Goal: Task Accomplishment & Management: Edit

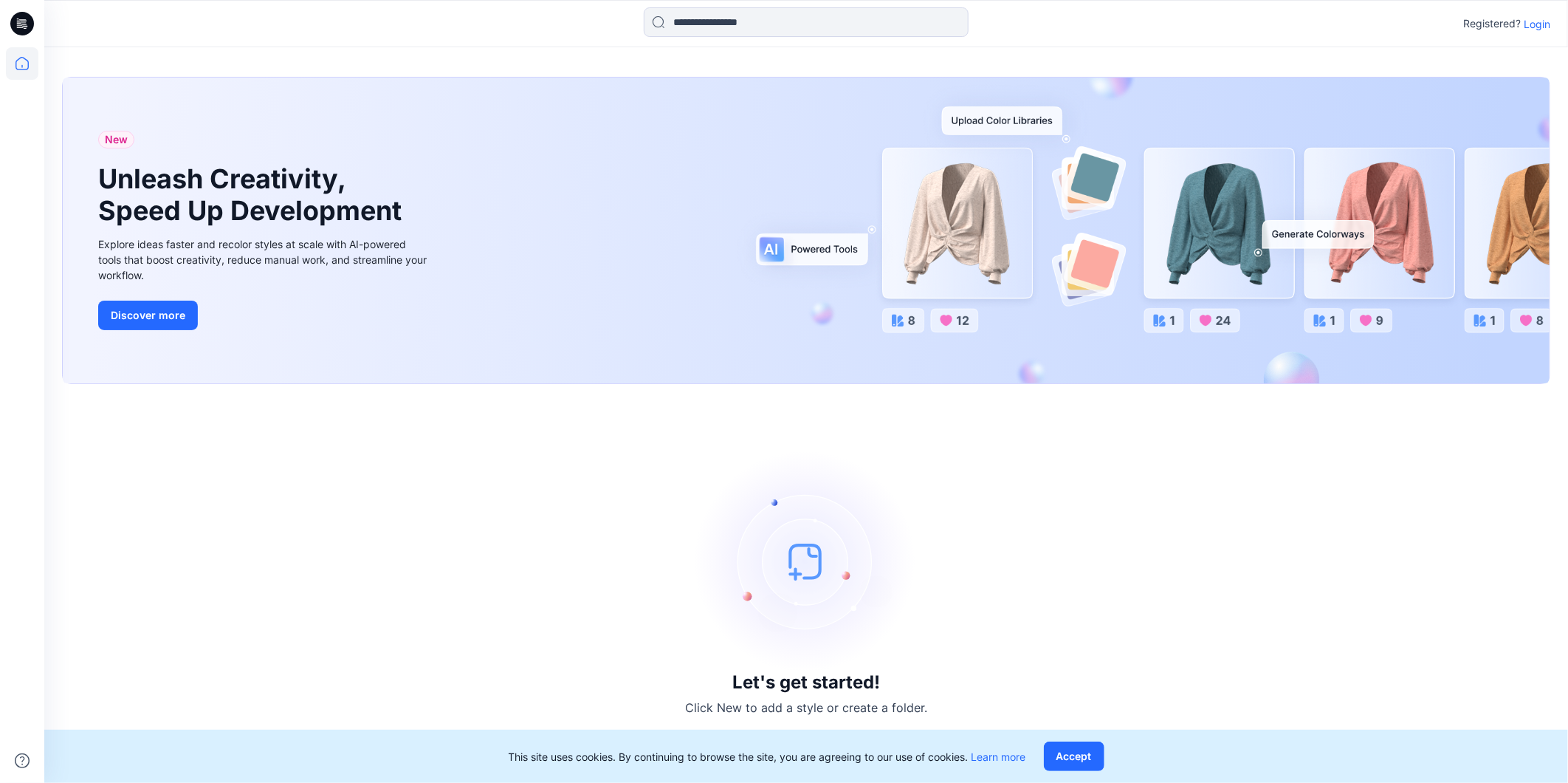
click at [1540, 13] on div "Registered? Login" at bounding box center [806, 24] width 1523 height 32
click at [1540, 15] on div "Registered? Login" at bounding box center [1506, 23] width 87 height 18
click at [1536, 24] on p "Login" at bounding box center [1537, 24] width 27 height 15
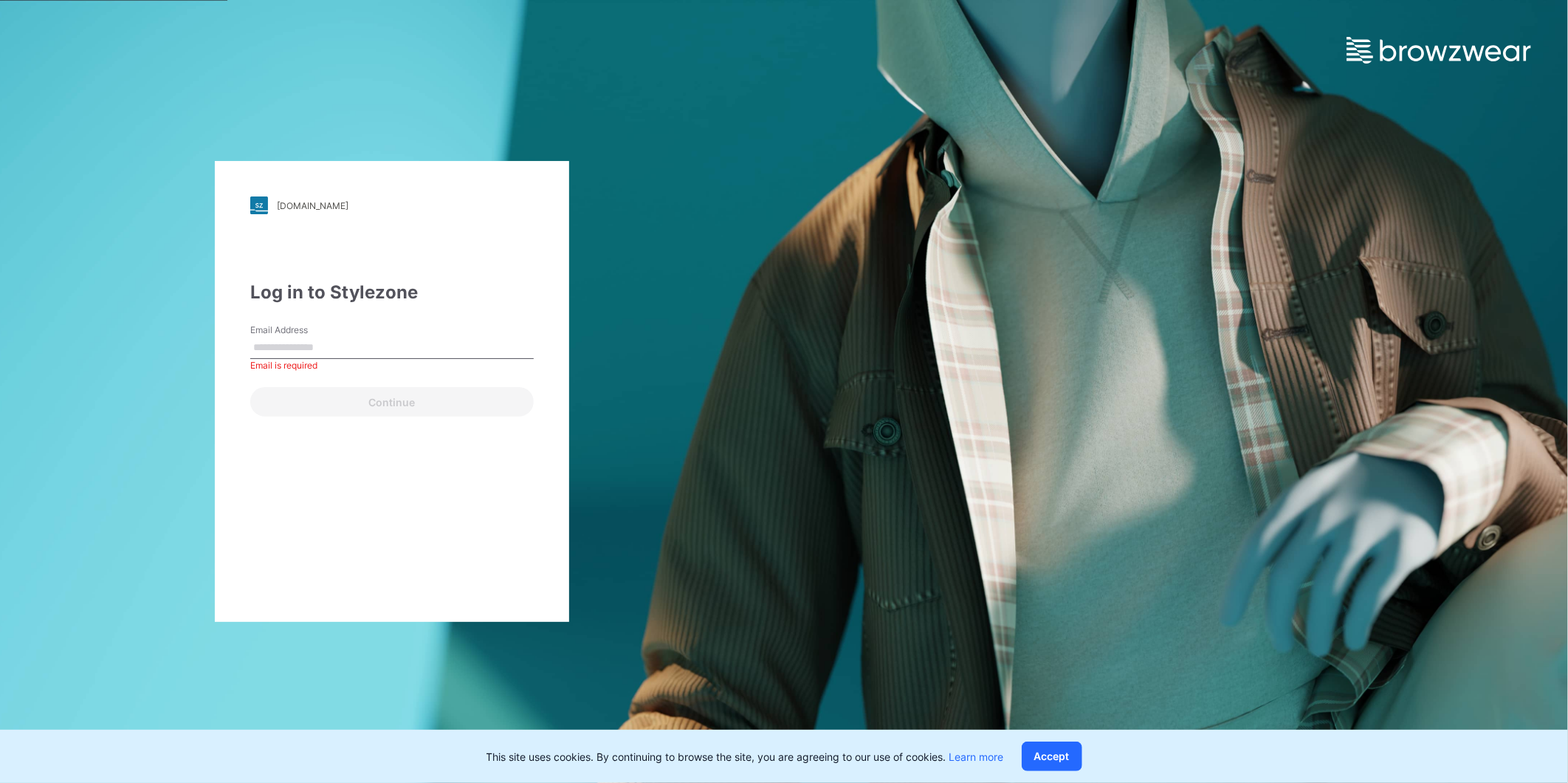
click at [303, 327] on label "Email Address" at bounding box center [302, 330] width 103 height 13
click at [303, 336] on input "Email Address" at bounding box center [392, 347] width 283 height 22
click at [312, 353] on input "Email Address" at bounding box center [392, 347] width 283 height 22
type input "**********"
click at [373, 403] on button "Continue" at bounding box center [392, 402] width 283 height 29
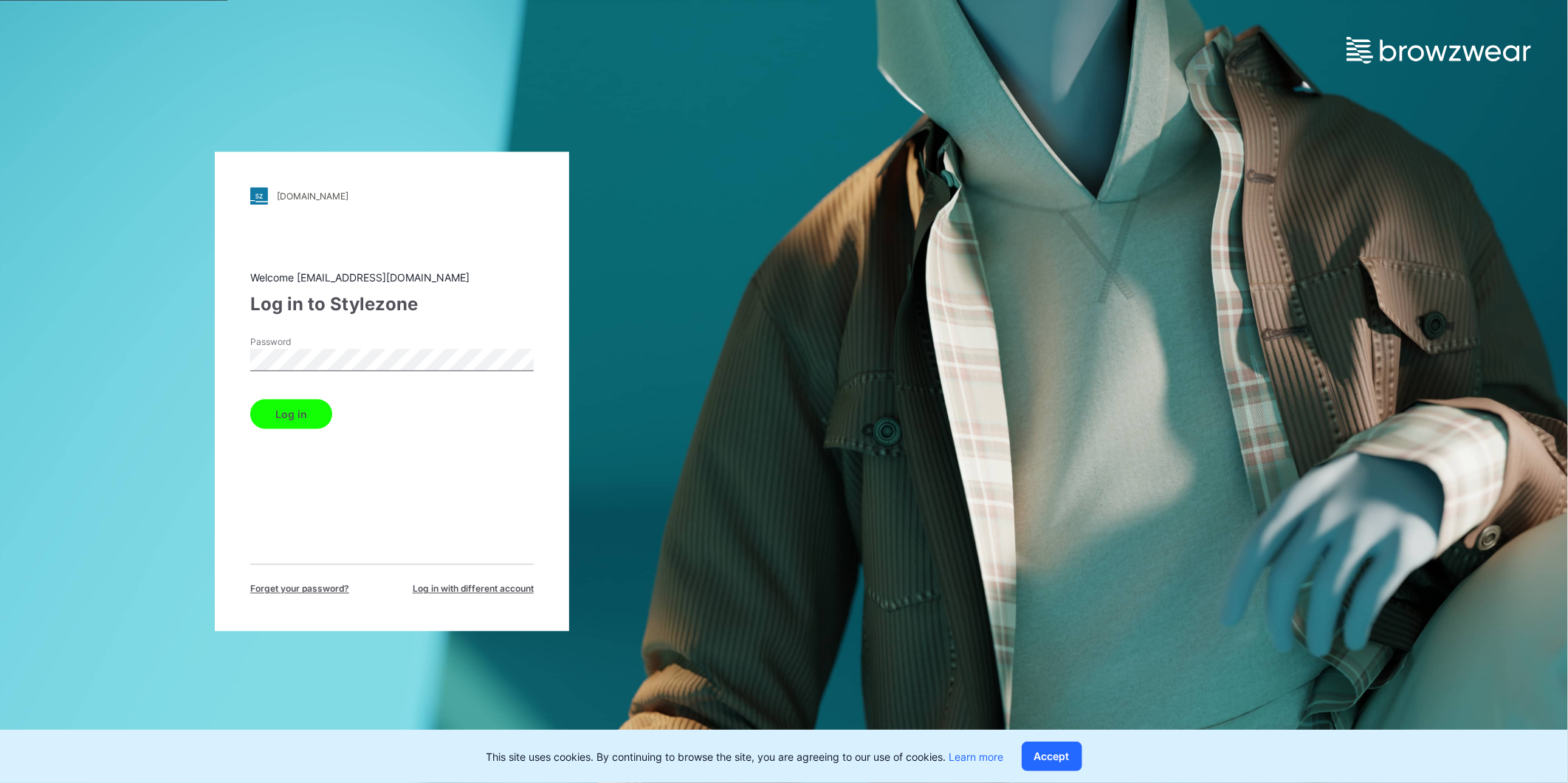
click at [250, 400] on button "Log in" at bounding box center [291, 414] width 82 height 29
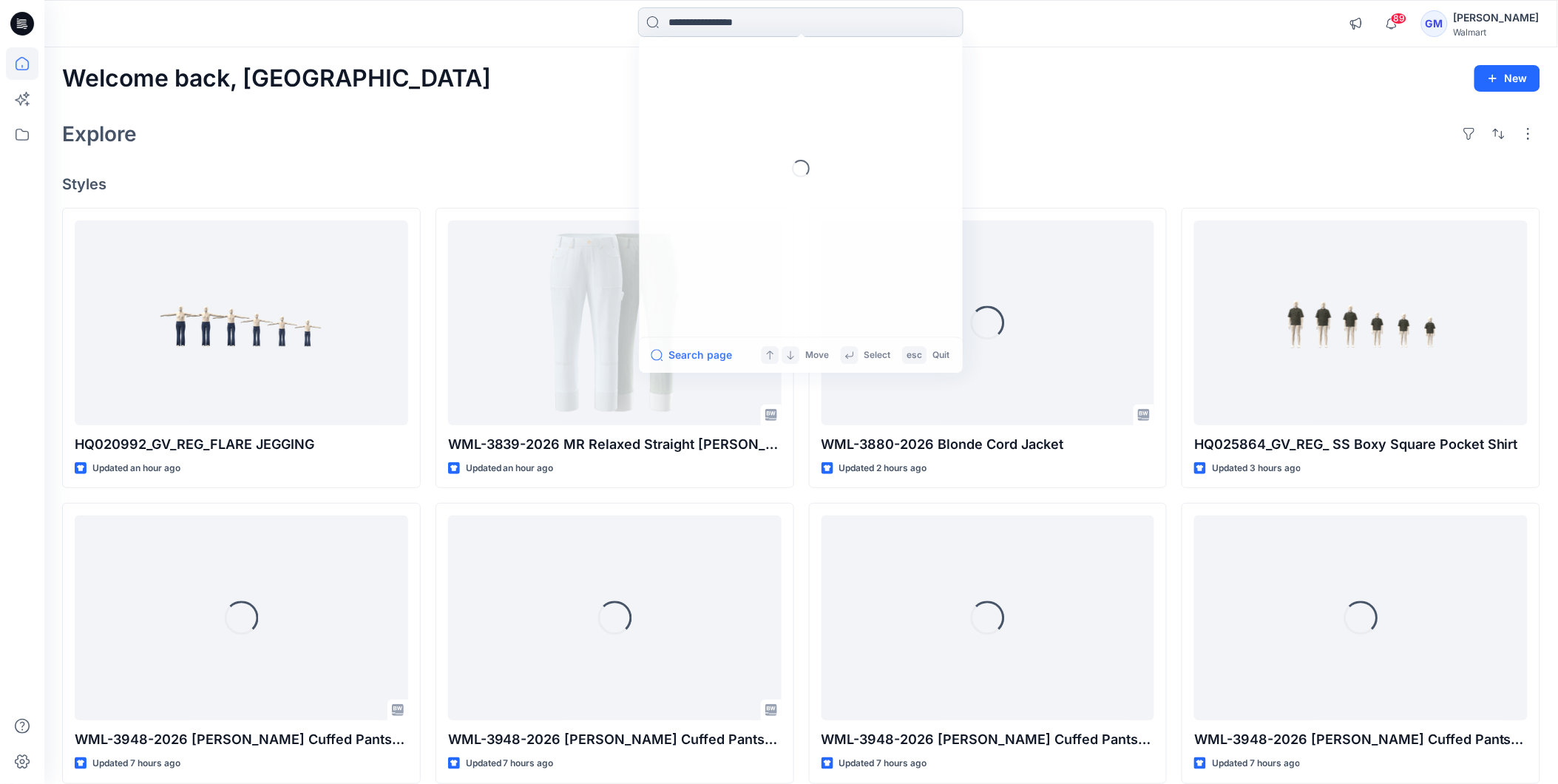
click at [711, 24] on input at bounding box center [801, 22] width 325 height 29
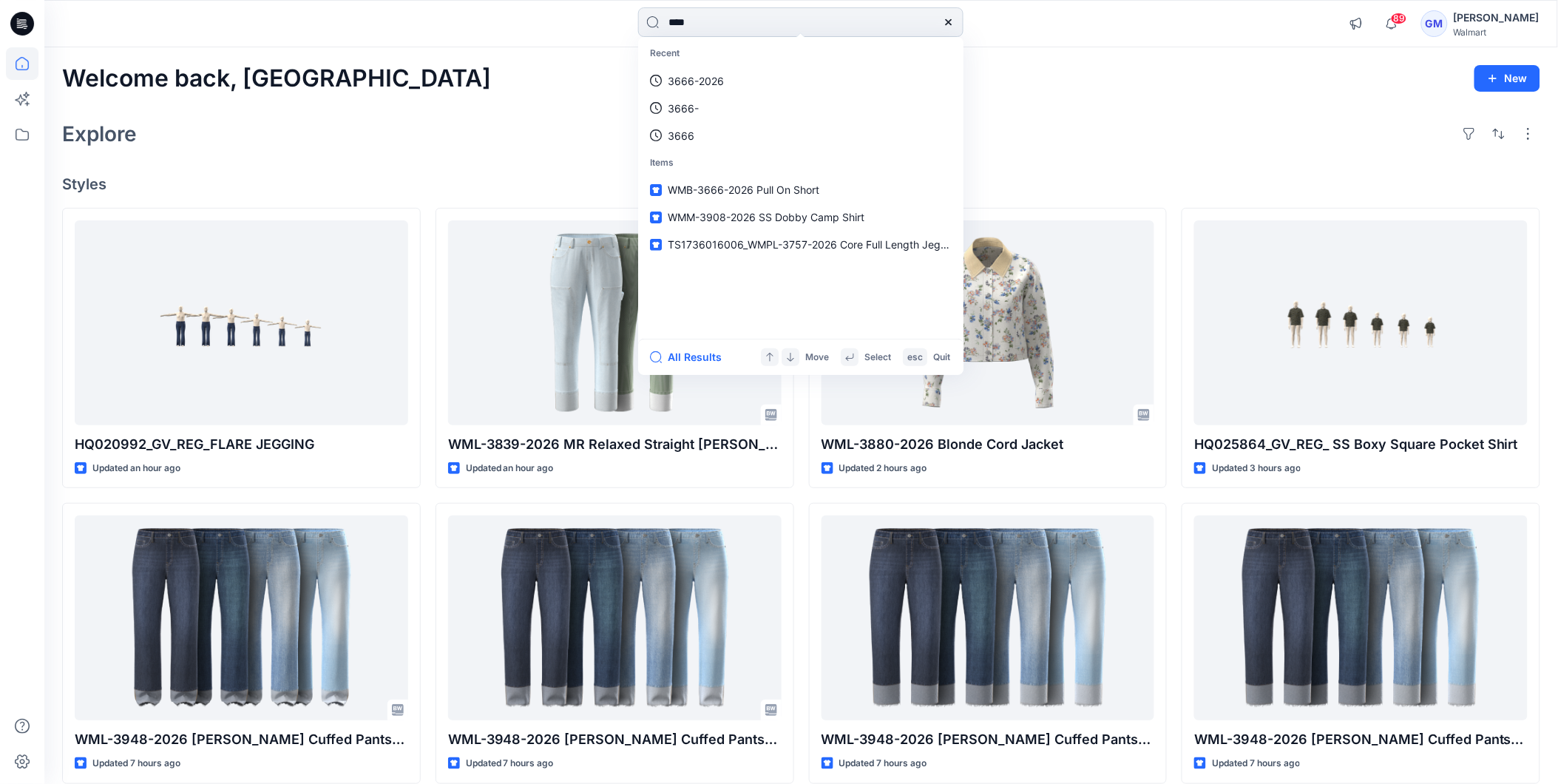
type input "****"
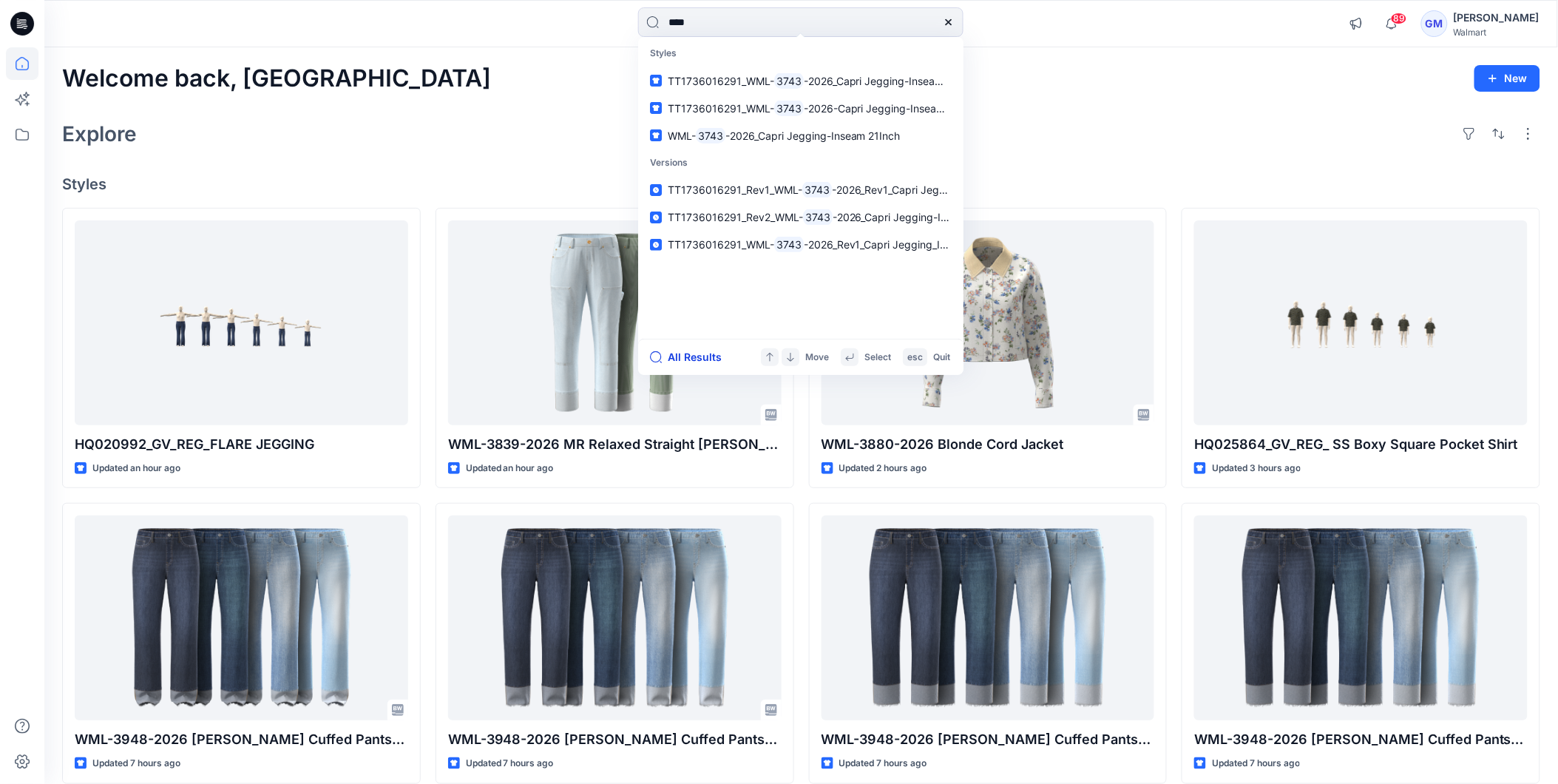
click at [695, 353] on button "All Results" at bounding box center [691, 357] width 82 height 18
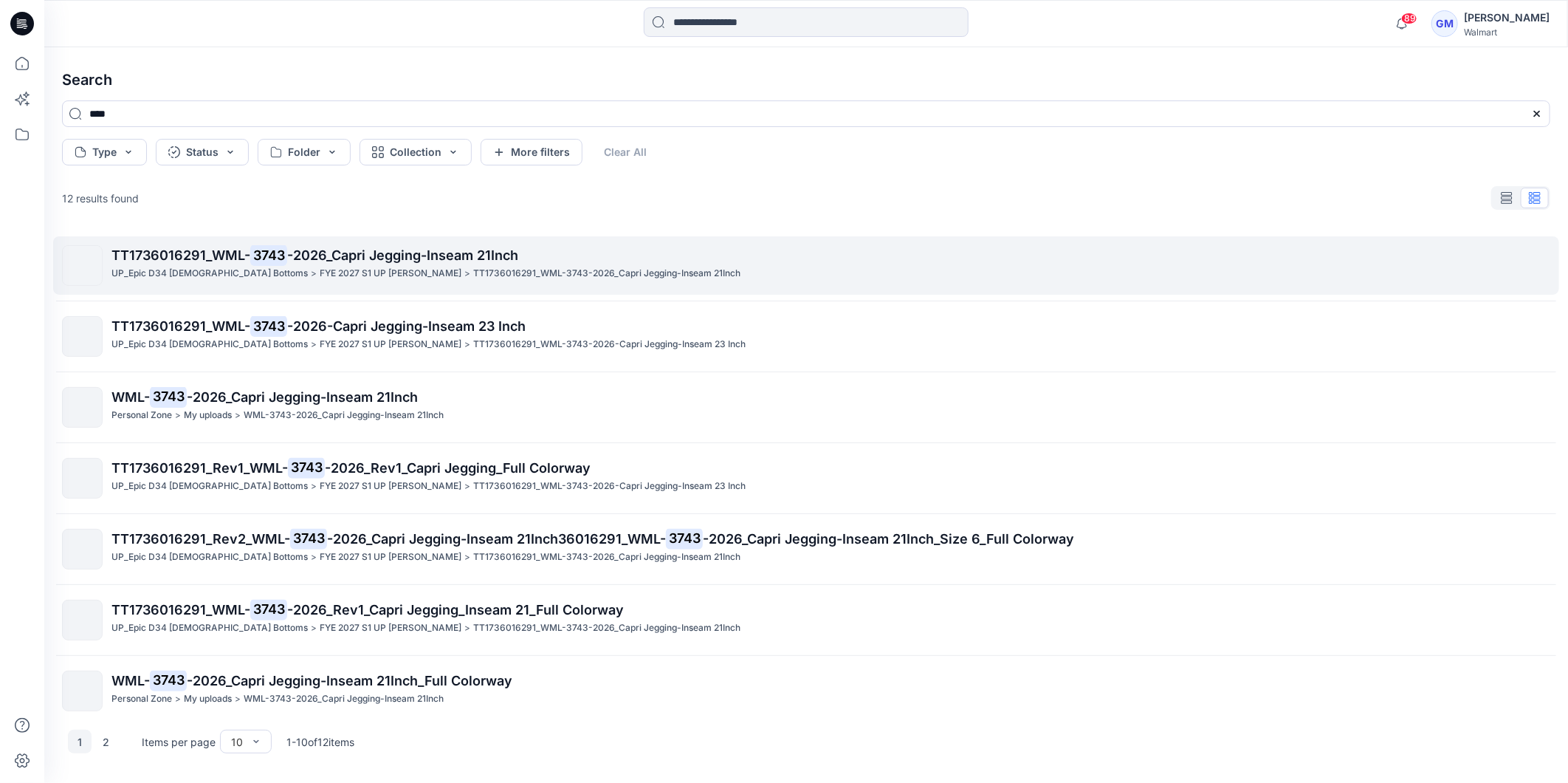
click at [363, 247] on span "-2026_Capri Jegging-Inseam 21Inch" at bounding box center [403, 255] width 231 height 15
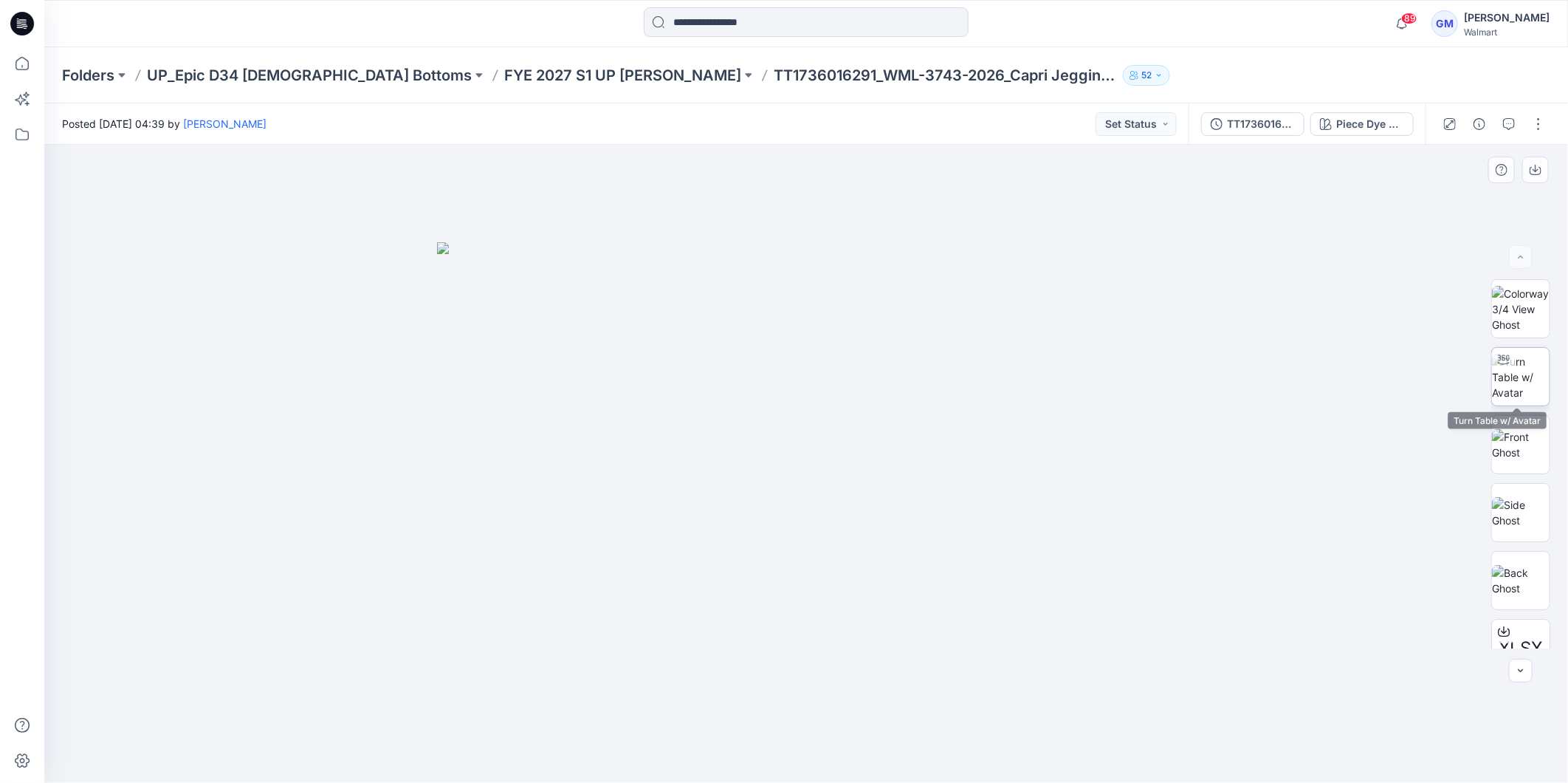
click at [1526, 364] on img at bounding box center [1521, 376] width 58 height 46
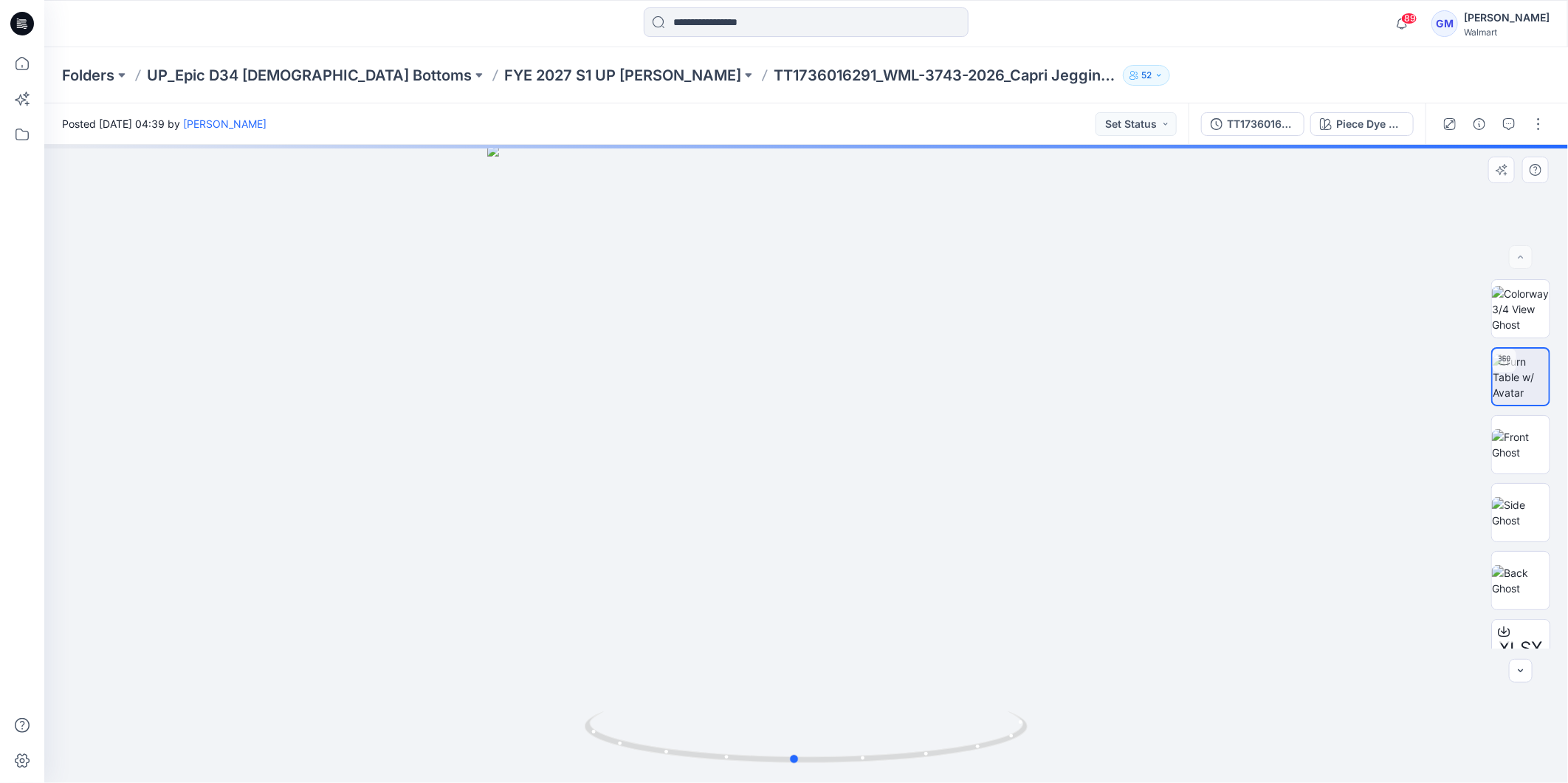
drag, startPoint x: 1002, startPoint y: 742, endPoint x: 548, endPoint y: 734, distance: 454.1
click at [548, 734] on div at bounding box center [807, 463] width 1524 height 638
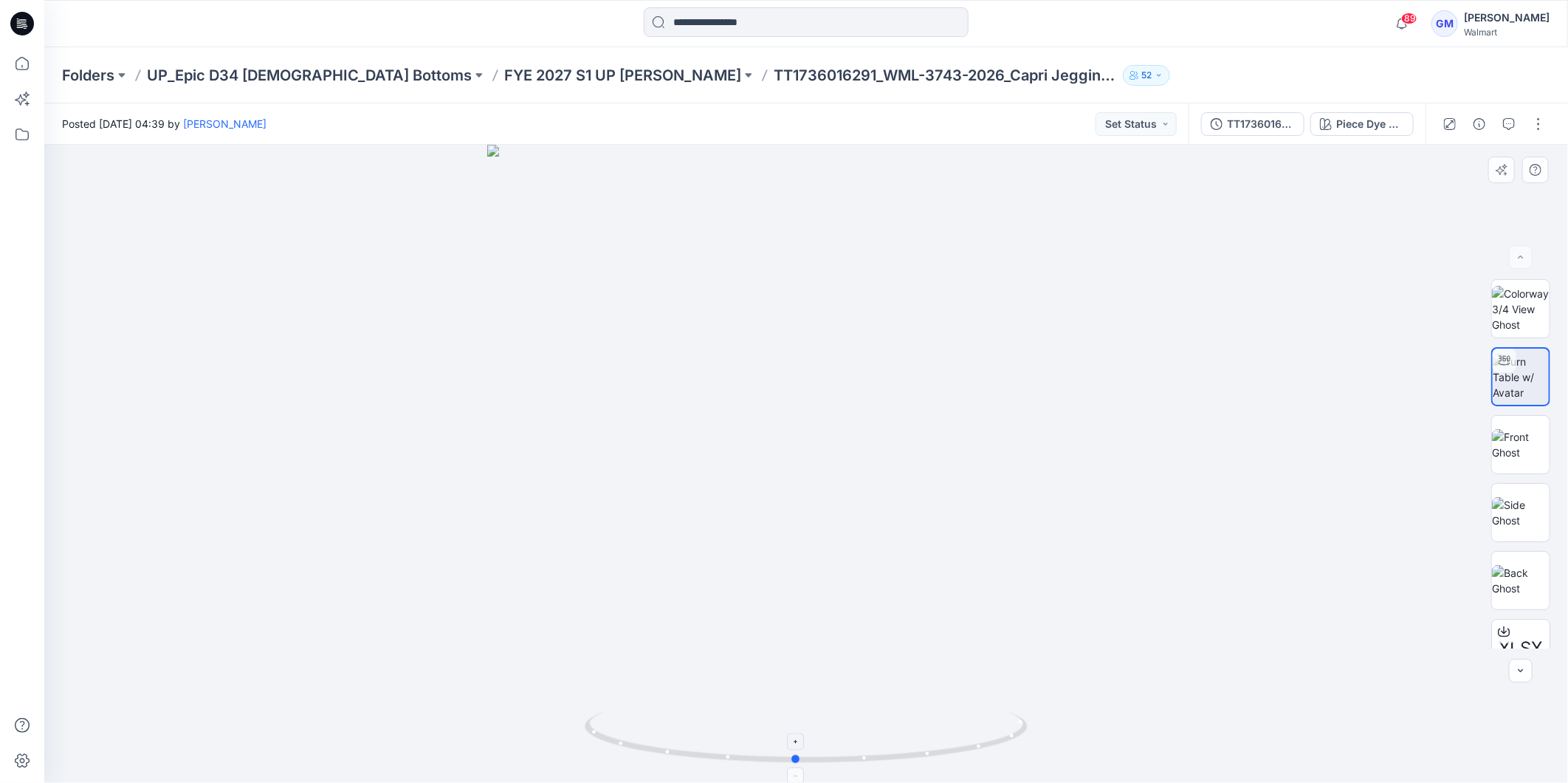
drag, startPoint x: 951, startPoint y: 750, endPoint x: 952, endPoint y: 722, distance: 28.0
click at [952, 722] on icon at bounding box center [808, 739] width 446 height 55
drag, startPoint x: 872, startPoint y: 540, endPoint x: 884, endPoint y: -62, distance: 602.1
click at [884, 0] on html "89 Notifications Your style WML-3839-2026 MR Relaxed Straight Carpenter has bee…" at bounding box center [784, 391] width 1568 height 783
drag, startPoint x: 835, startPoint y: 497, endPoint x: 824, endPoint y: 442, distance: 56.1
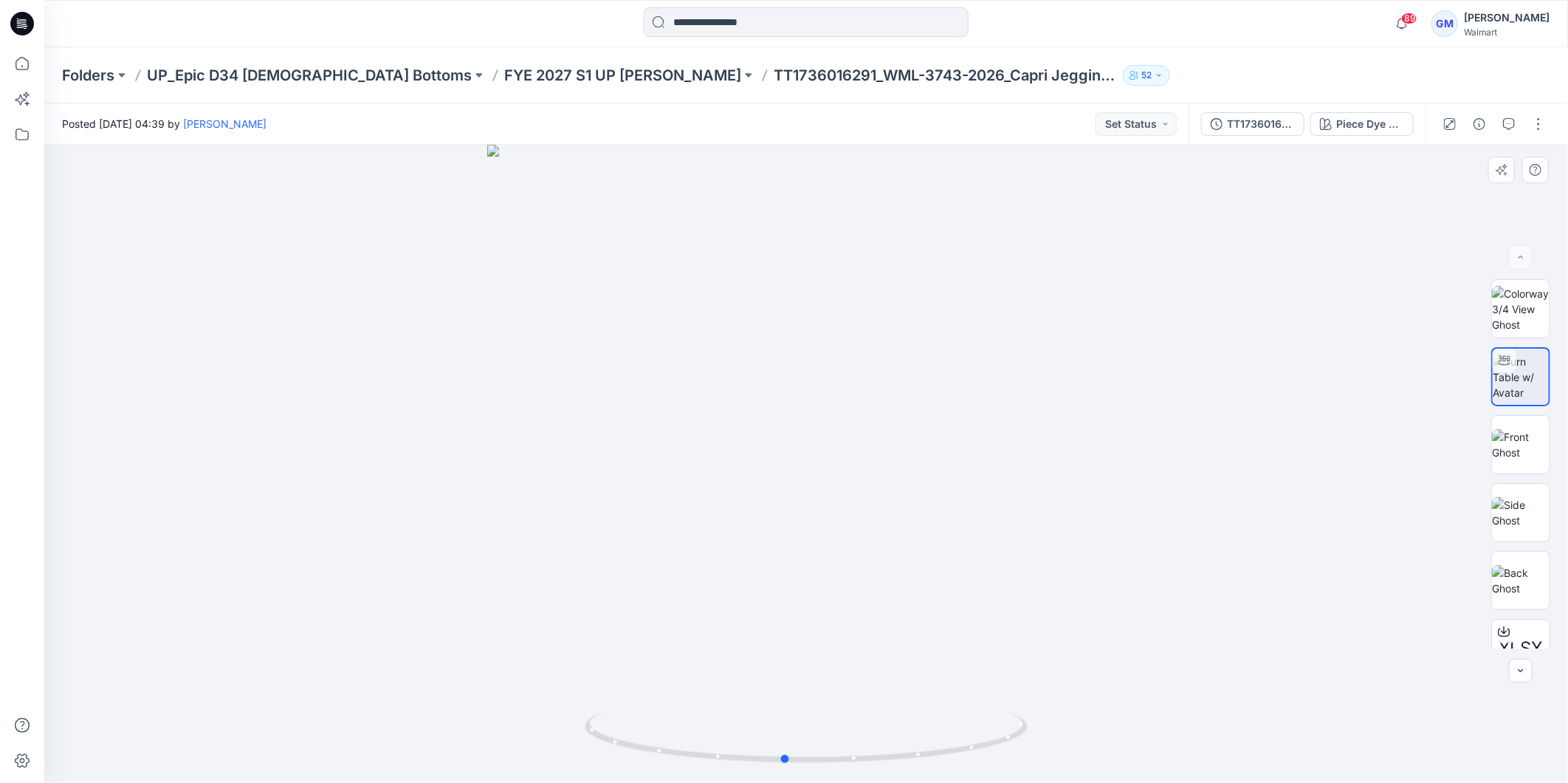
click at [824, 442] on div at bounding box center [807, 463] width 1524 height 638
drag, startPoint x: 897, startPoint y: 426, endPoint x: 895, endPoint y: 230, distance: 196.0
drag, startPoint x: 836, startPoint y: 341, endPoint x: 836, endPoint y: 325, distance: 16.0
click at [836, 325] on img at bounding box center [806, 269] width 1028 height 1028
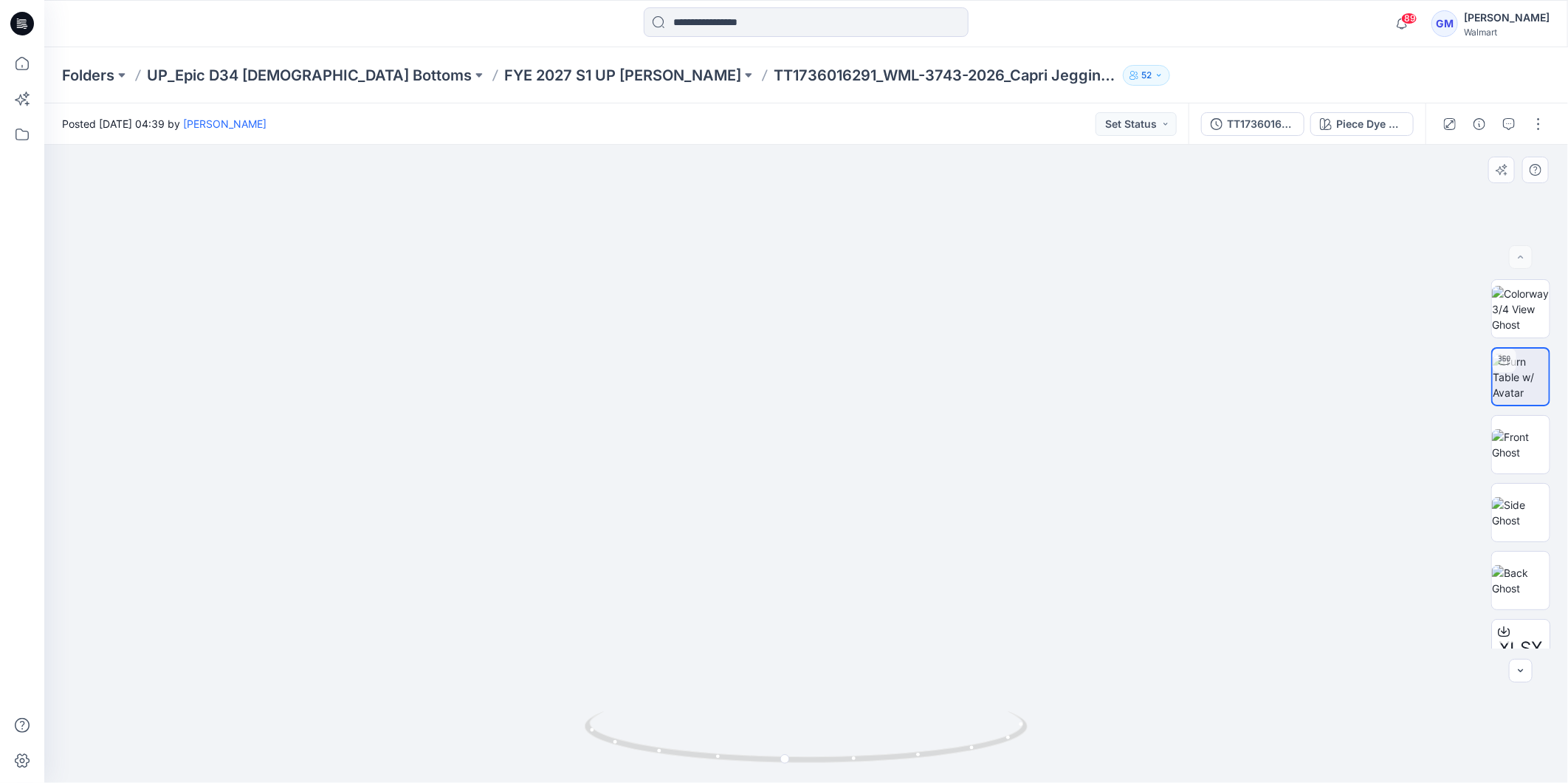
drag, startPoint x: 831, startPoint y: 366, endPoint x: 834, endPoint y: 336, distance: 30.1
click at [834, 336] on img at bounding box center [806, 366] width 833 height 833
drag, startPoint x: 834, startPoint y: 477, endPoint x: 835, endPoint y: 443, distance: 34.0
click at [835, 443] on div at bounding box center [807, 463] width 1524 height 638
drag, startPoint x: 928, startPoint y: 758, endPoint x: 500, endPoint y: 719, distance: 429.8
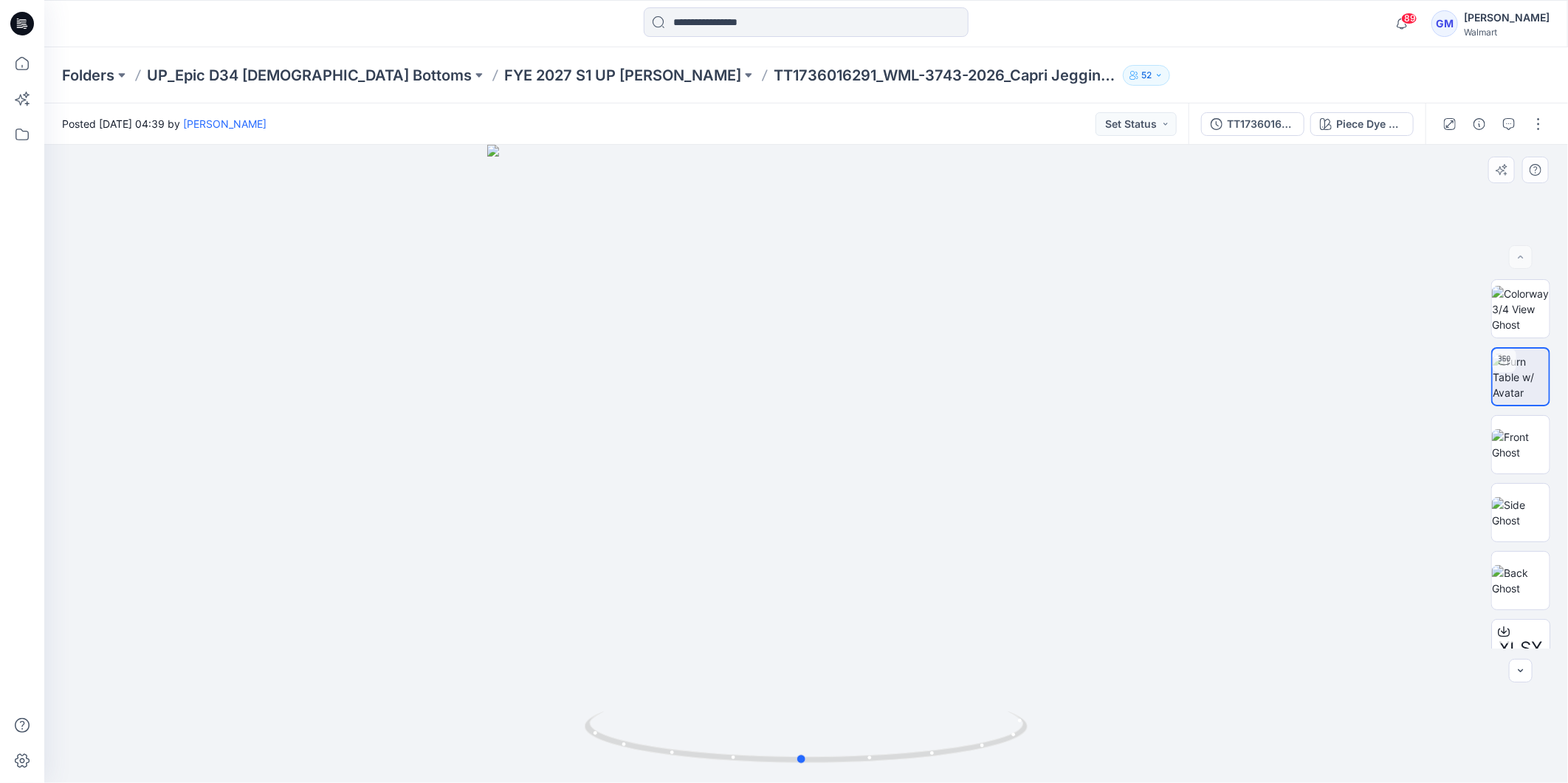
click at [500, 719] on div at bounding box center [807, 463] width 1524 height 638
click at [739, 23] on input at bounding box center [806, 22] width 325 height 29
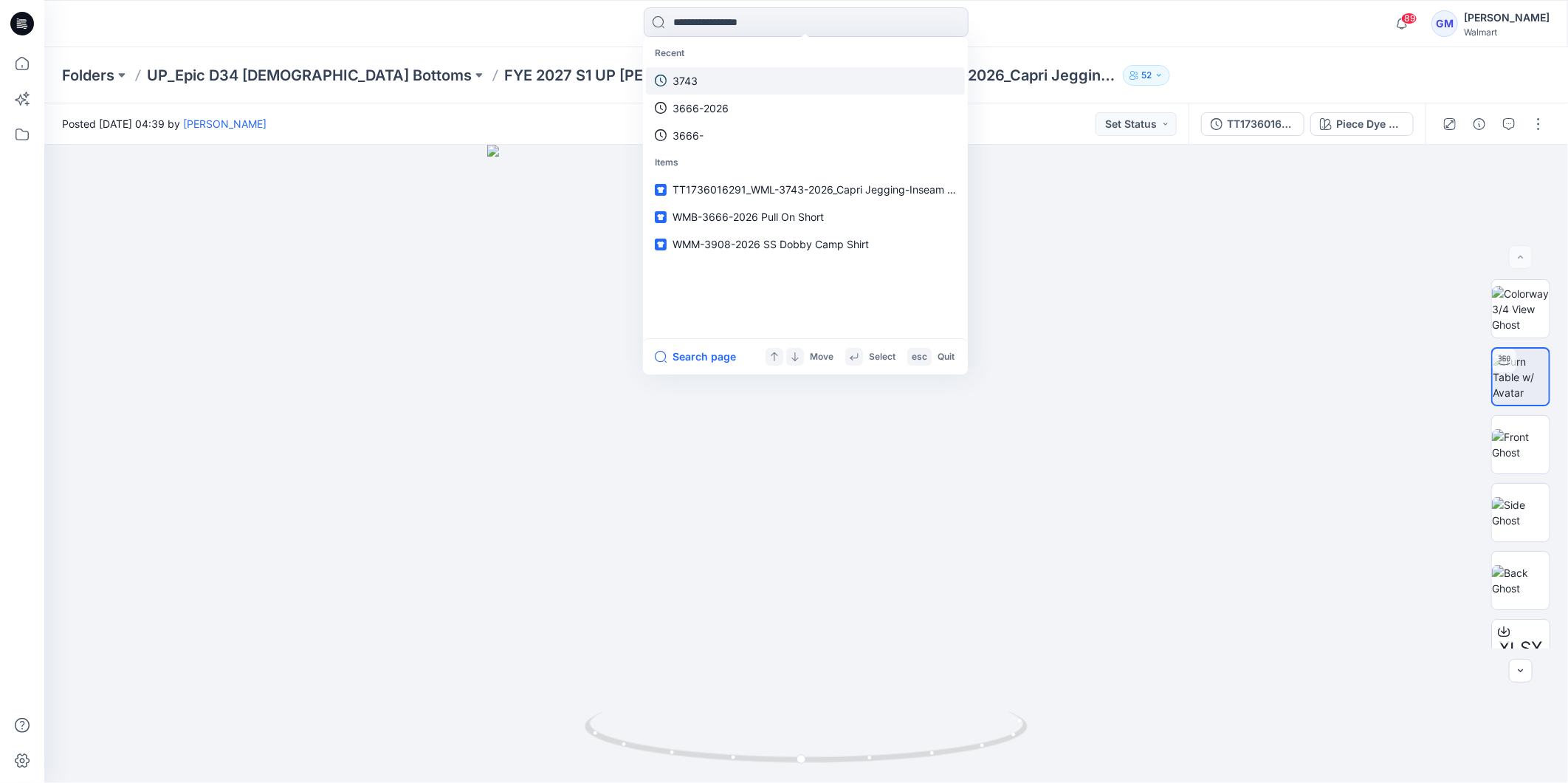
click at [707, 75] on link "3743" at bounding box center [805, 80] width 319 height 27
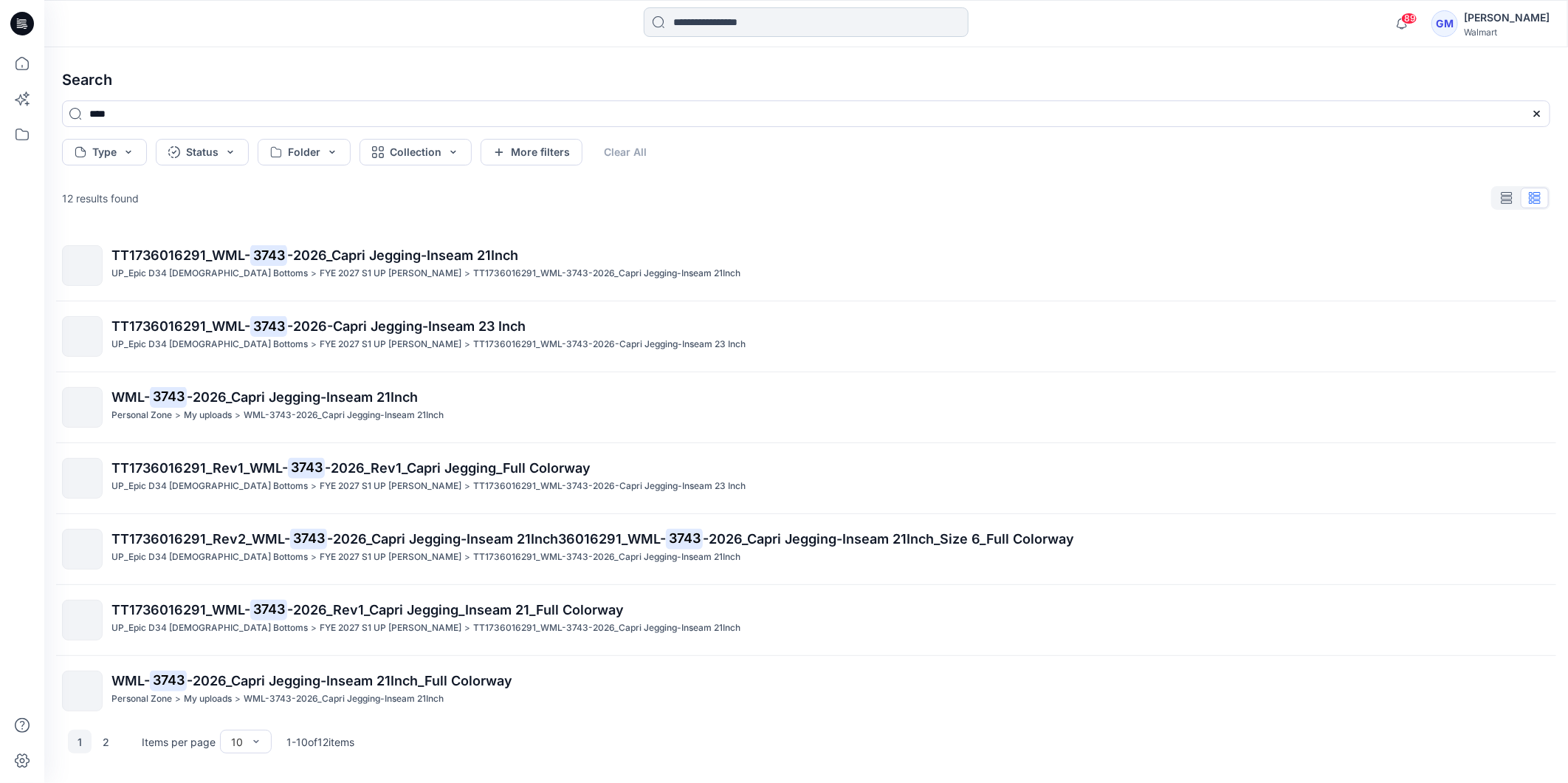
click at [717, 25] on input at bounding box center [806, 22] width 325 height 29
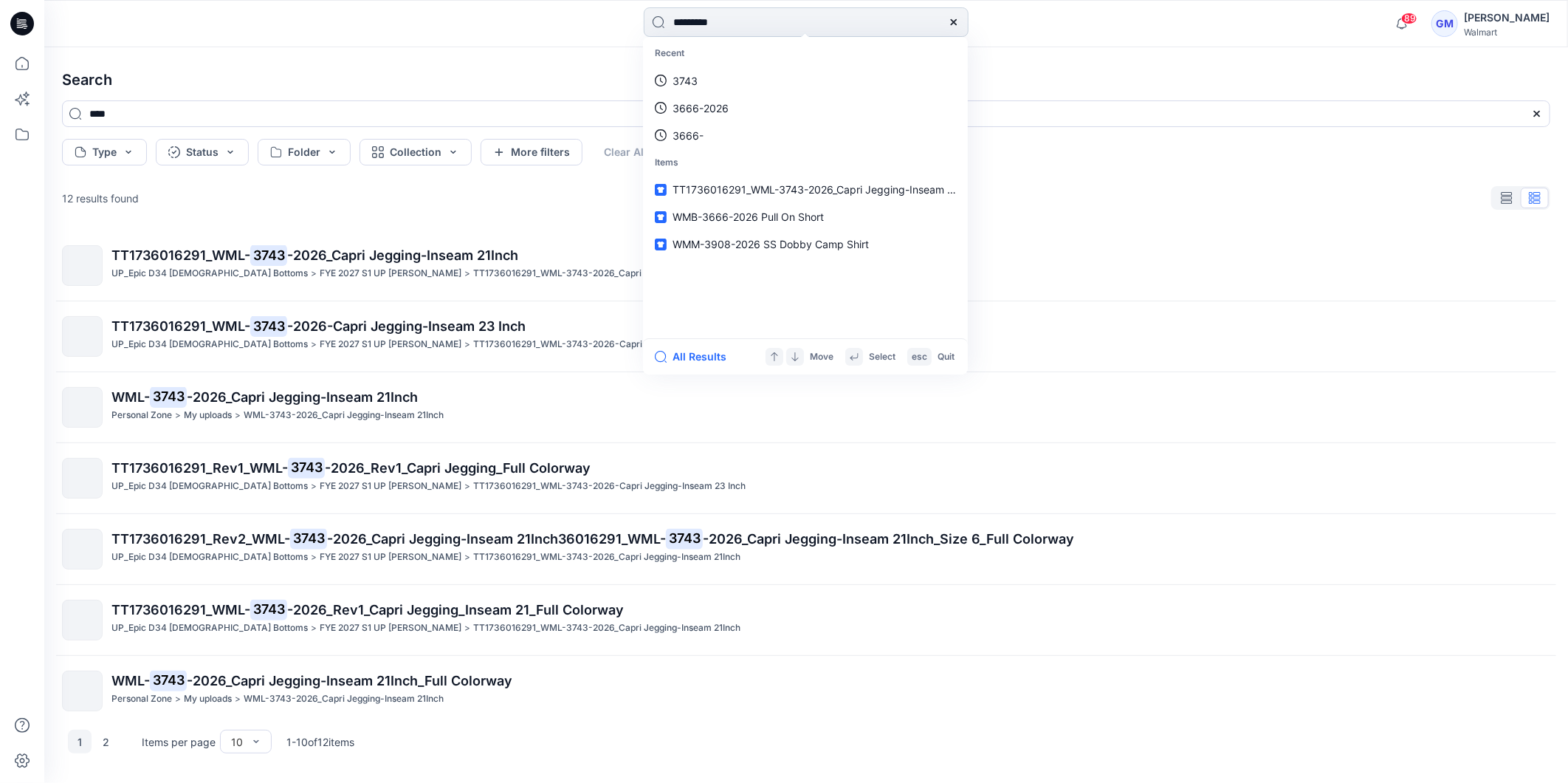
type input "*********"
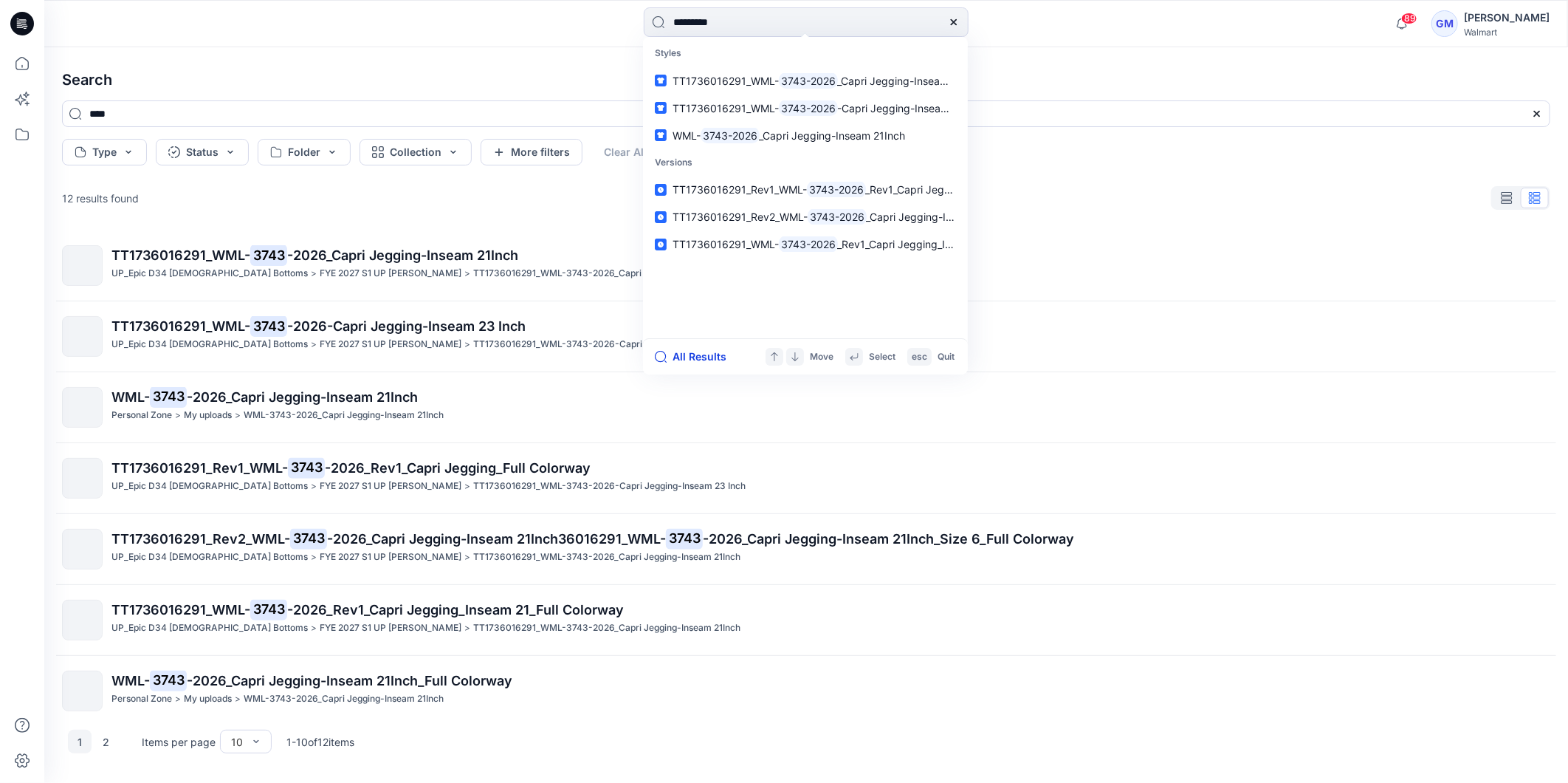
click at [694, 356] on button "All Results" at bounding box center [696, 356] width 82 height 18
type input "*********"
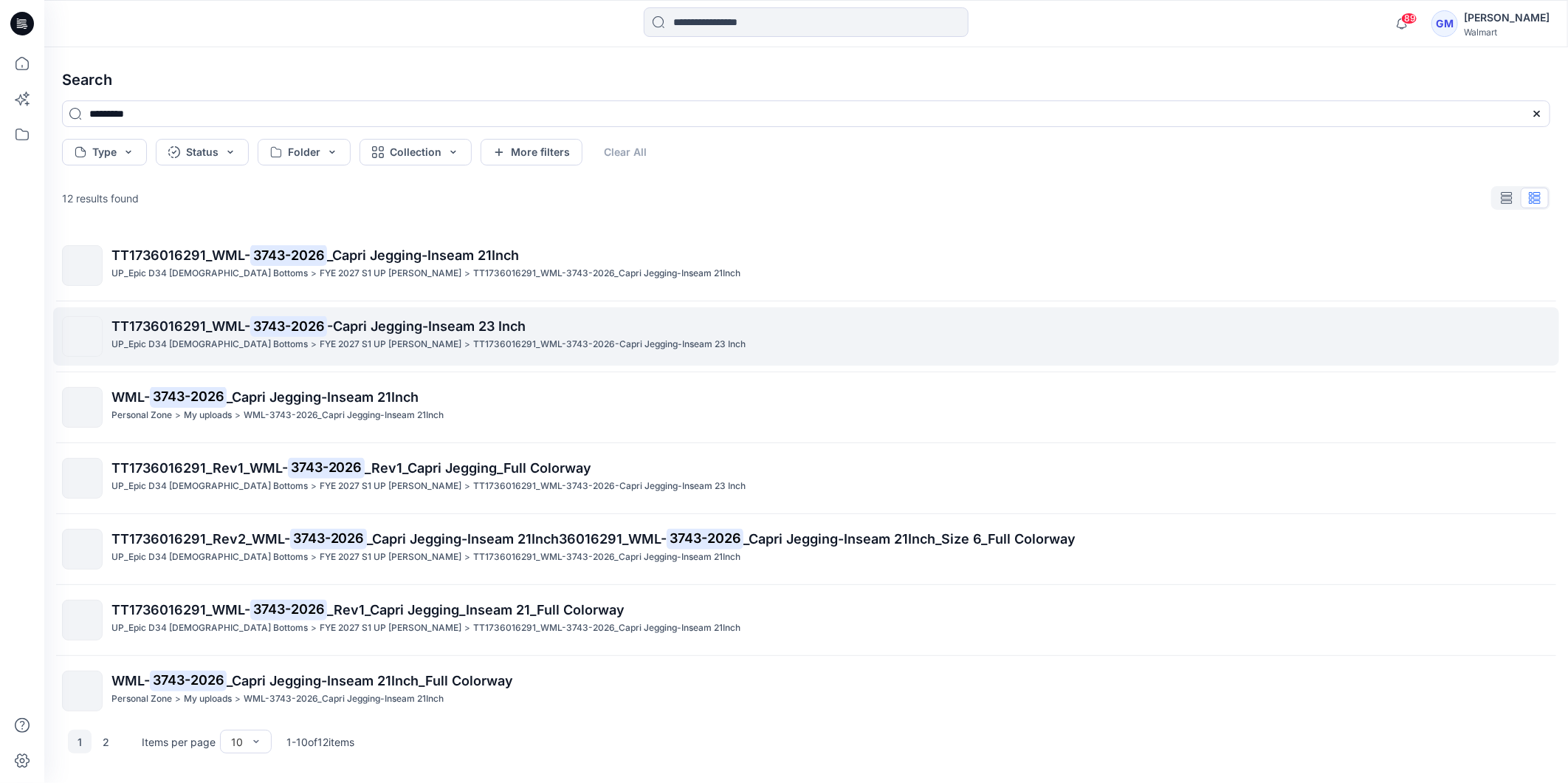
click at [359, 325] on span "-Capri Jegging-Inseam 23 Inch" at bounding box center [426, 326] width 199 height 15
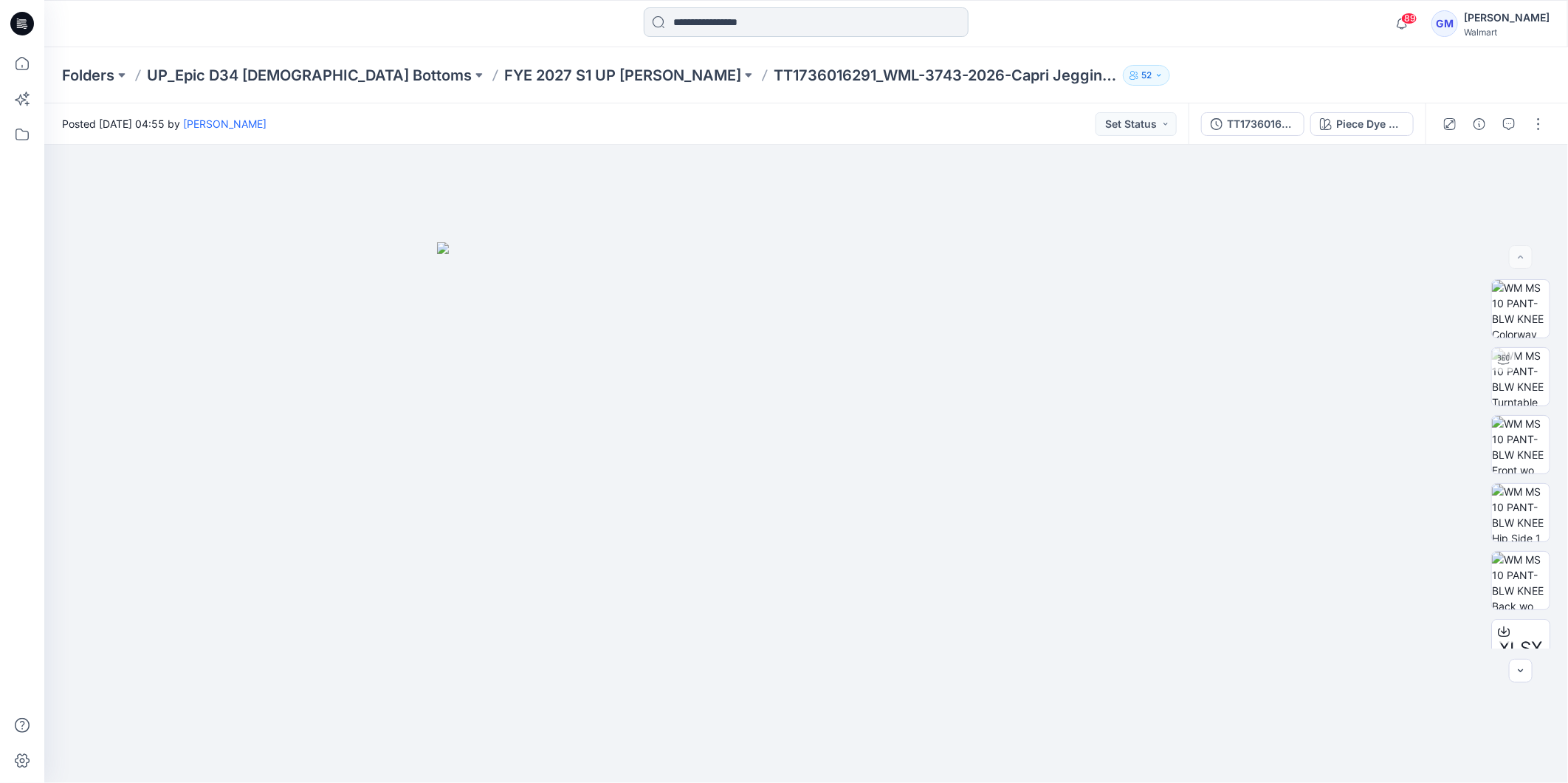
click at [744, 13] on input at bounding box center [806, 22] width 325 height 29
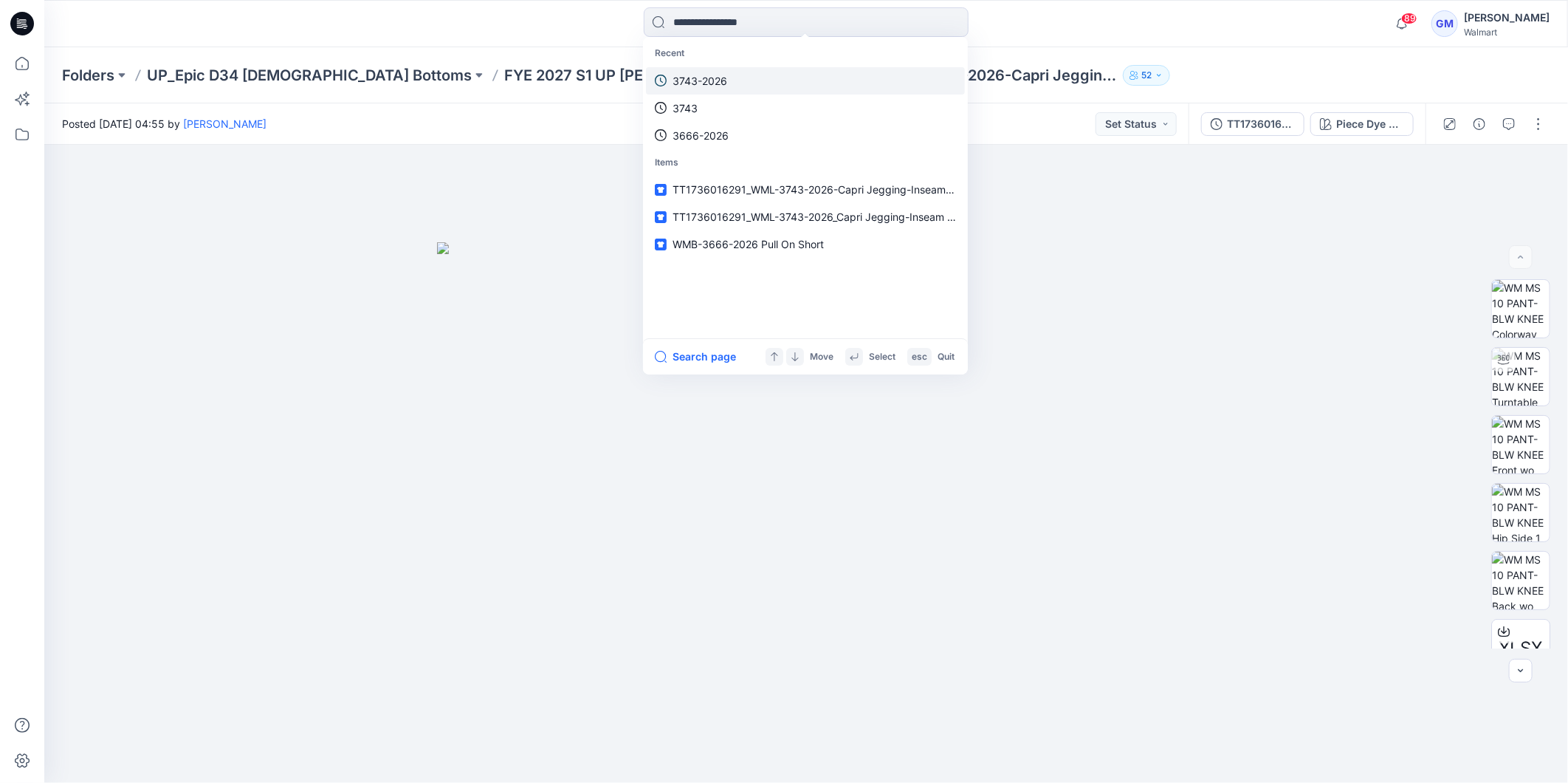
click at [711, 70] on link "3743-2026" at bounding box center [805, 80] width 319 height 27
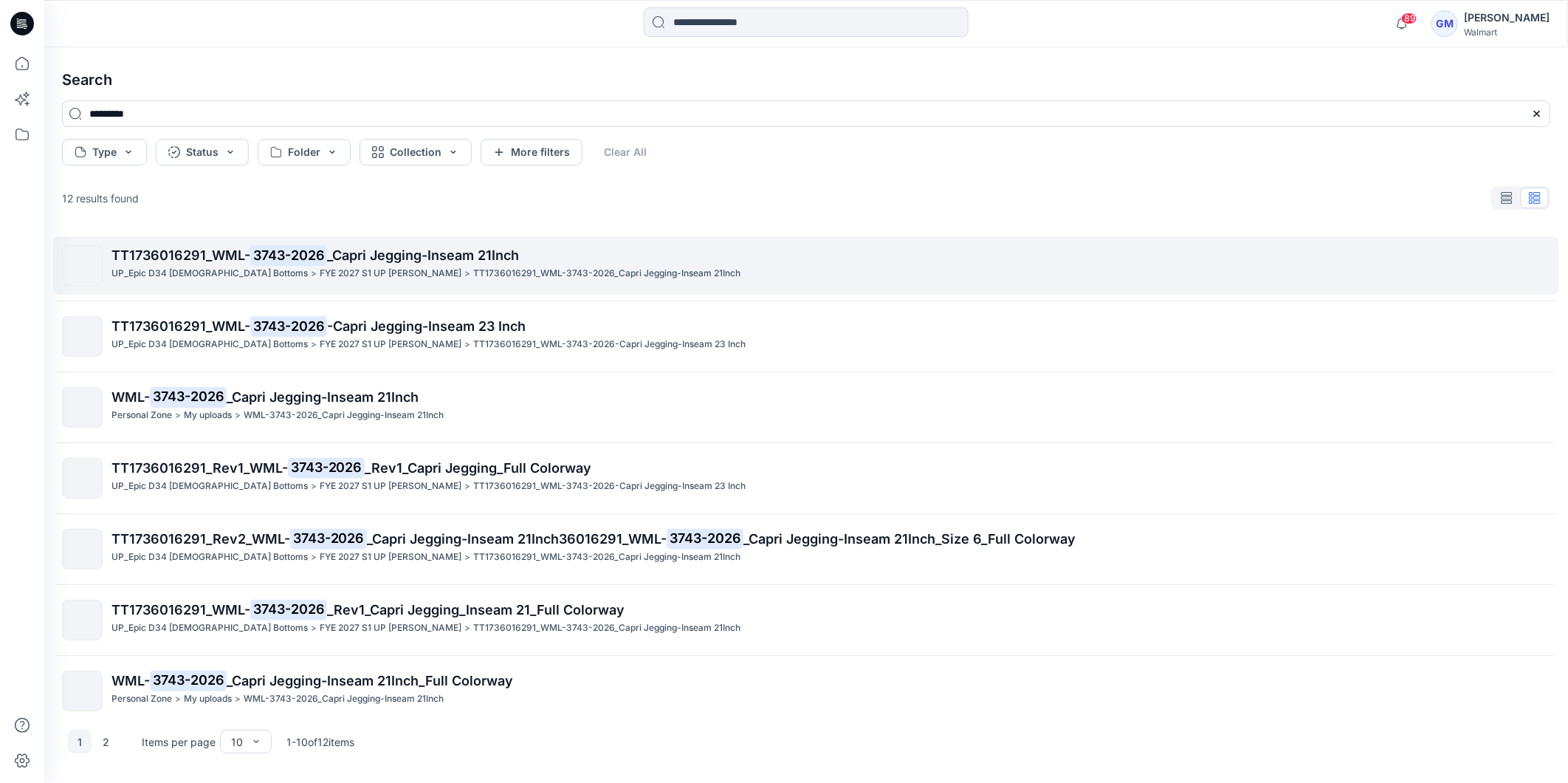
click at [351, 260] on span "_Capri Jegging-Inseam 21Inch" at bounding box center [423, 255] width 192 height 15
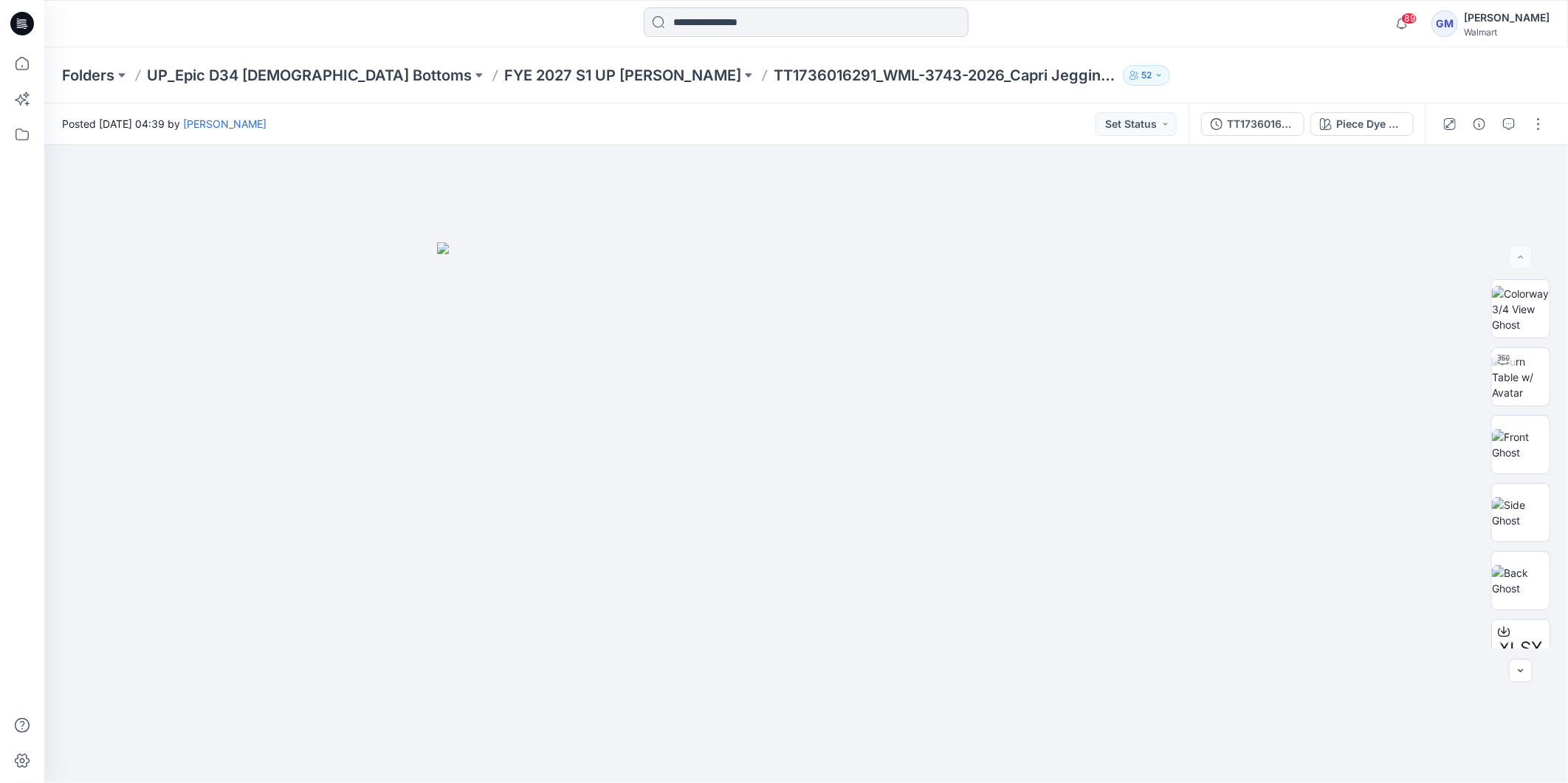
click at [731, 18] on input at bounding box center [806, 22] width 325 height 29
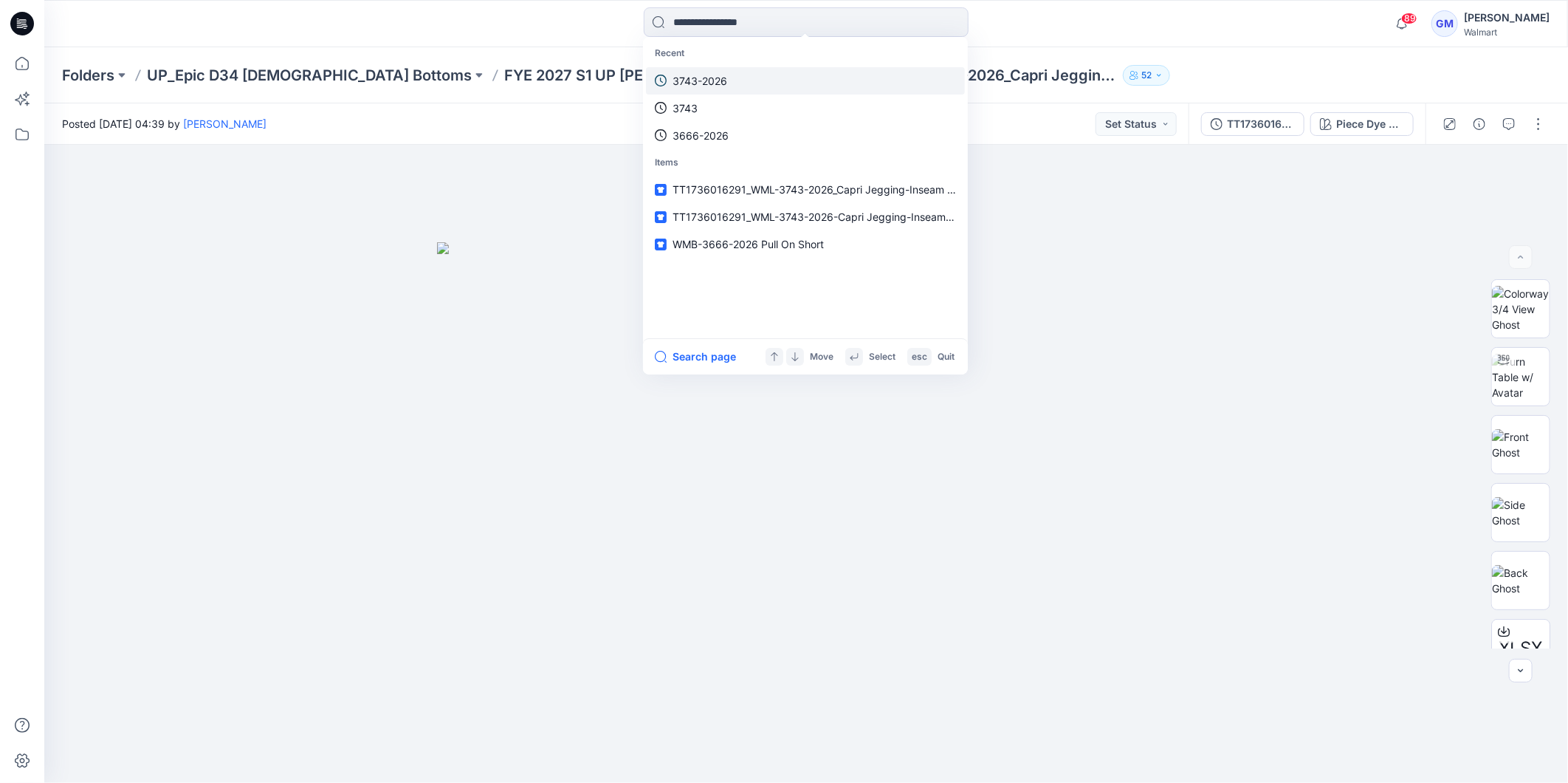
click at [704, 70] on link "3743-2026" at bounding box center [805, 80] width 319 height 27
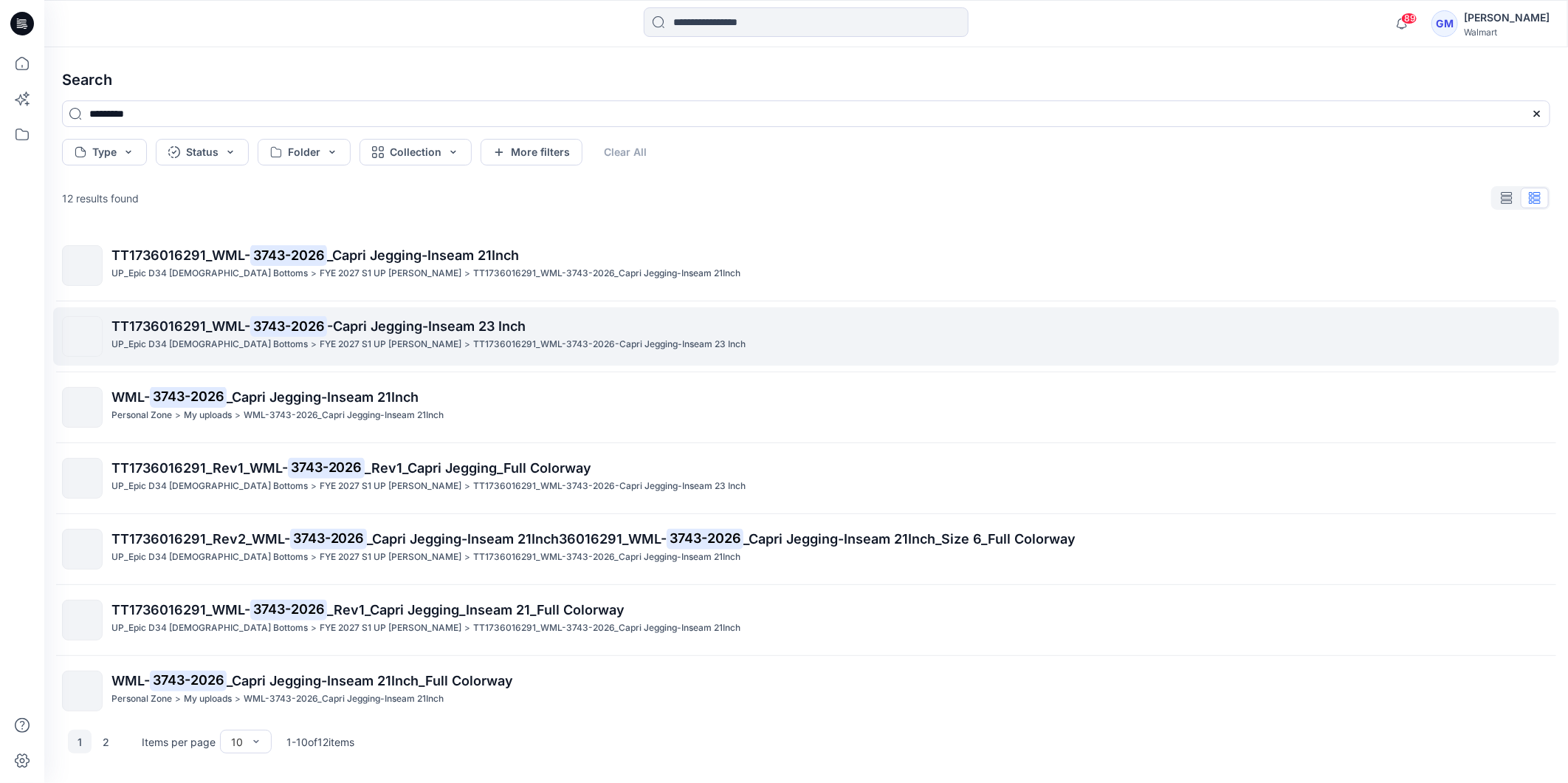
click at [268, 334] on mark "3743-2026" at bounding box center [289, 326] width 77 height 21
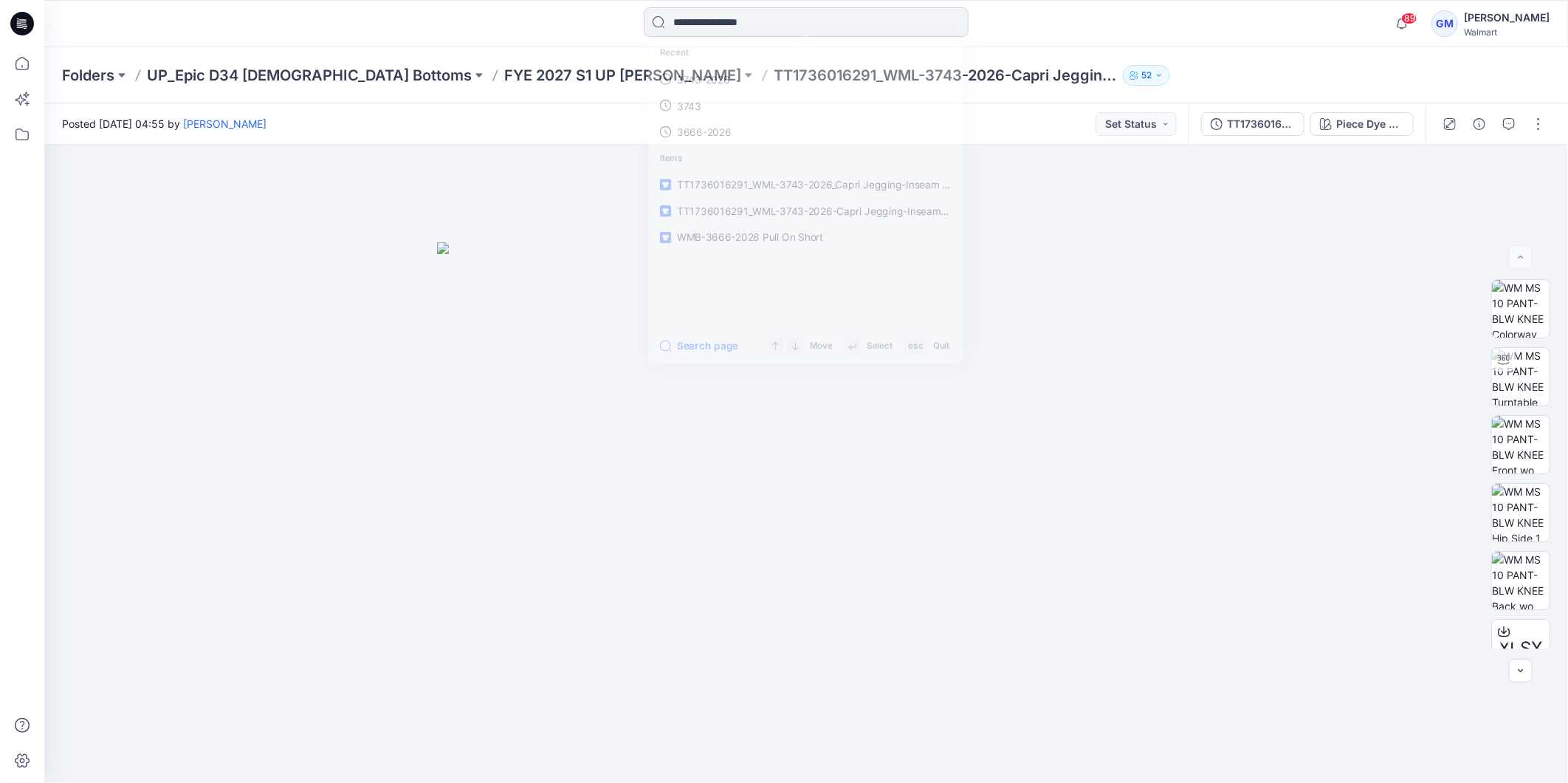
click at [699, 15] on input at bounding box center [806, 22] width 325 height 29
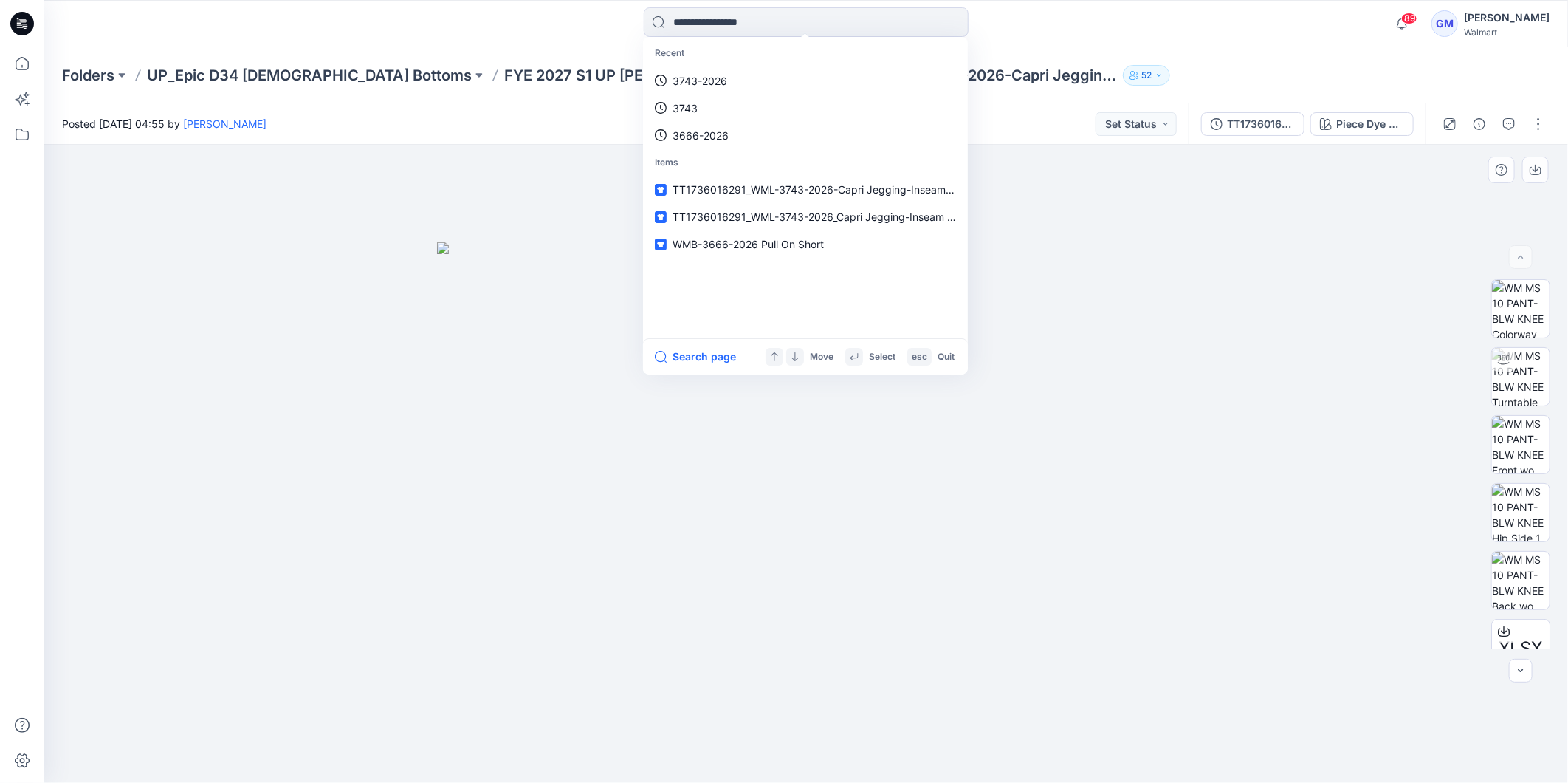
click at [436, 303] on div at bounding box center [807, 463] width 1524 height 638
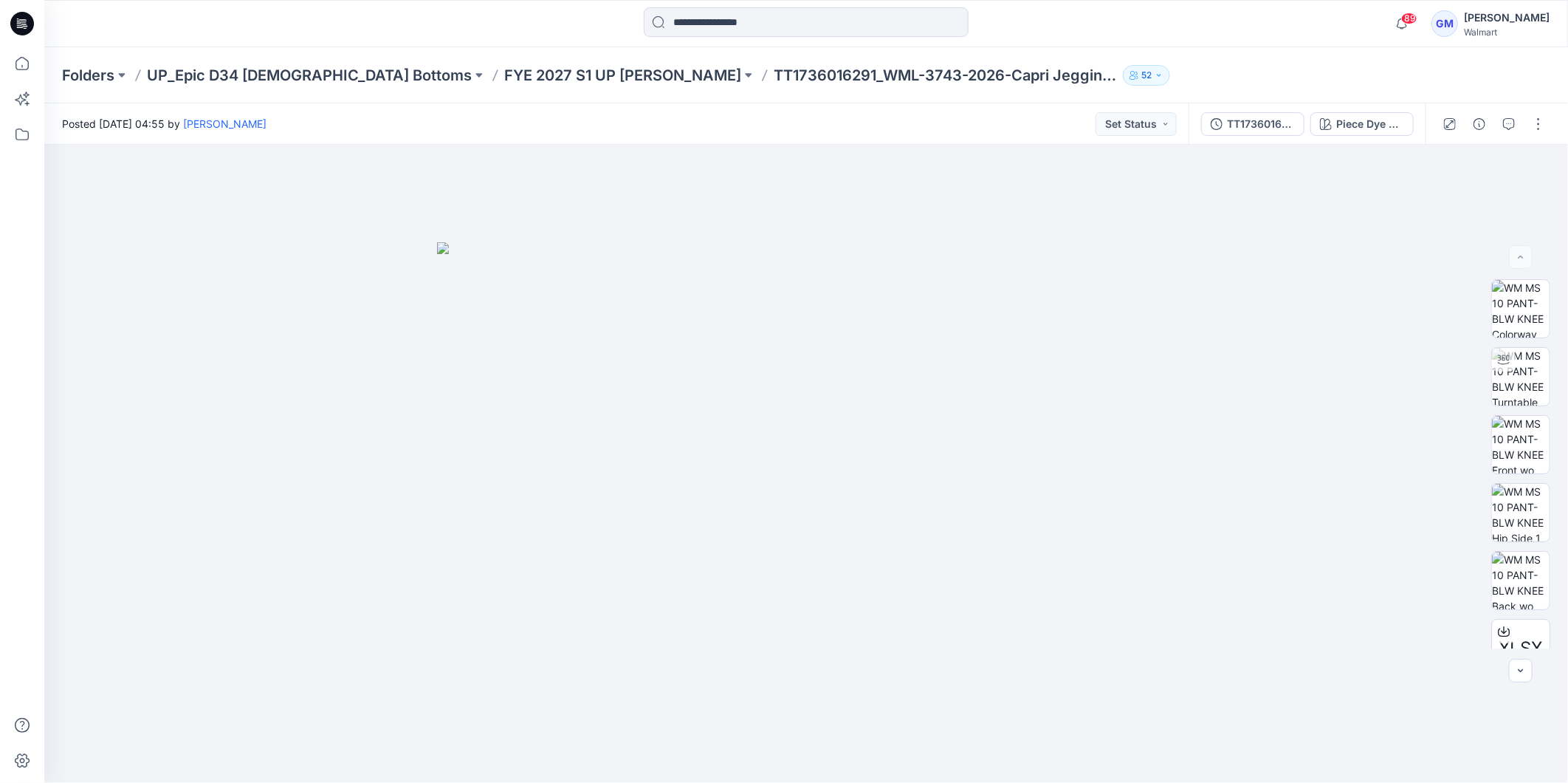
click at [697, 5] on div "89 Notifications Your style WML-3839-2026 MR Relaxed Straight Carpenter has bee…" at bounding box center [807, 23] width 1524 height 47
click at [695, 19] on input at bounding box center [806, 22] width 325 height 29
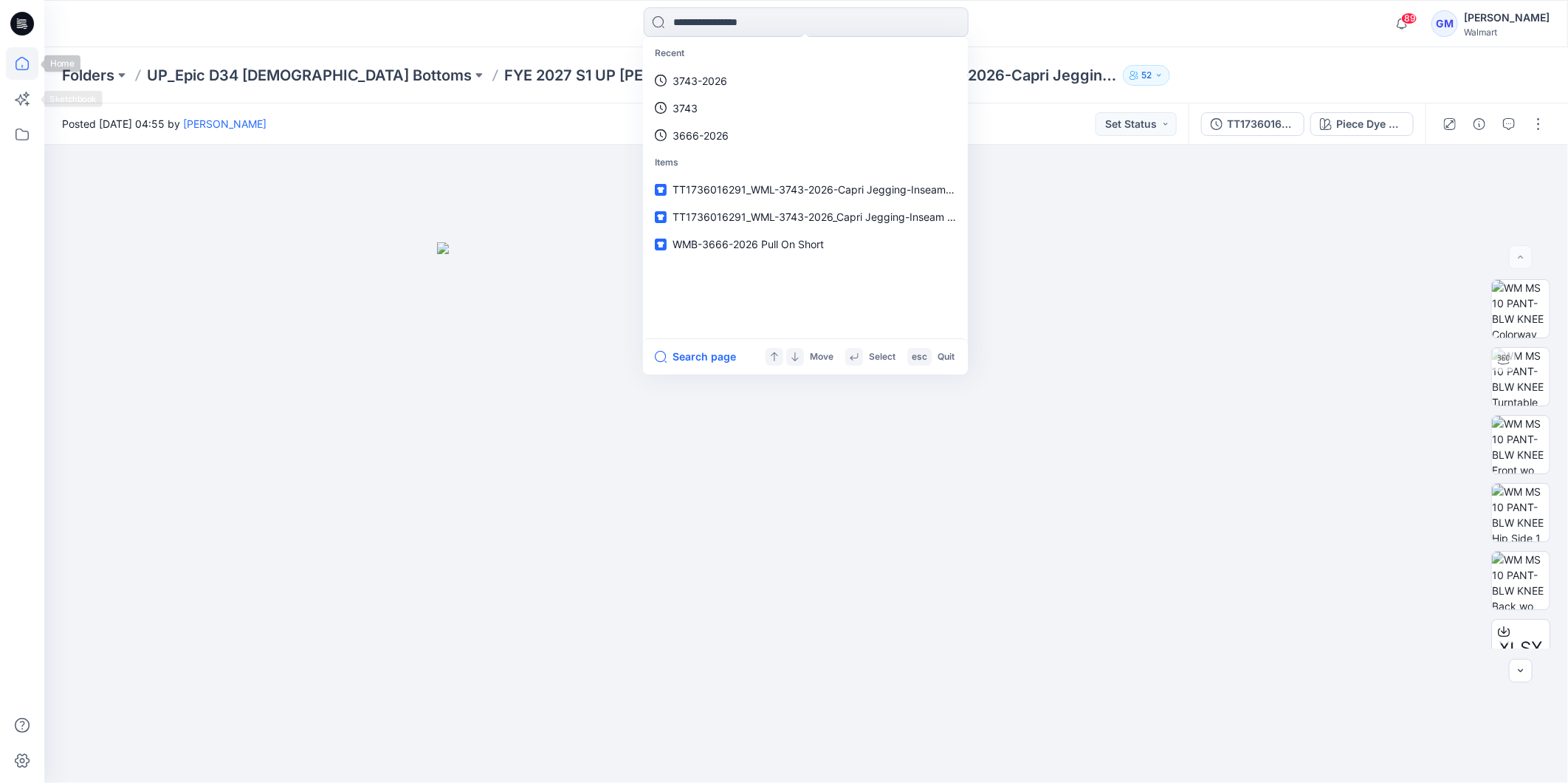
click at [21, 66] on icon at bounding box center [22, 63] width 32 height 32
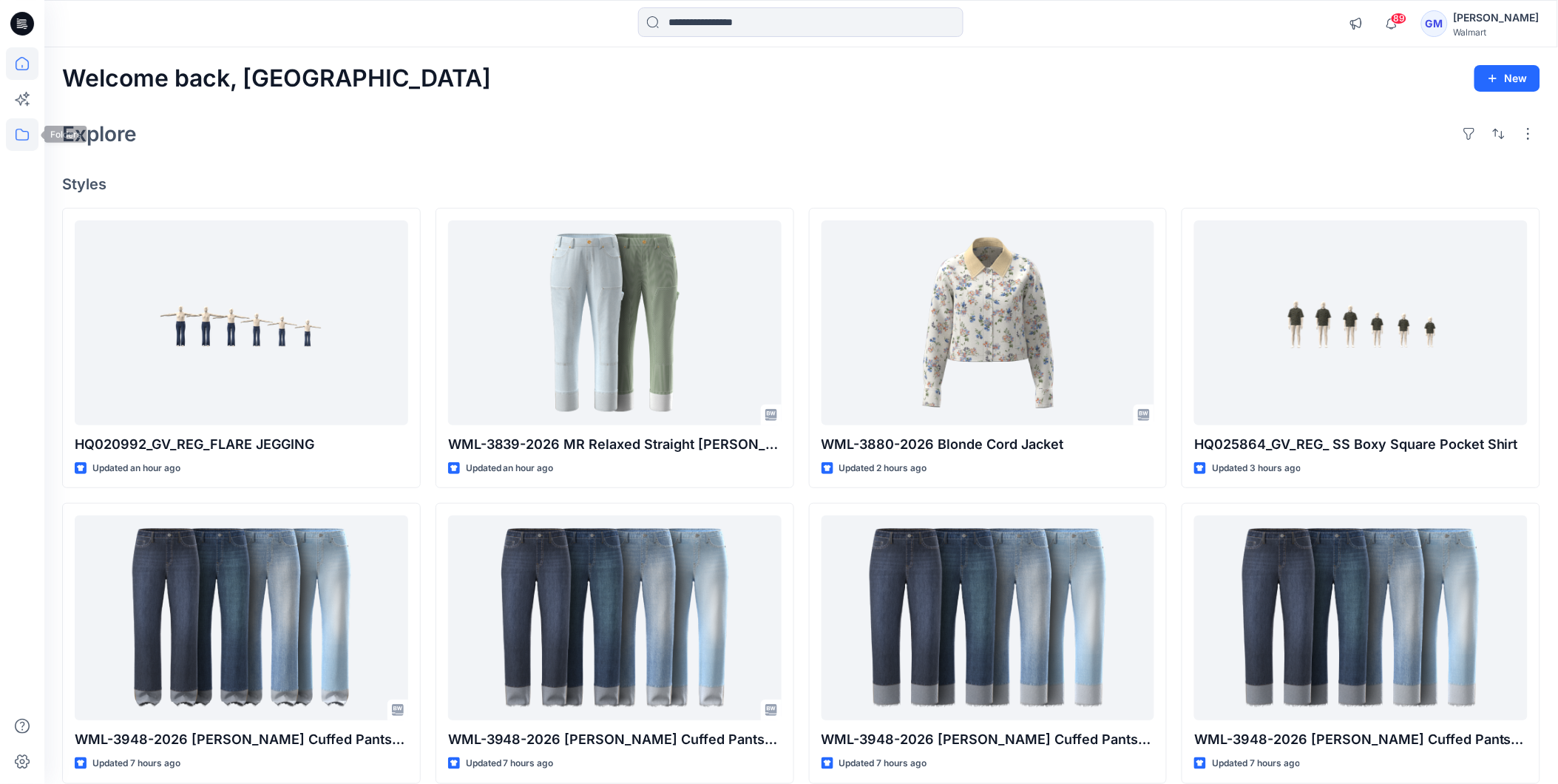
click at [19, 142] on icon at bounding box center [22, 134] width 32 height 32
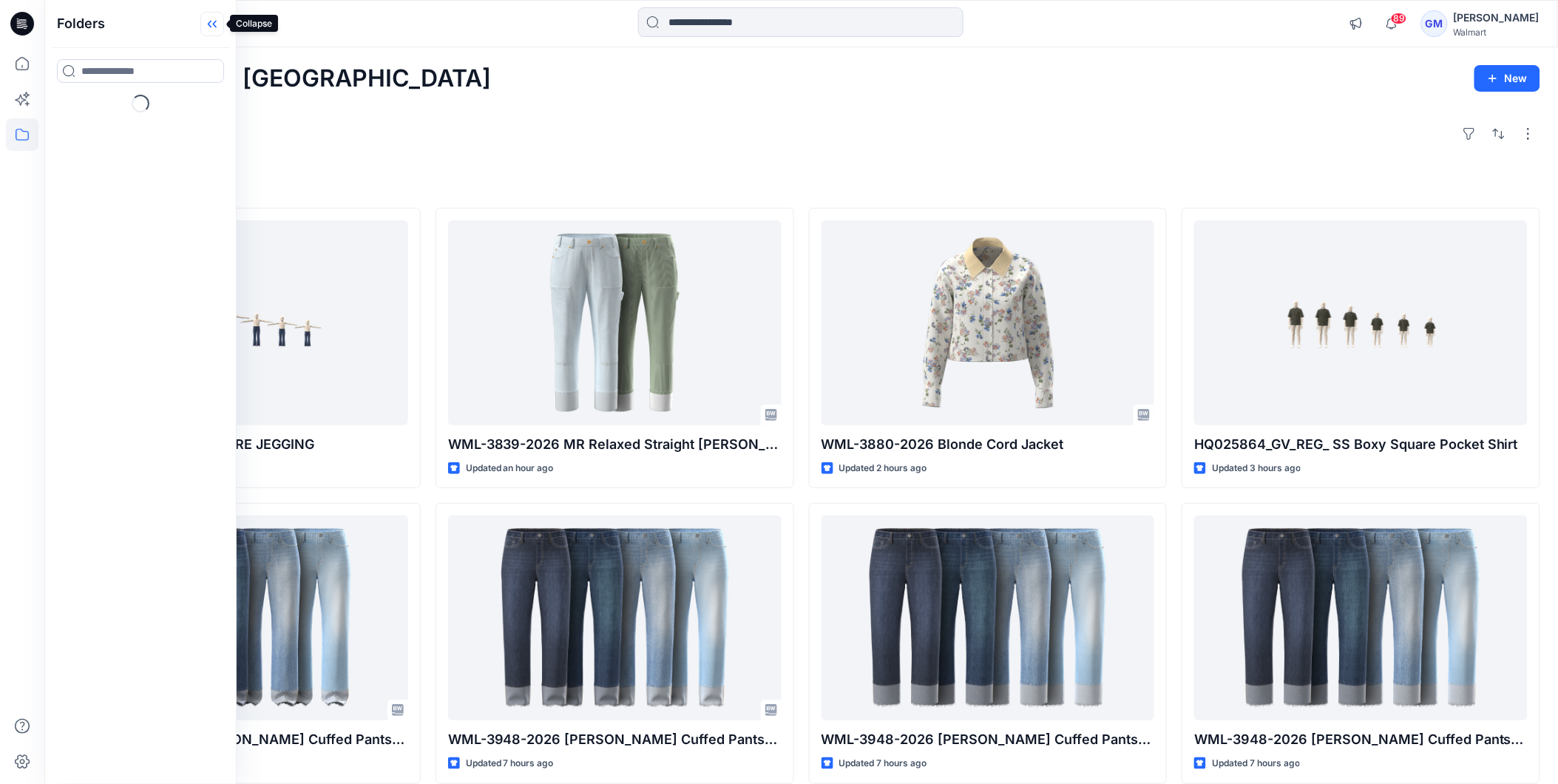
click at [200, 25] on icon at bounding box center [212, 24] width 24 height 25
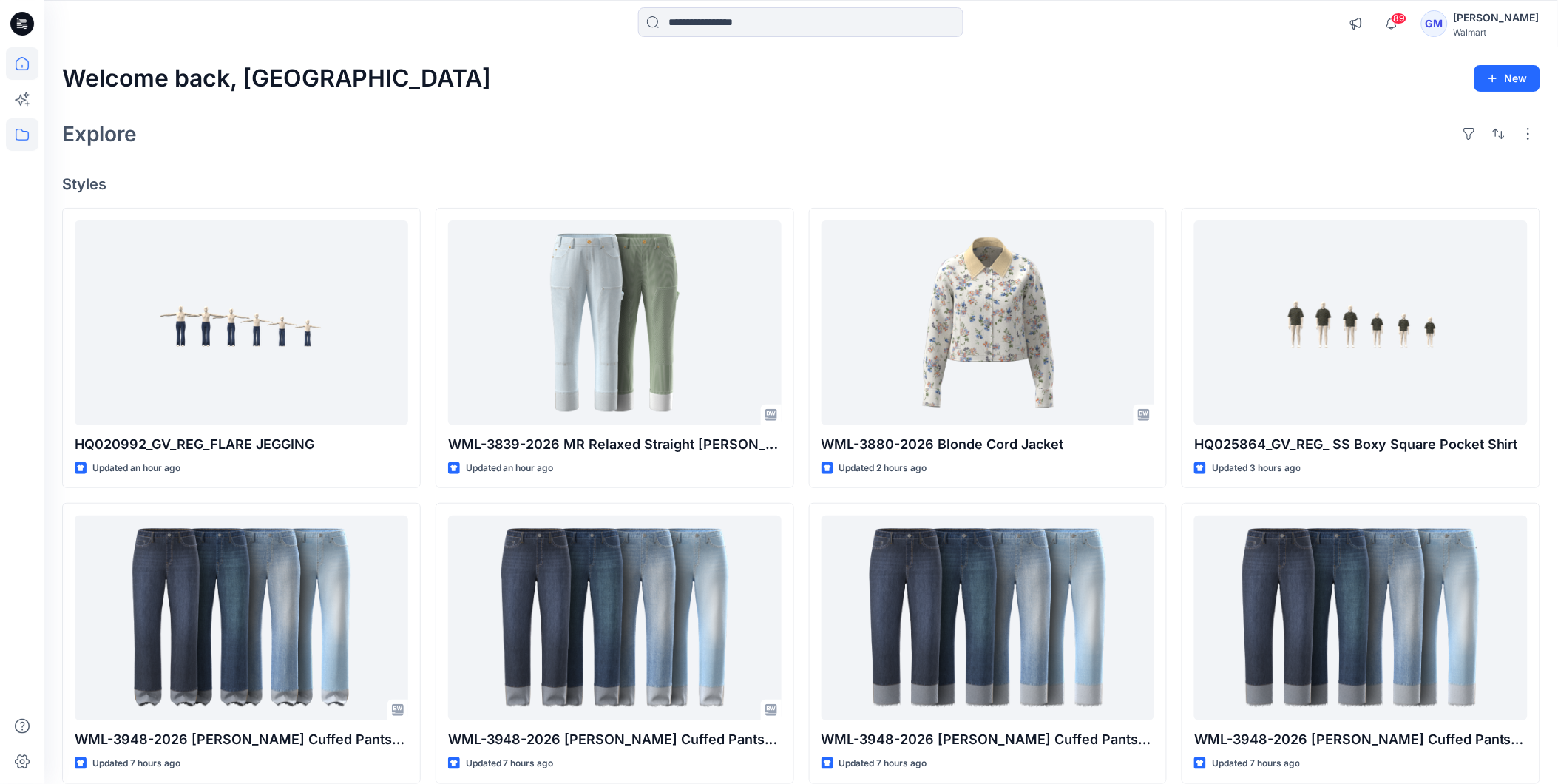
click at [21, 131] on icon at bounding box center [22, 134] width 32 height 32
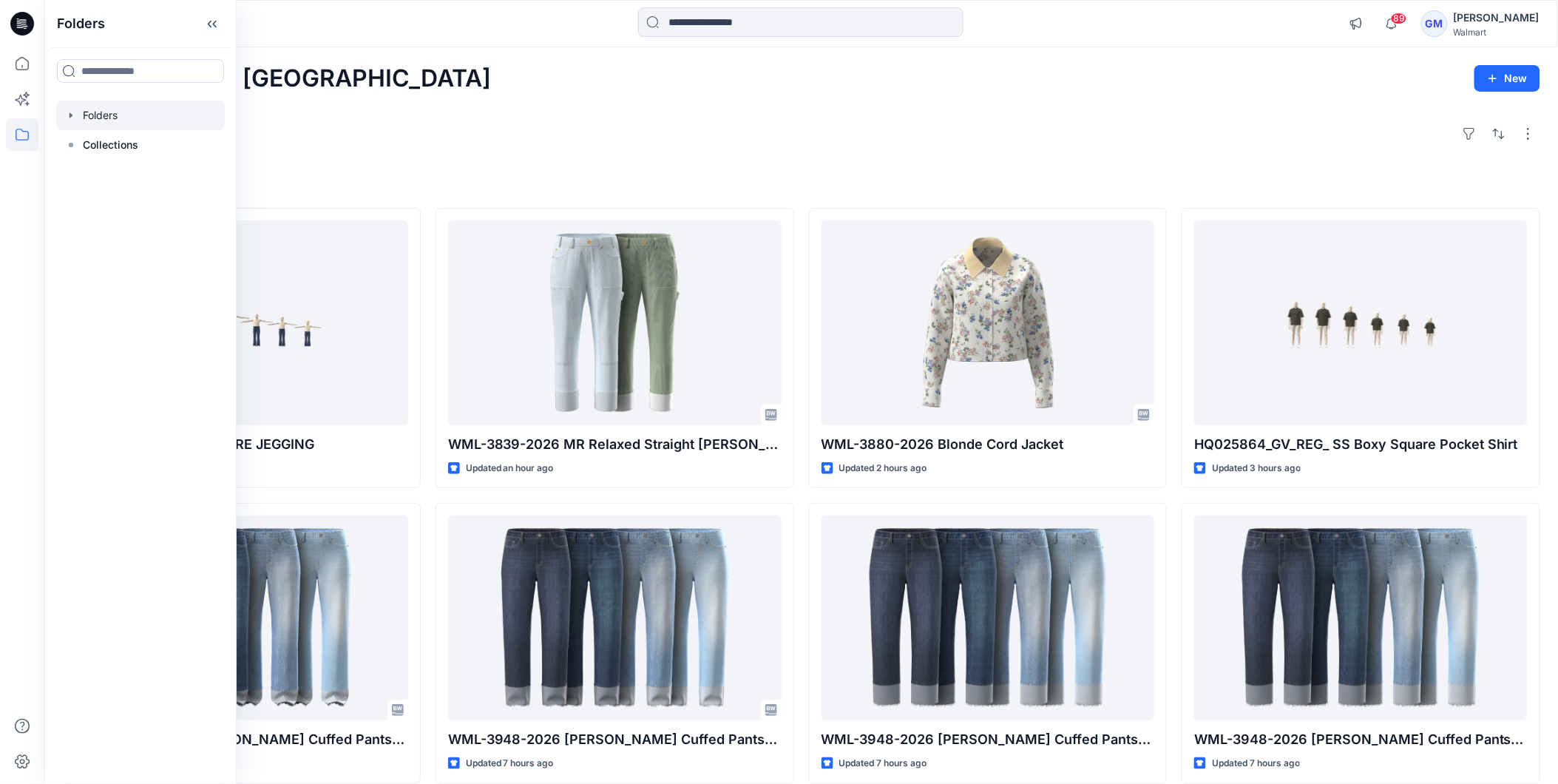
click at [114, 106] on div at bounding box center [140, 115] width 169 height 29
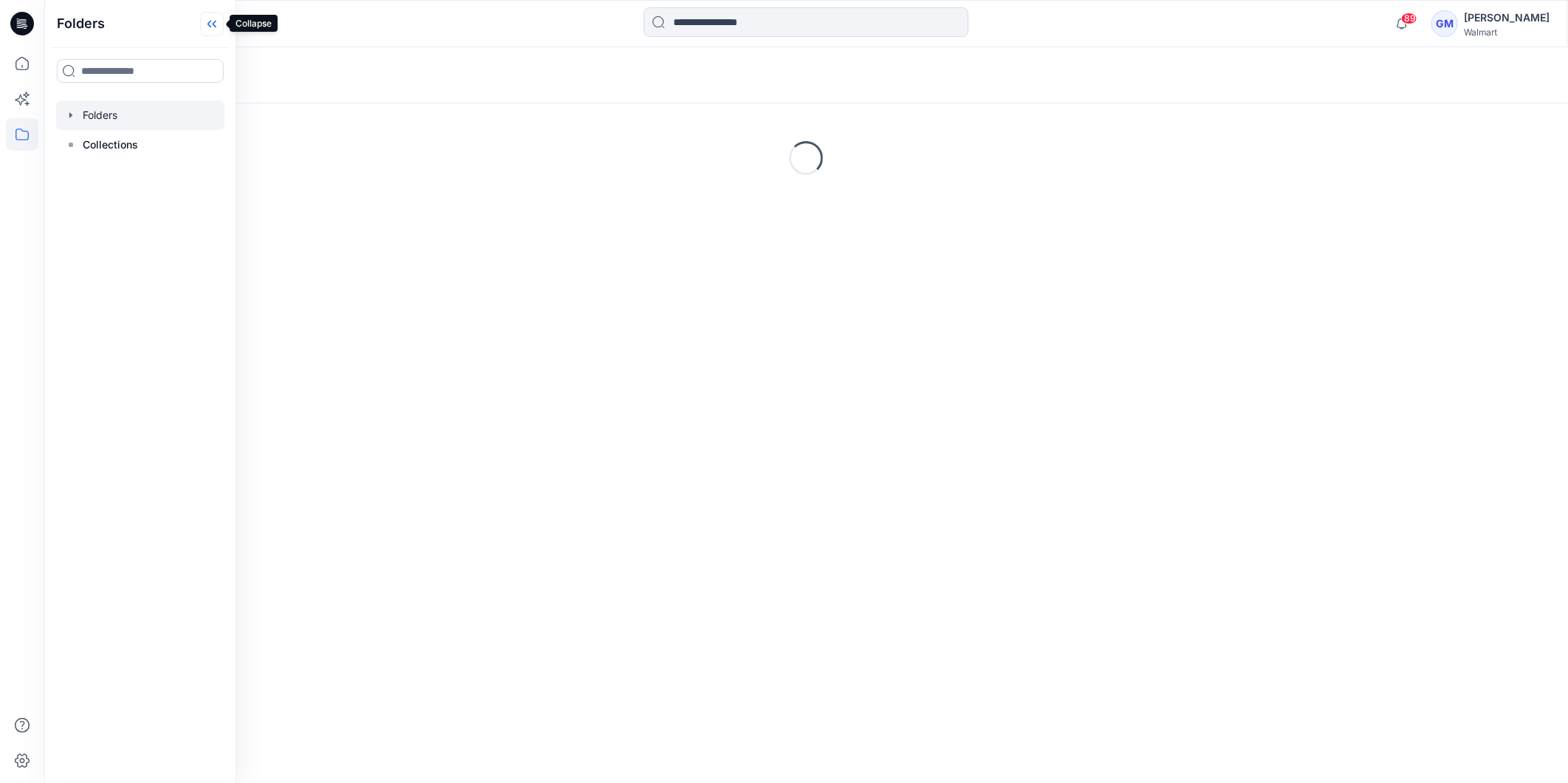
click at [210, 17] on icon at bounding box center [212, 24] width 24 height 25
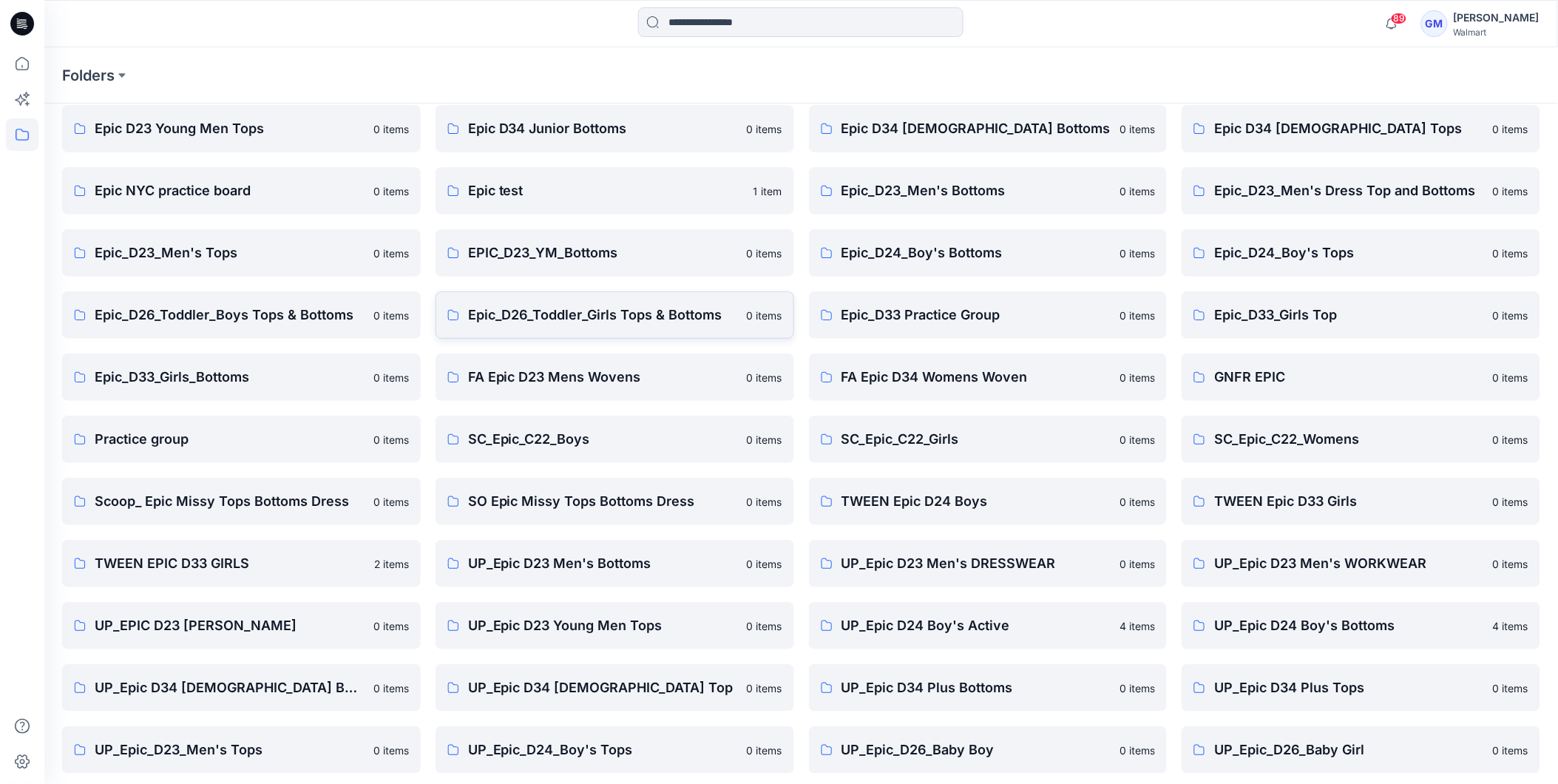
scroll to position [189, 0]
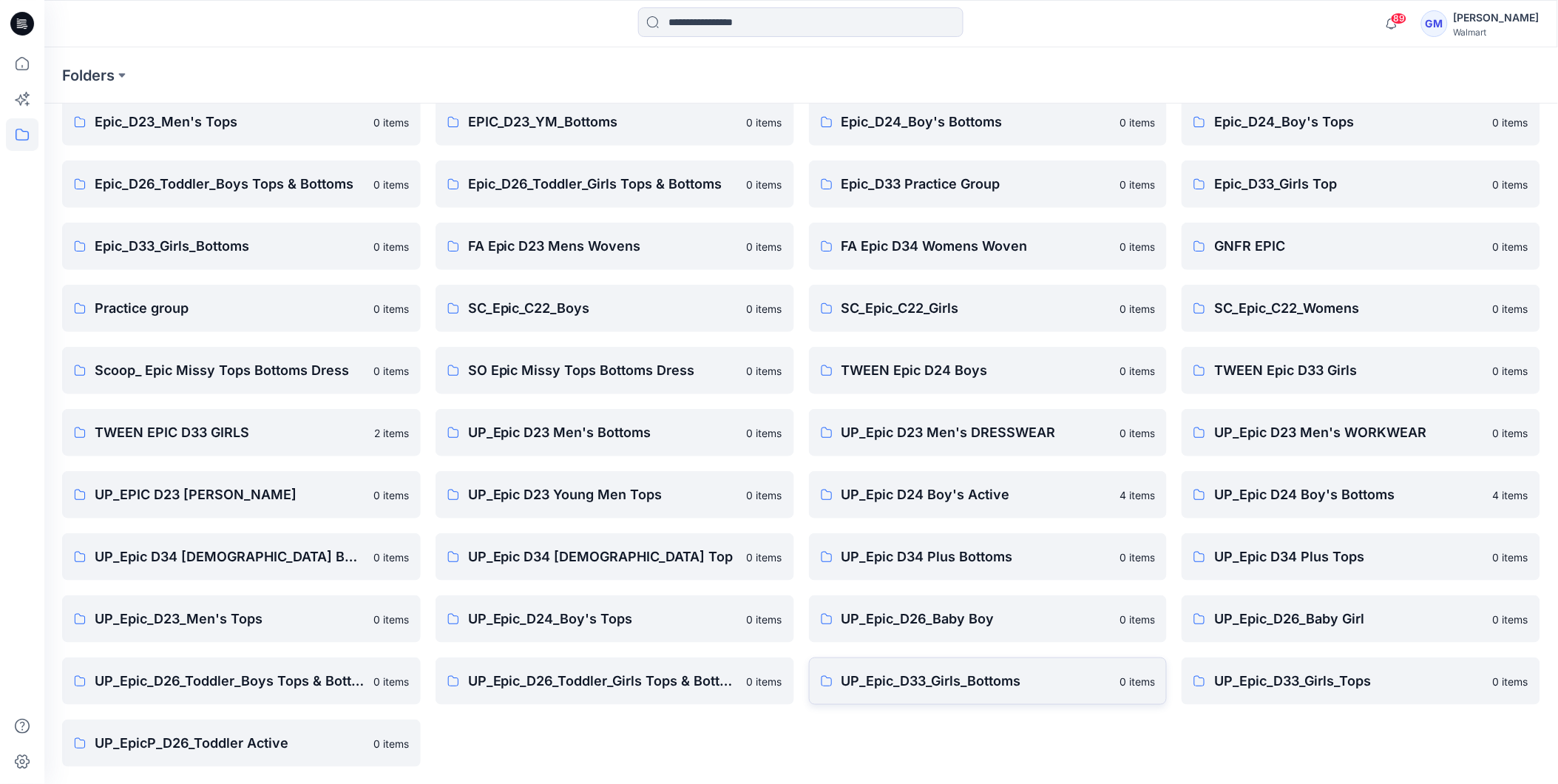
click at [951, 671] on p "UP_Epic_D33_Girls_Bottoms" at bounding box center [977, 681] width 270 height 21
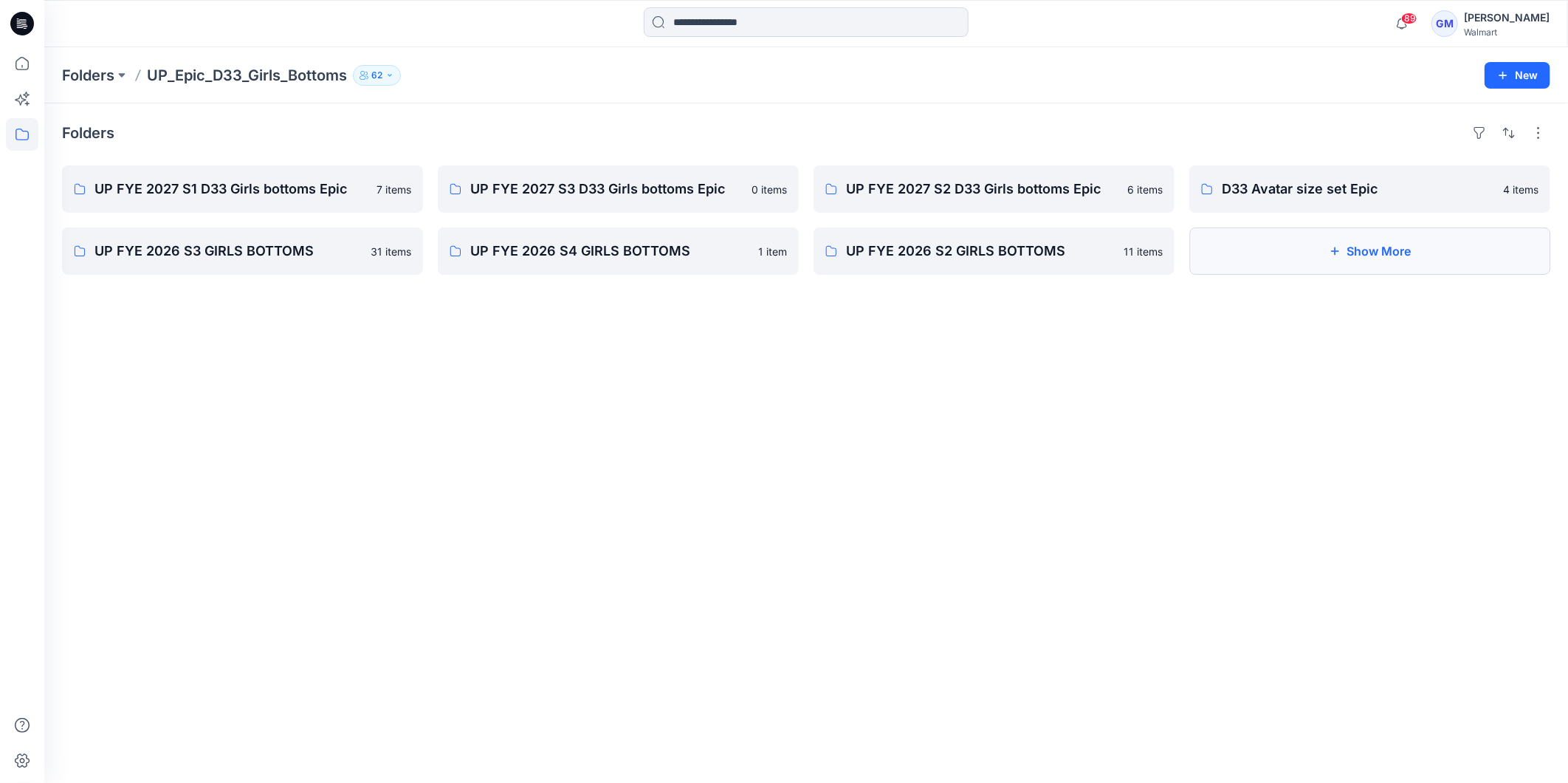
click at [1398, 239] on button "Show More" at bounding box center [1369, 250] width 361 height 47
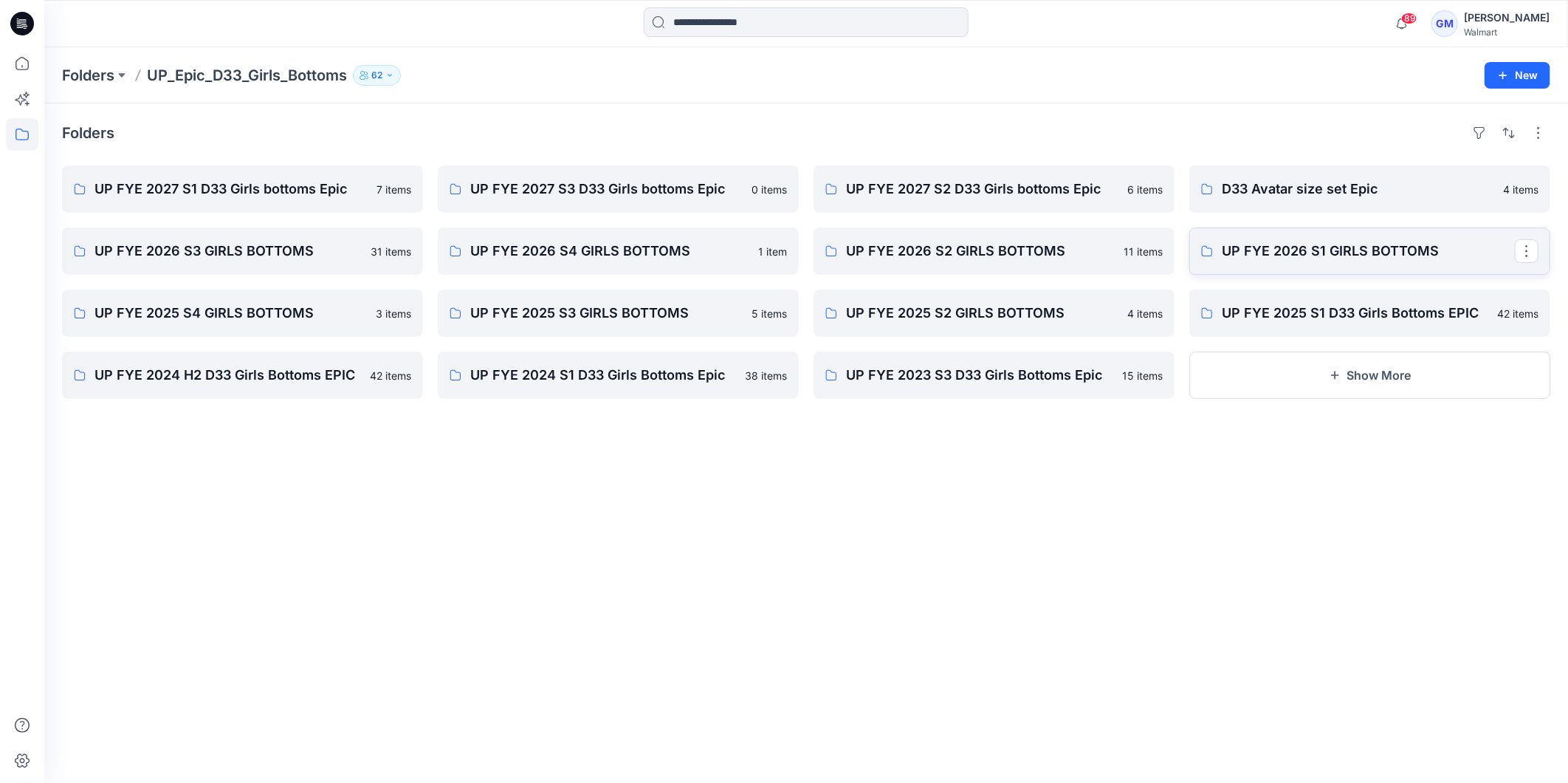
click at [1312, 244] on p "UP FYE 2026 S1 GIRLS BOTTOMS" at bounding box center [1369, 251] width 293 height 21
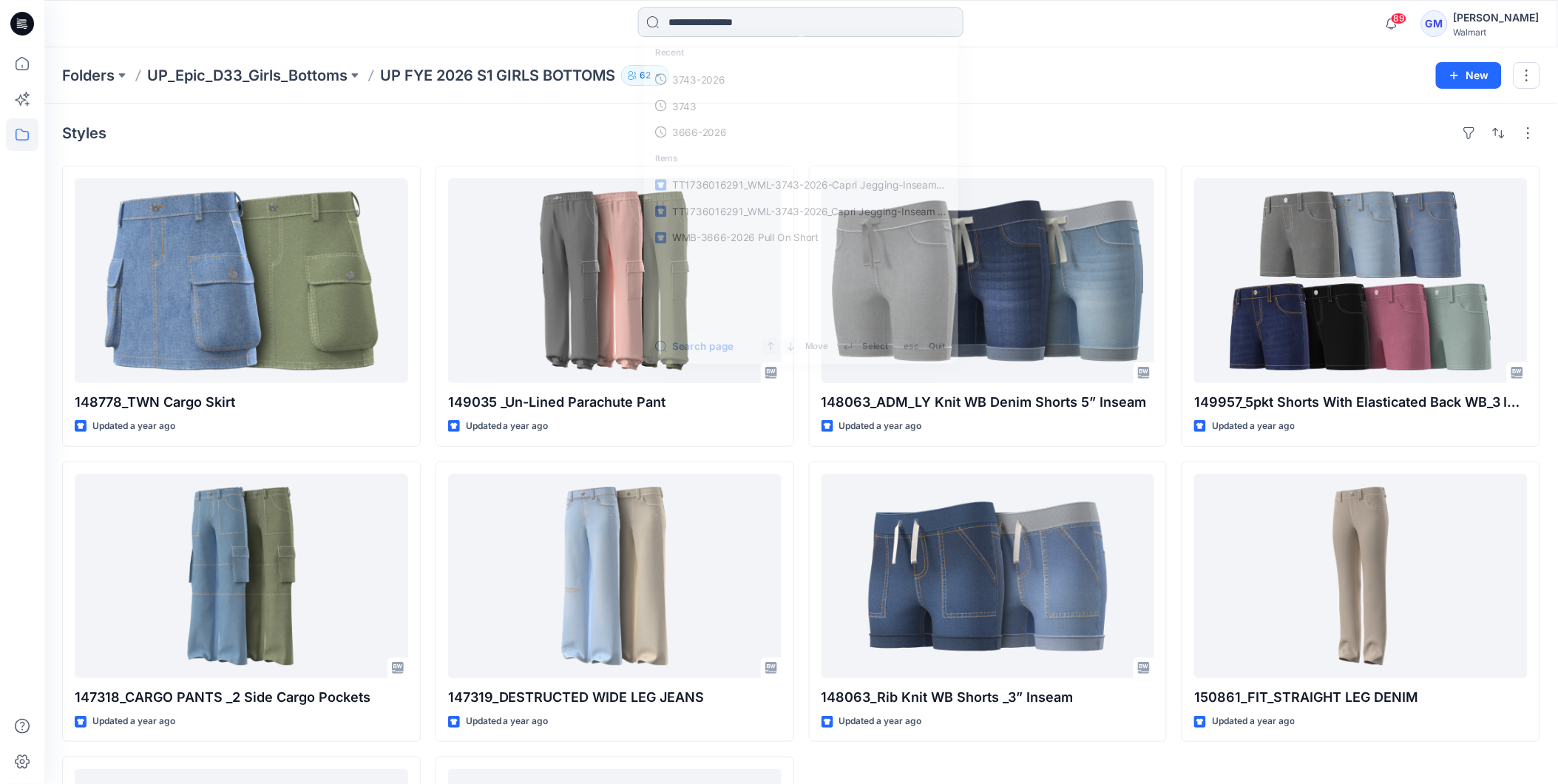
click at [695, 27] on input at bounding box center [801, 22] width 325 height 29
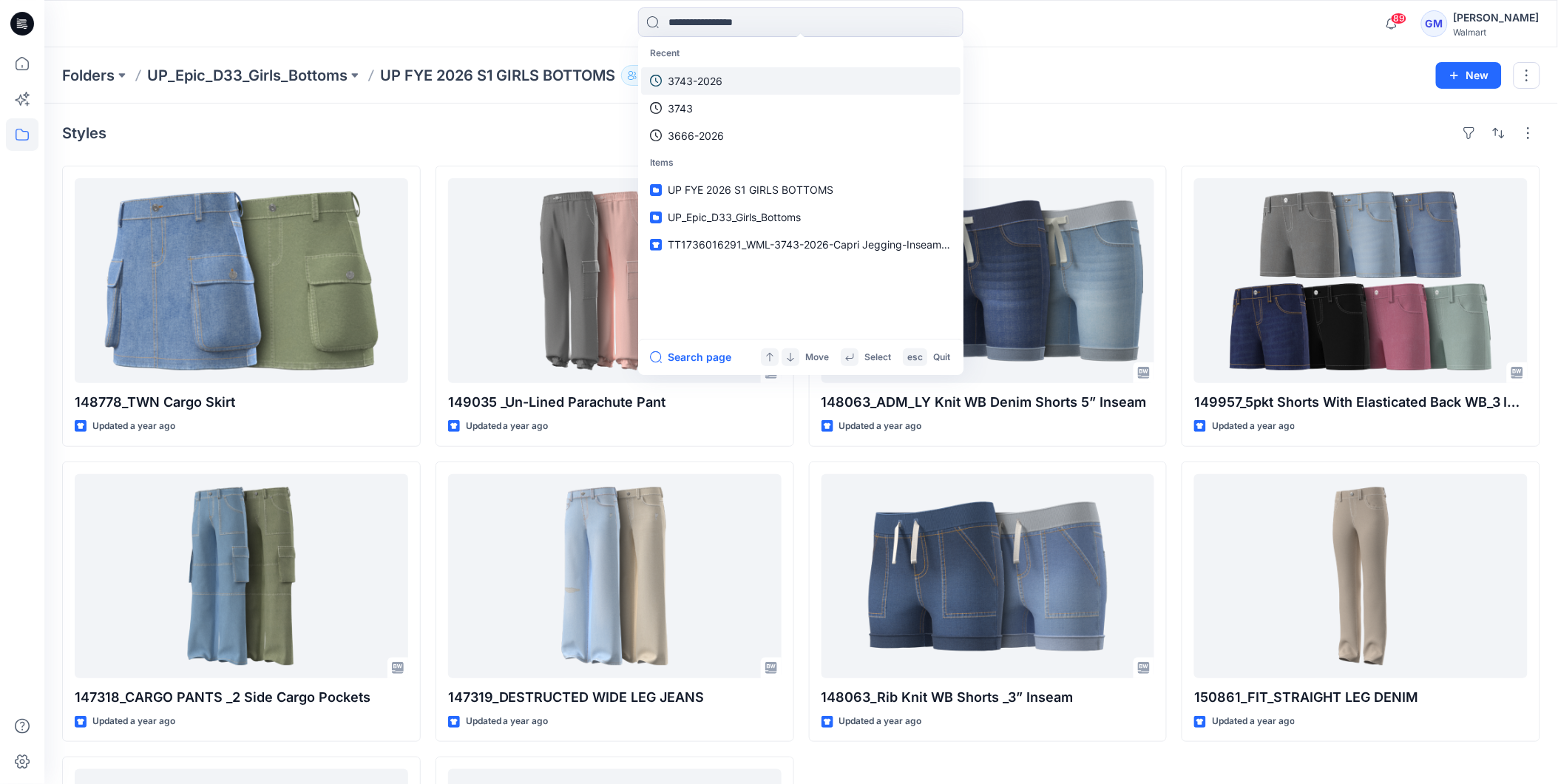
click at [690, 75] on p "3743-2026" at bounding box center [695, 81] width 55 height 15
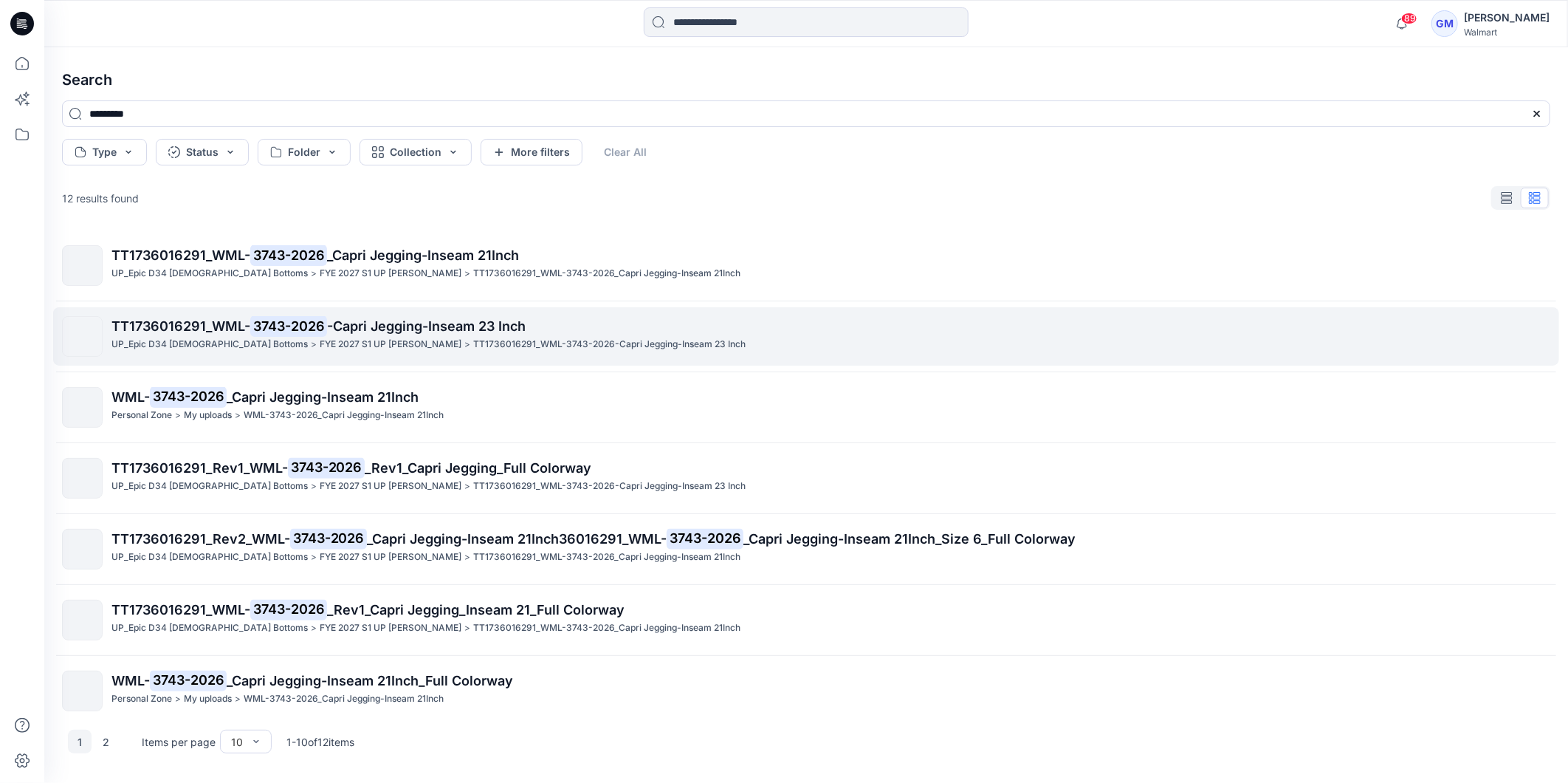
click at [315, 311] on link "TT1736016291_WML- 3743-2026 -Capri Jegging-Inseam 23 Inch UP_Epic D34 Ladies Bo…" at bounding box center [806, 336] width 1506 height 59
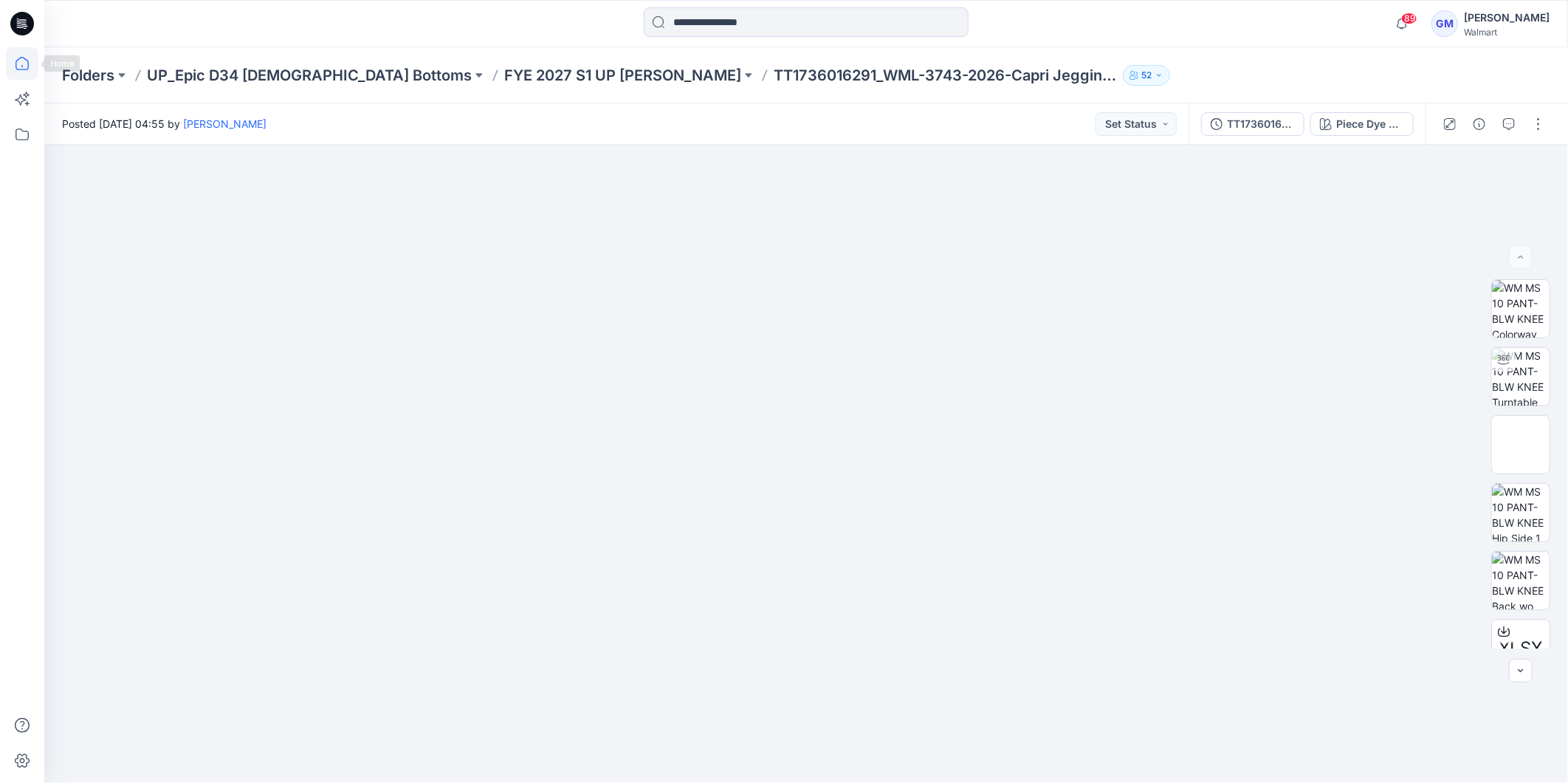
click at [18, 65] on icon at bounding box center [22, 63] width 32 height 32
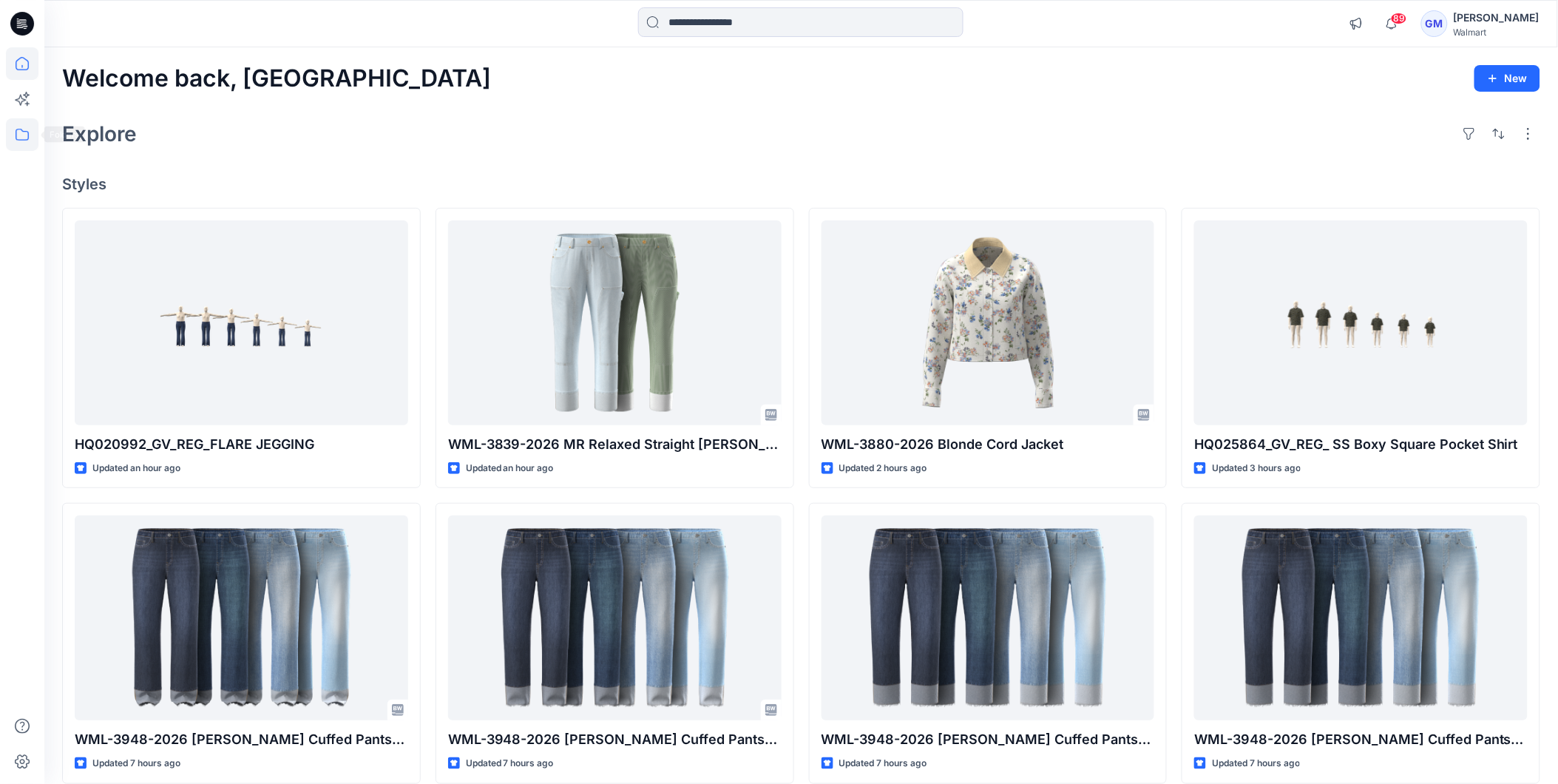
click at [18, 134] on icon at bounding box center [22, 134] width 32 height 32
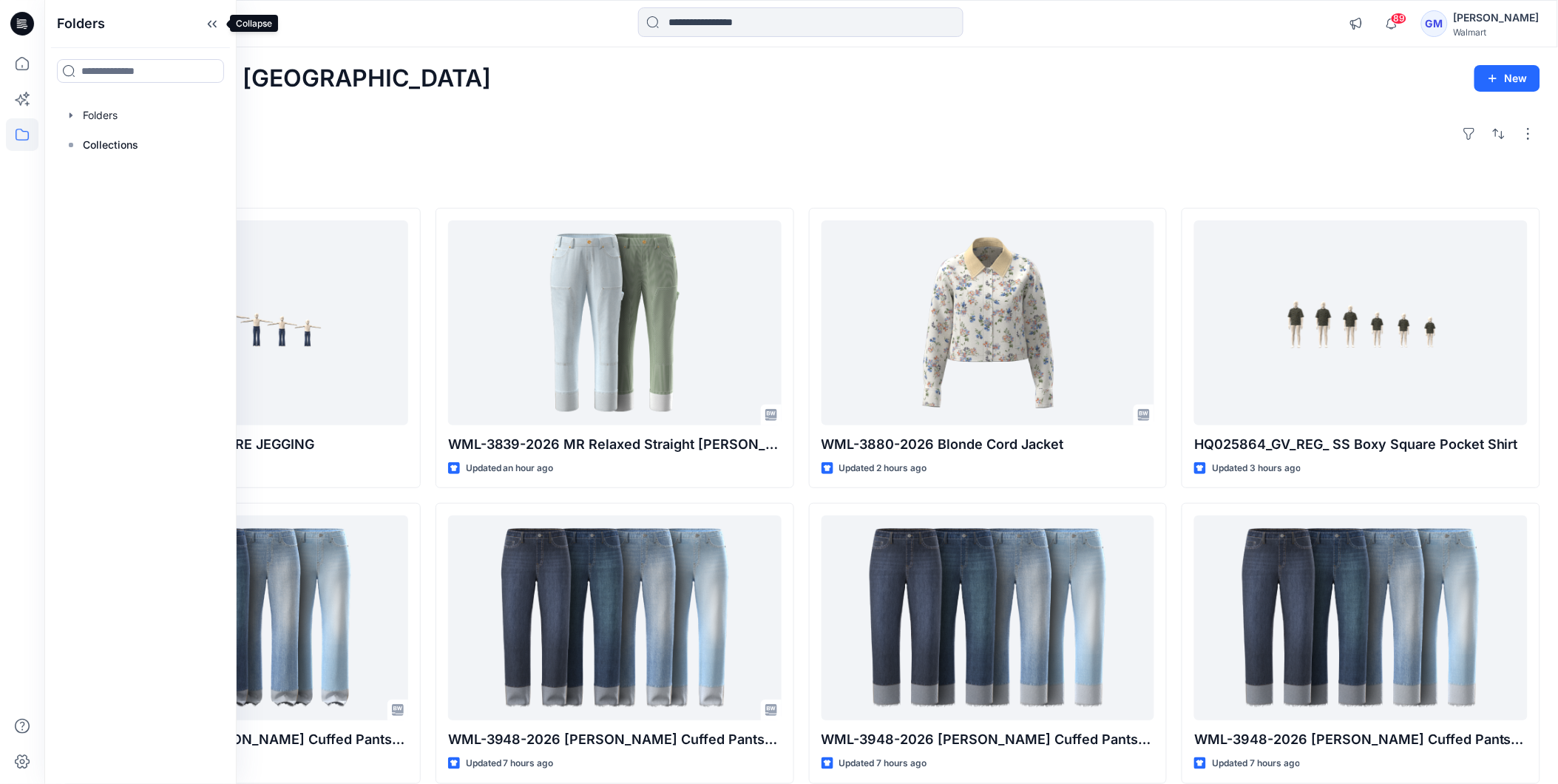
click at [206, 15] on icon at bounding box center [212, 24] width 24 height 25
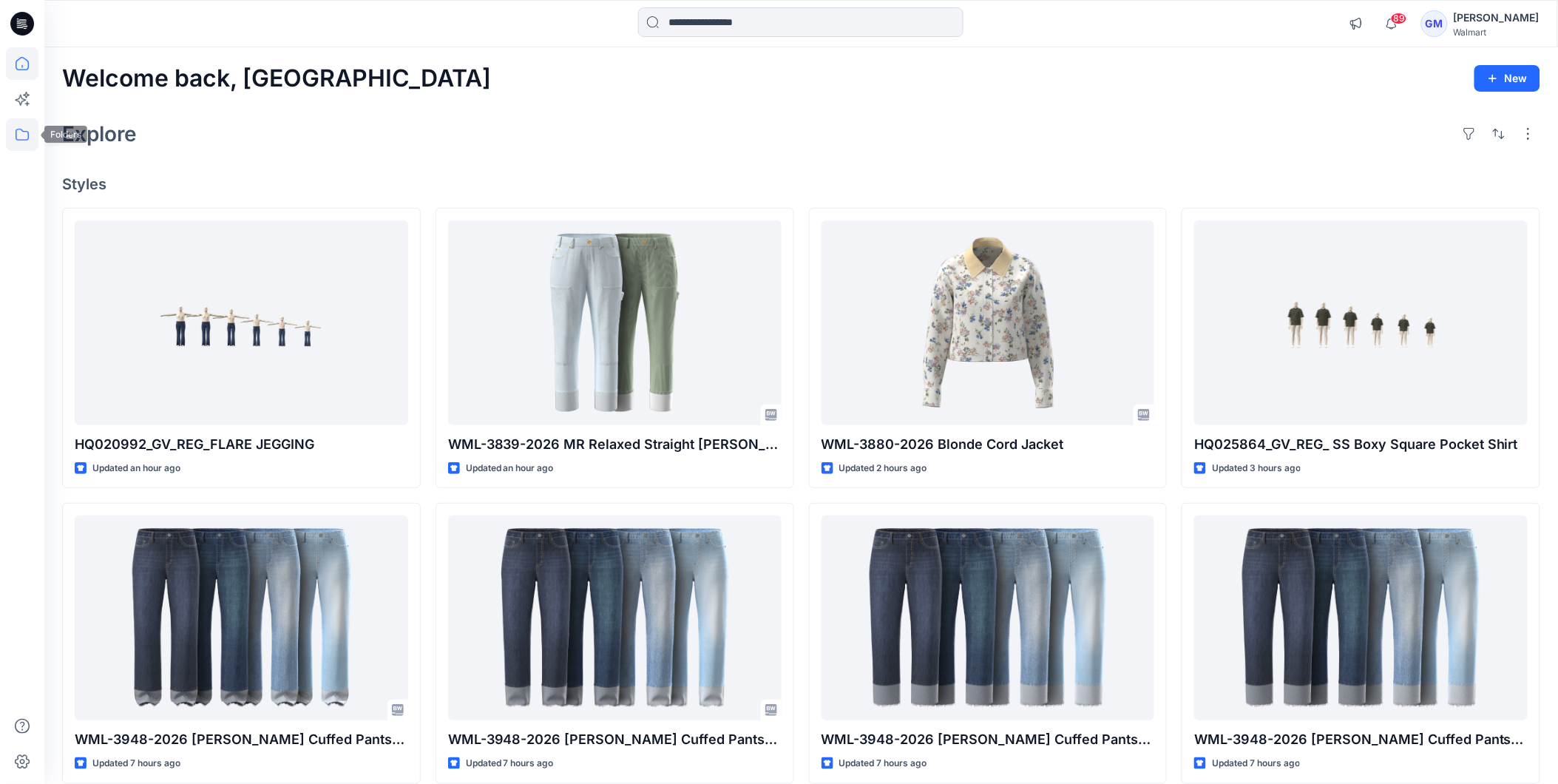
click at [32, 128] on icon at bounding box center [22, 134] width 32 height 32
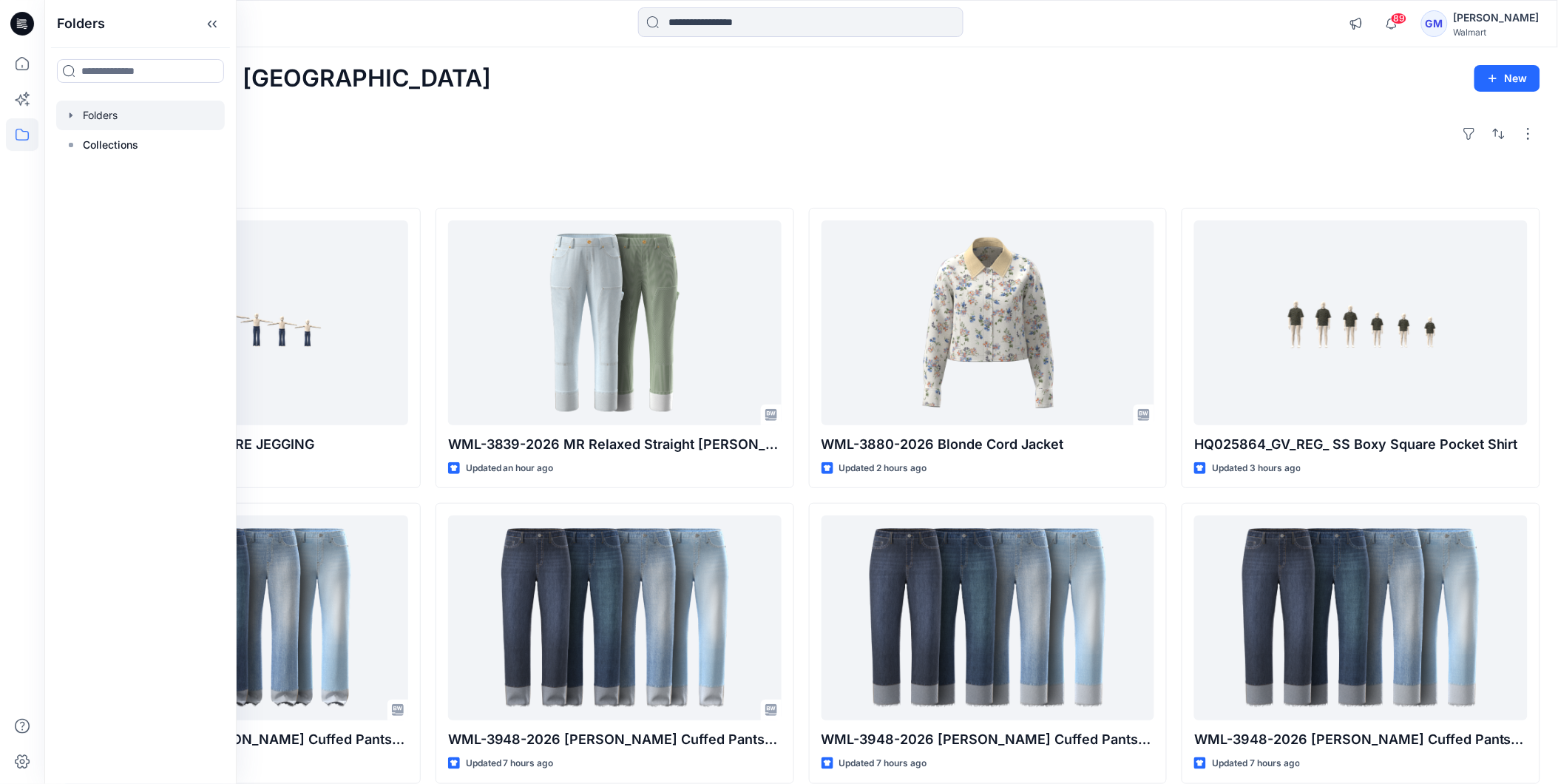
click at [104, 113] on div at bounding box center [140, 115] width 169 height 29
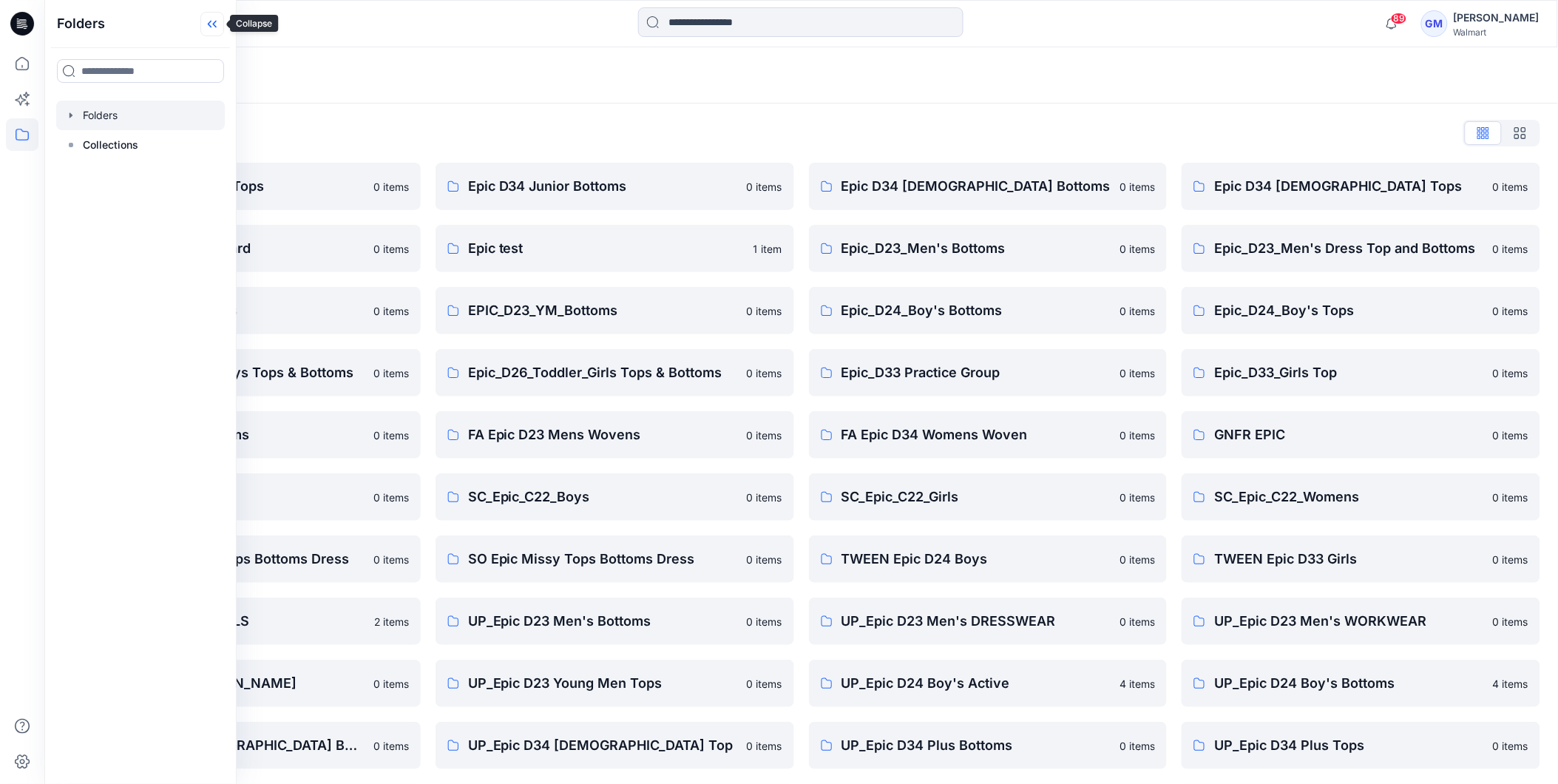
click at [212, 19] on icon at bounding box center [212, 24] width 24 height 25
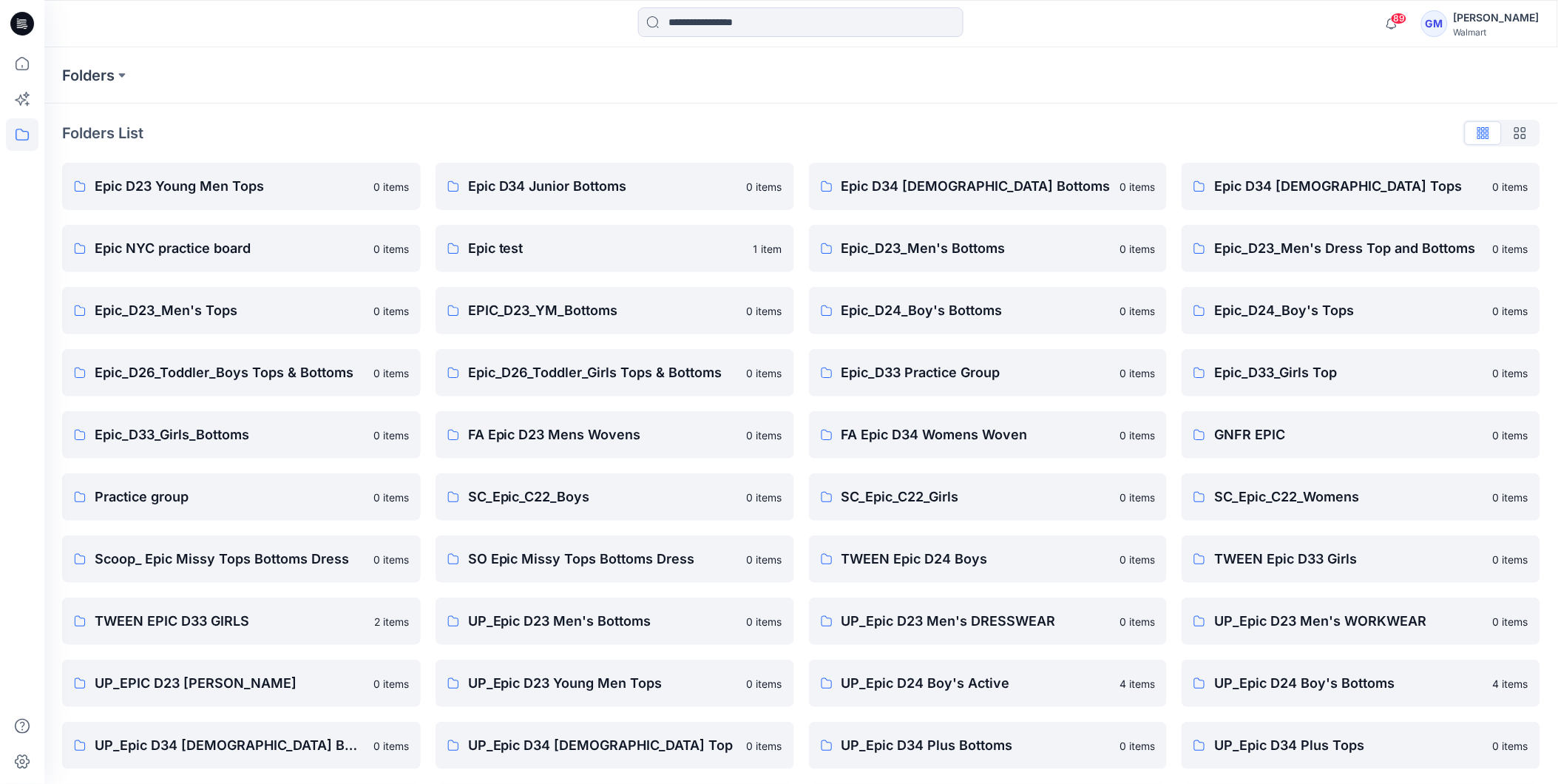
scroll to position [189, 0]
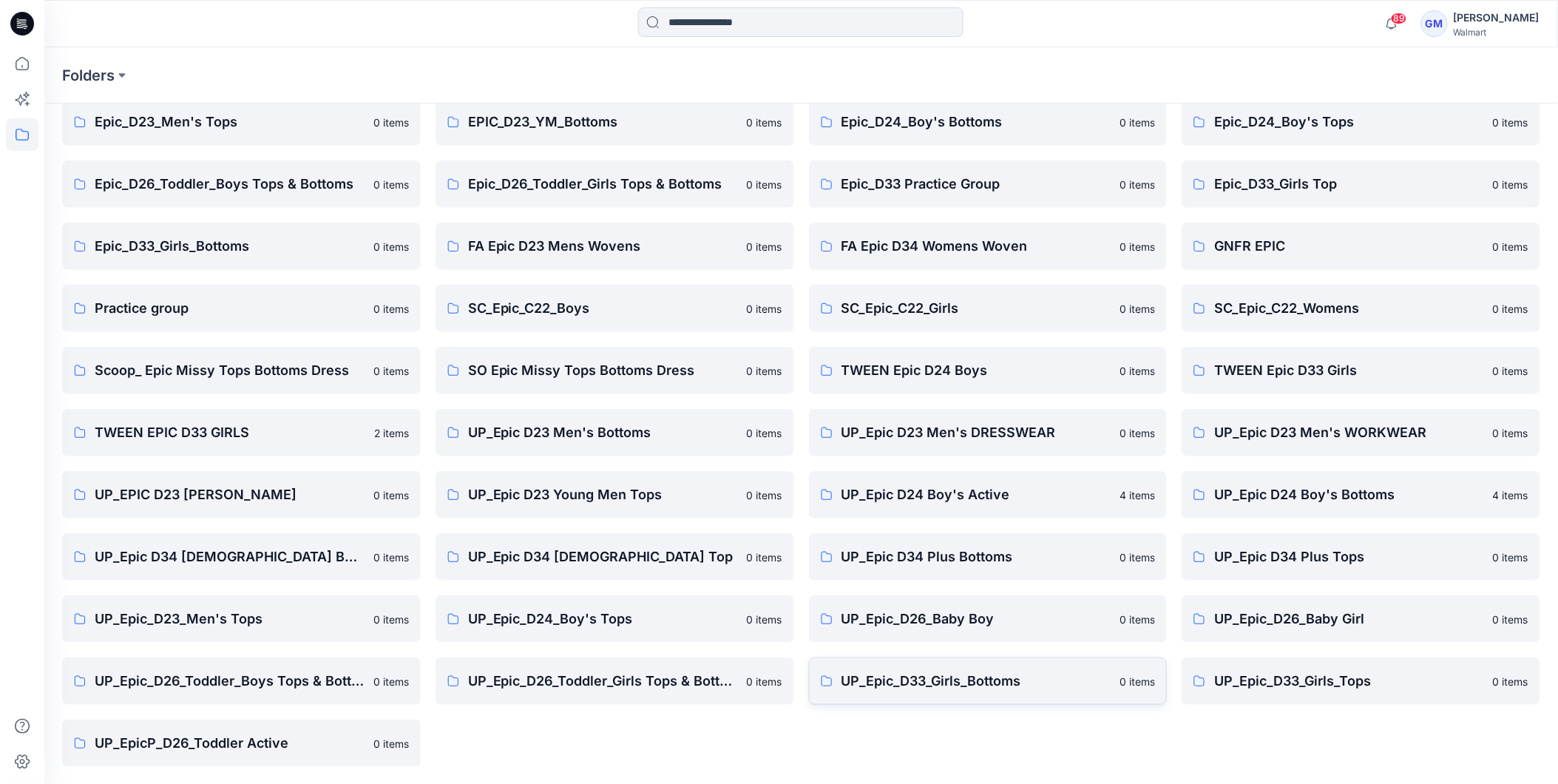
click at [966, 671] on p "UP_Epic_D33_Girls_Bottoms" at bounding box center [977, 681] width 270 height 21
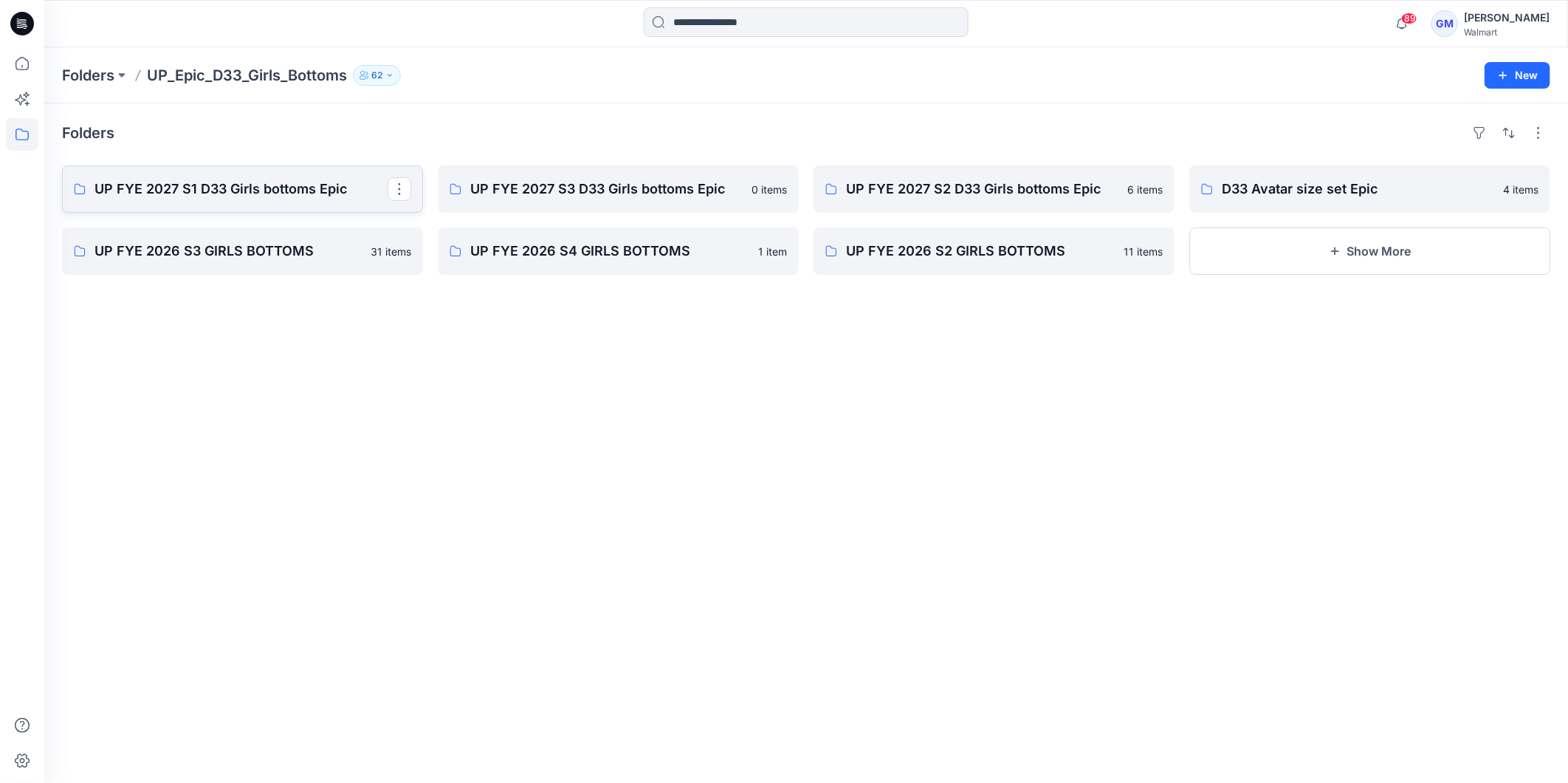
click at [278, 175] on link "UP FYE 2027 S1 D33 Girls bottoms Epic" at bounding box center [242, 189] width 361 height 47
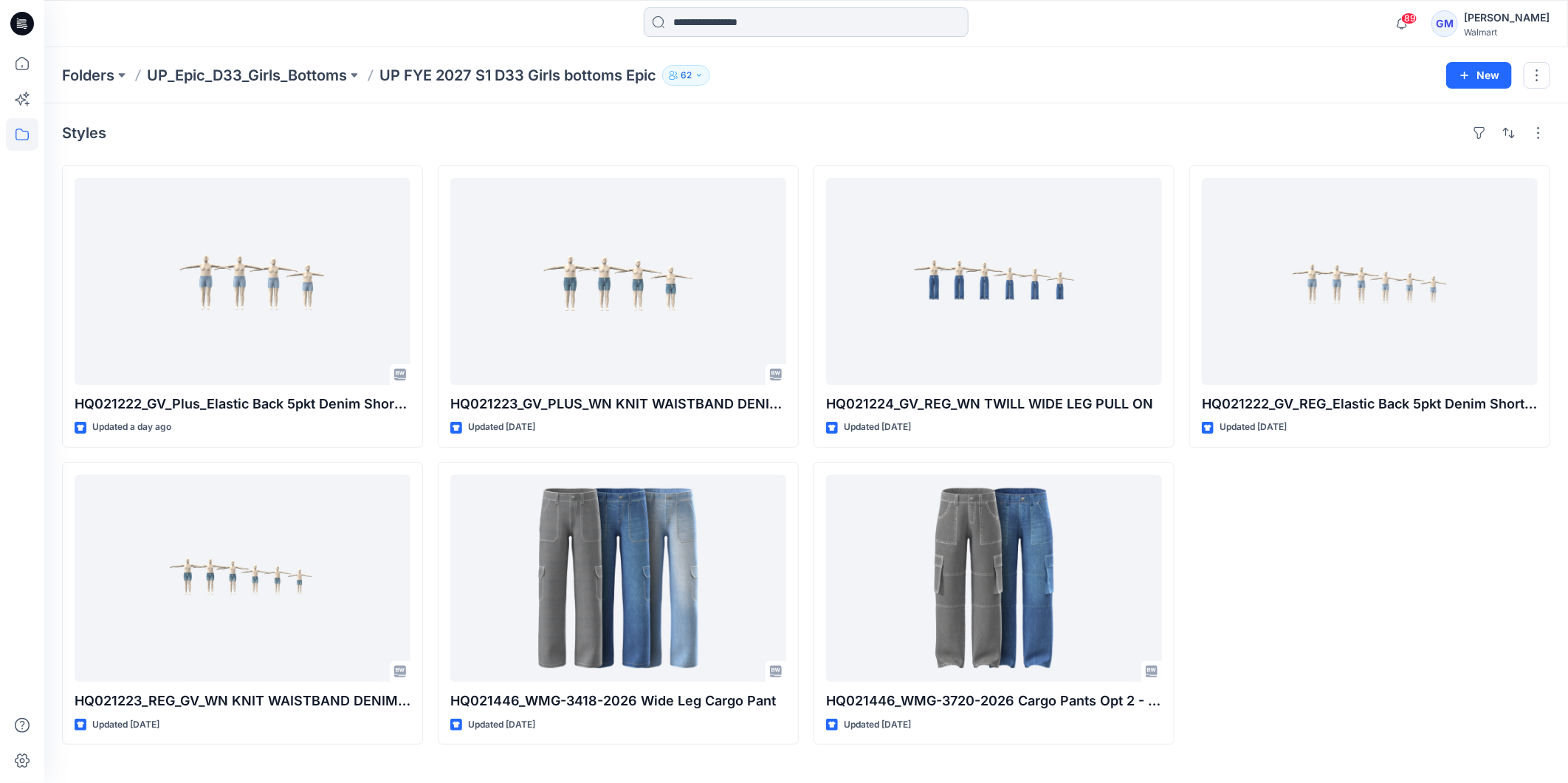
click at [688, 21] on input at bounding box center [806, 22] width 325 height 29
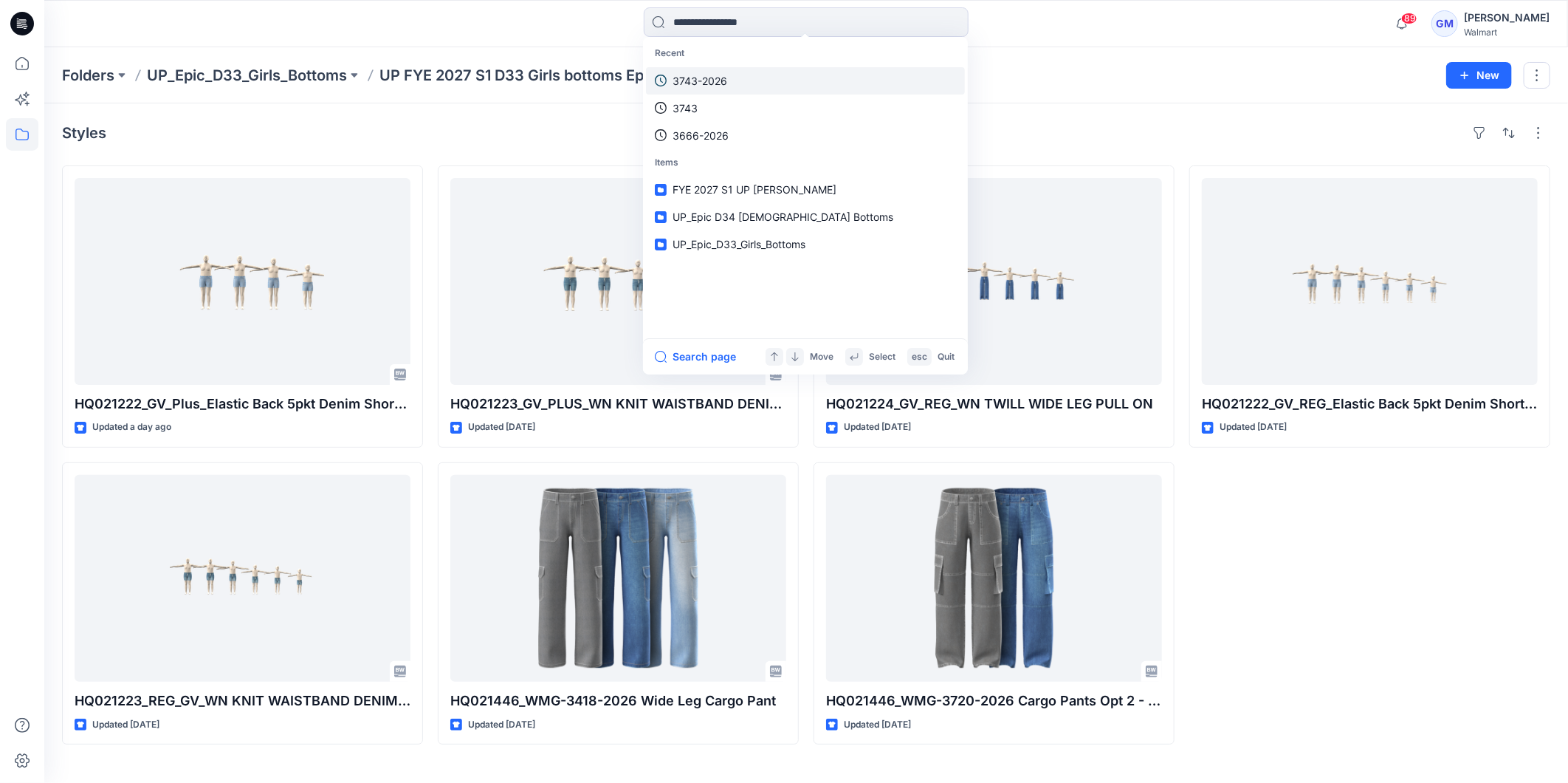
click at [702, 67] on link "3743-2026" at bounding box center [805, 80] width 319 height 27
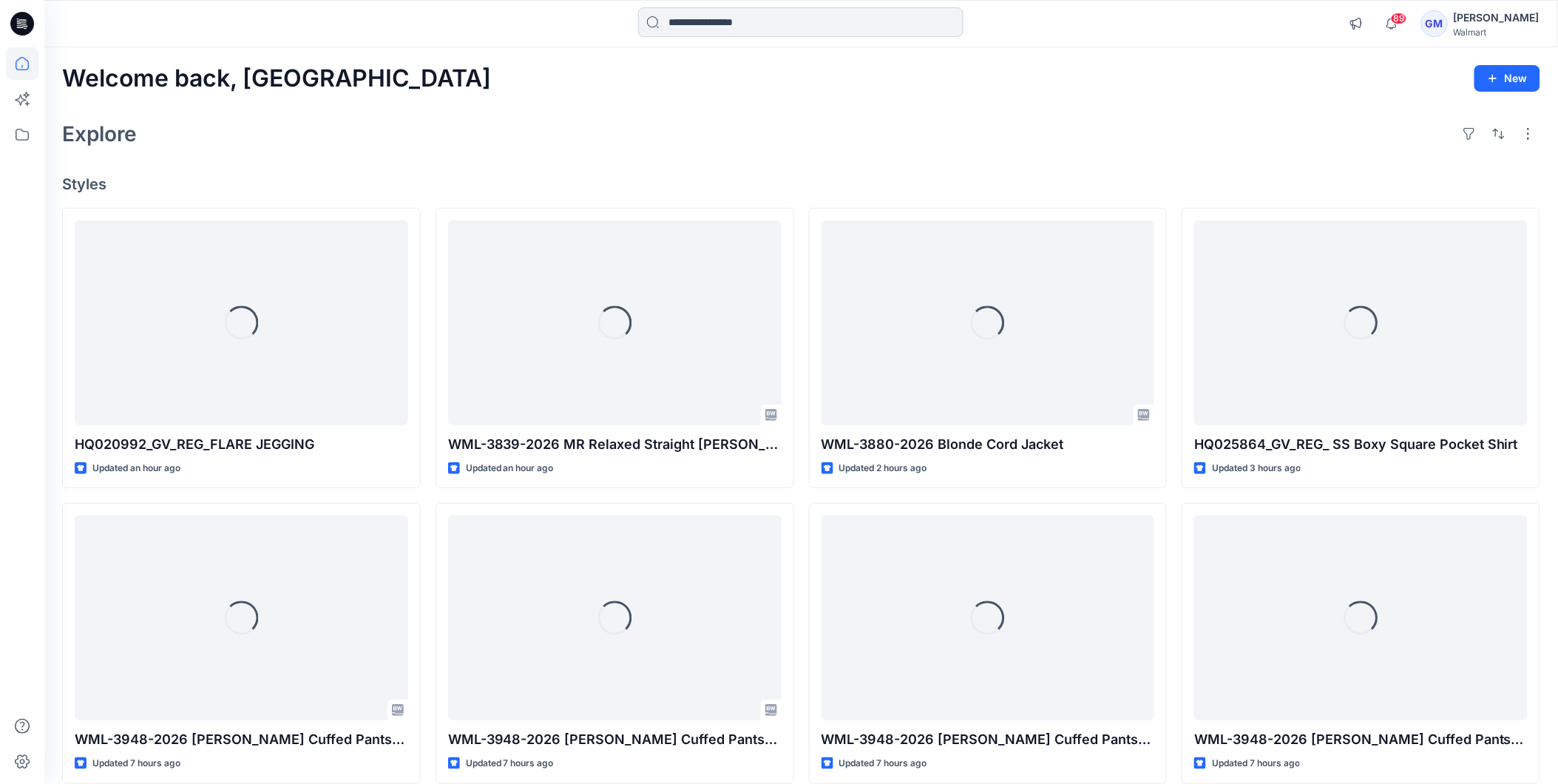
click at [698, 20] on input at bounding box center [801, 22] width 325 height 29
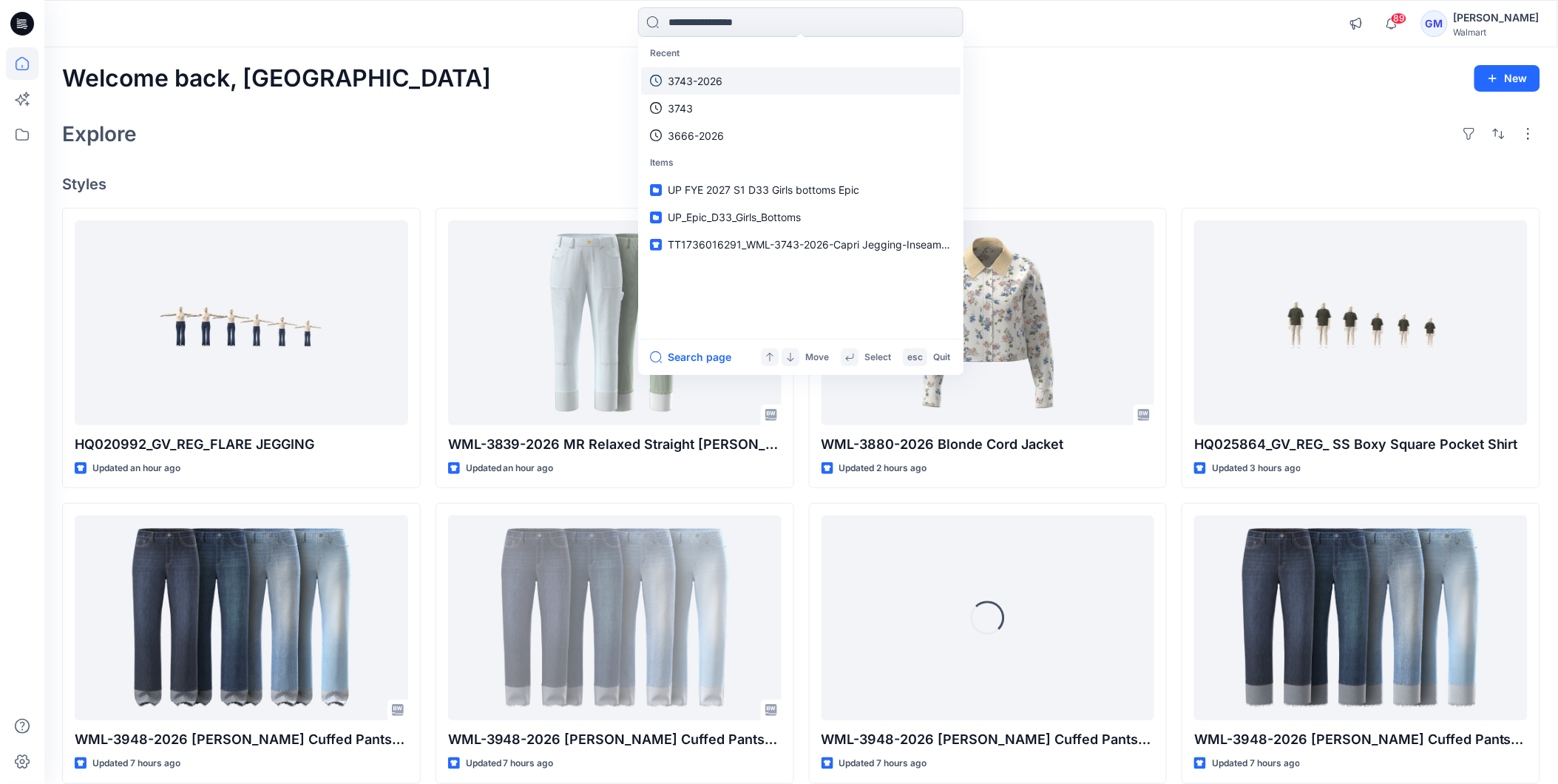
click at [708, 70] on link "3743-2026" at bounding box center [801, 80] width 319 height 27
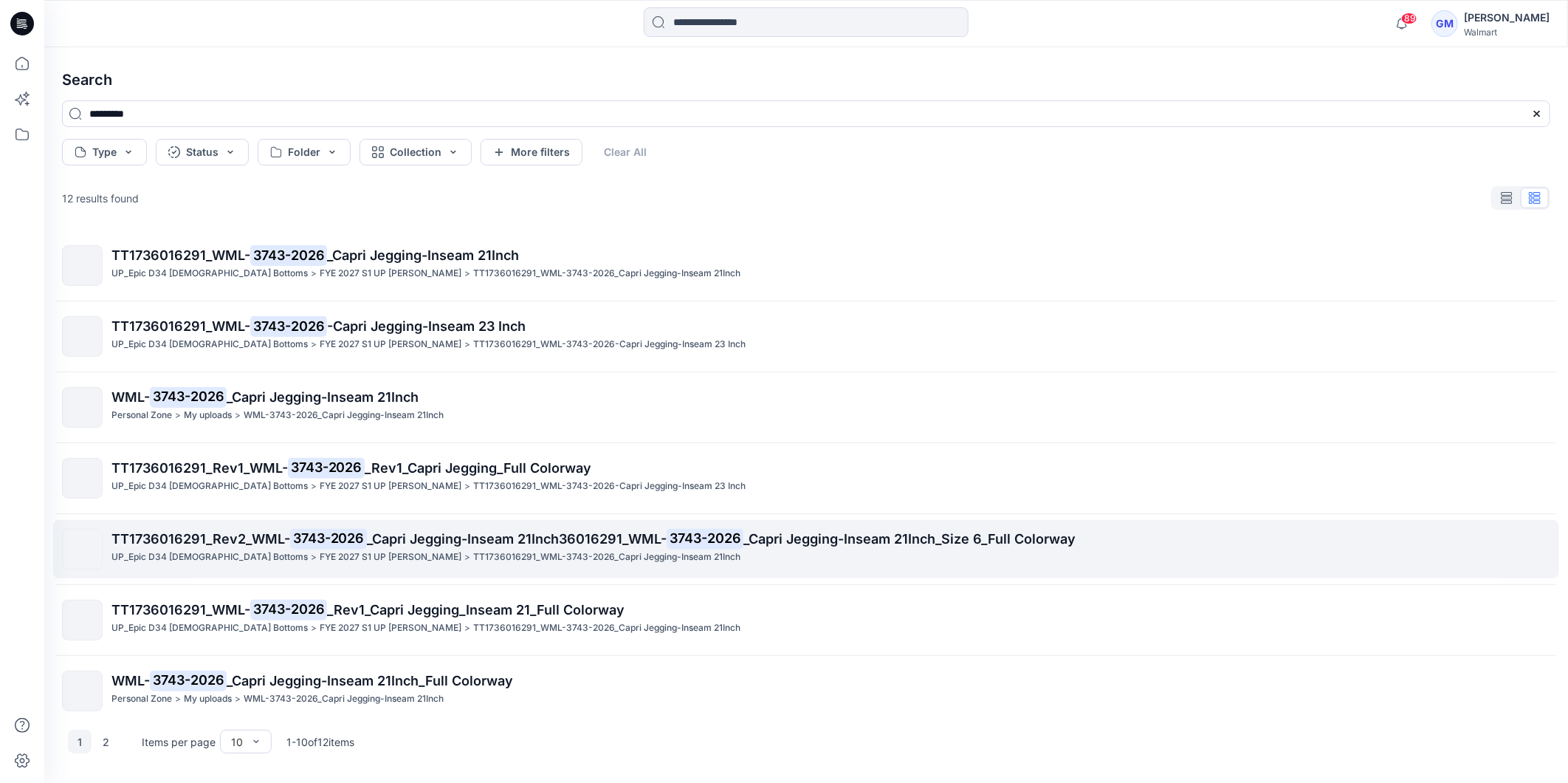
click at [395, 540] on span "_Capri Jegging-Inseam 21Inch36016291_WML-" at bounding box center [517, 539] width 299 height 15
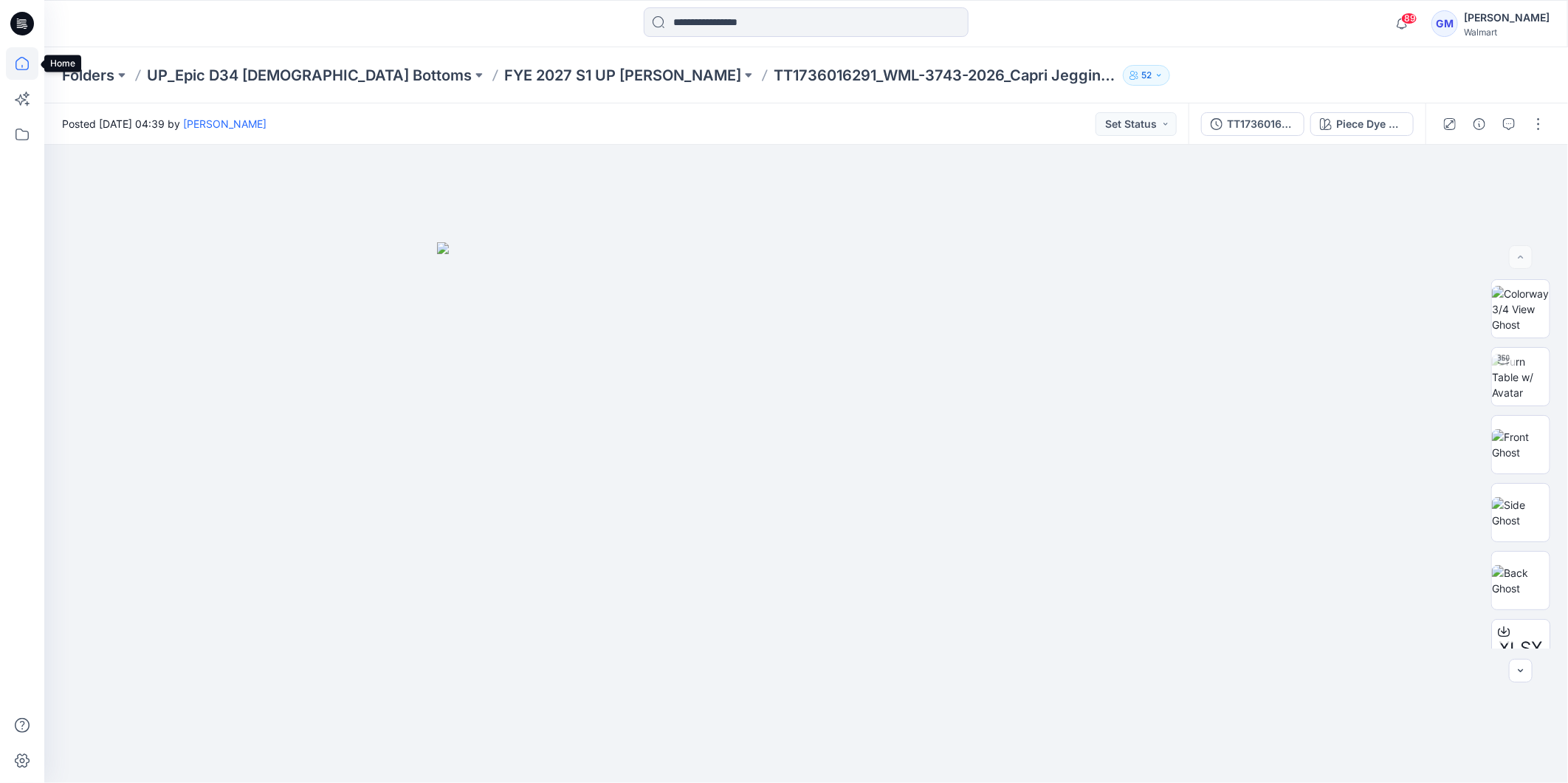
click at [35, 67] on icon at bounding box center [22, 63] width 32 height 32
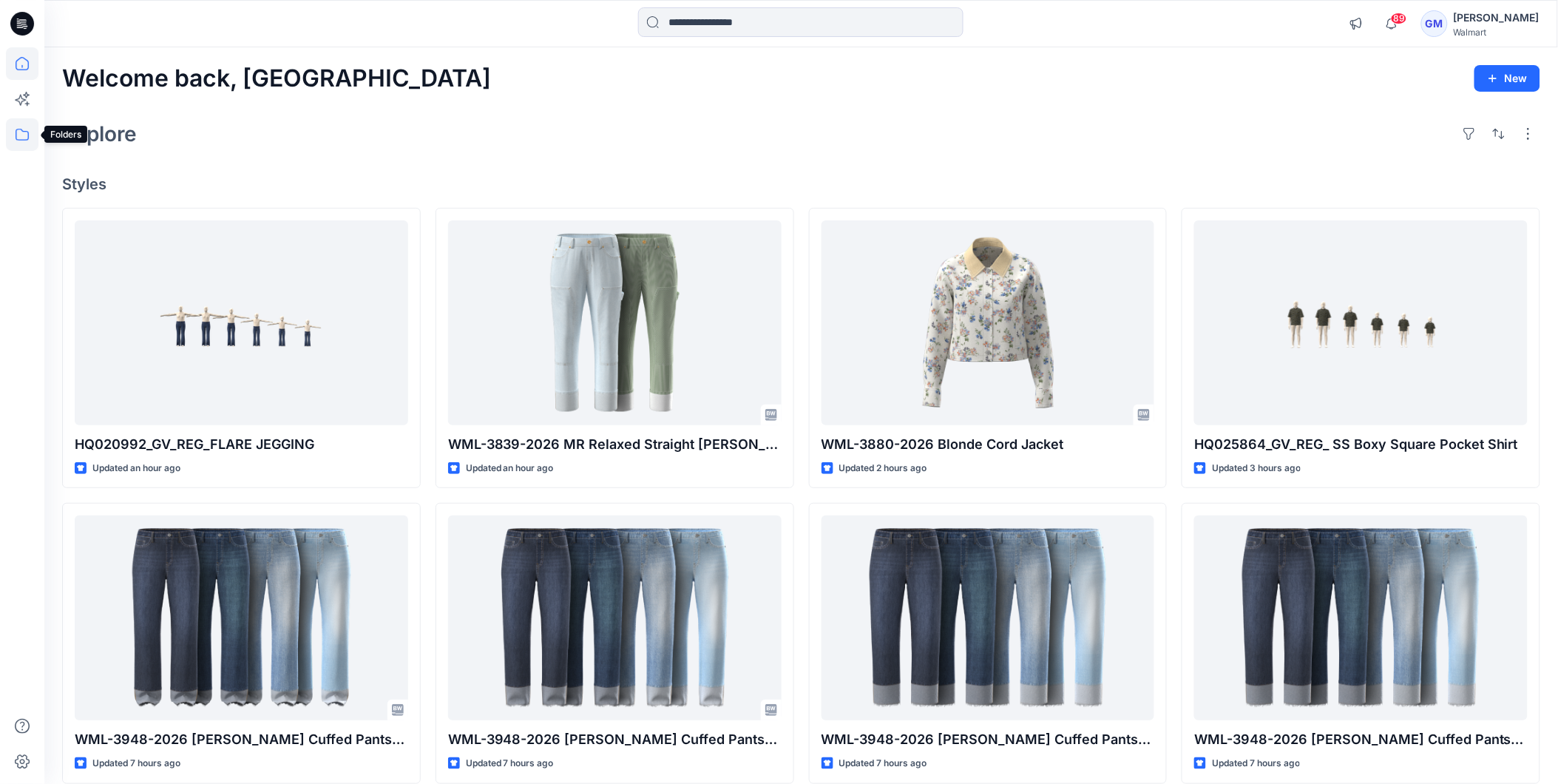
click at [27, 128] on icon at bounding box center [22, 134] width 32 height 32
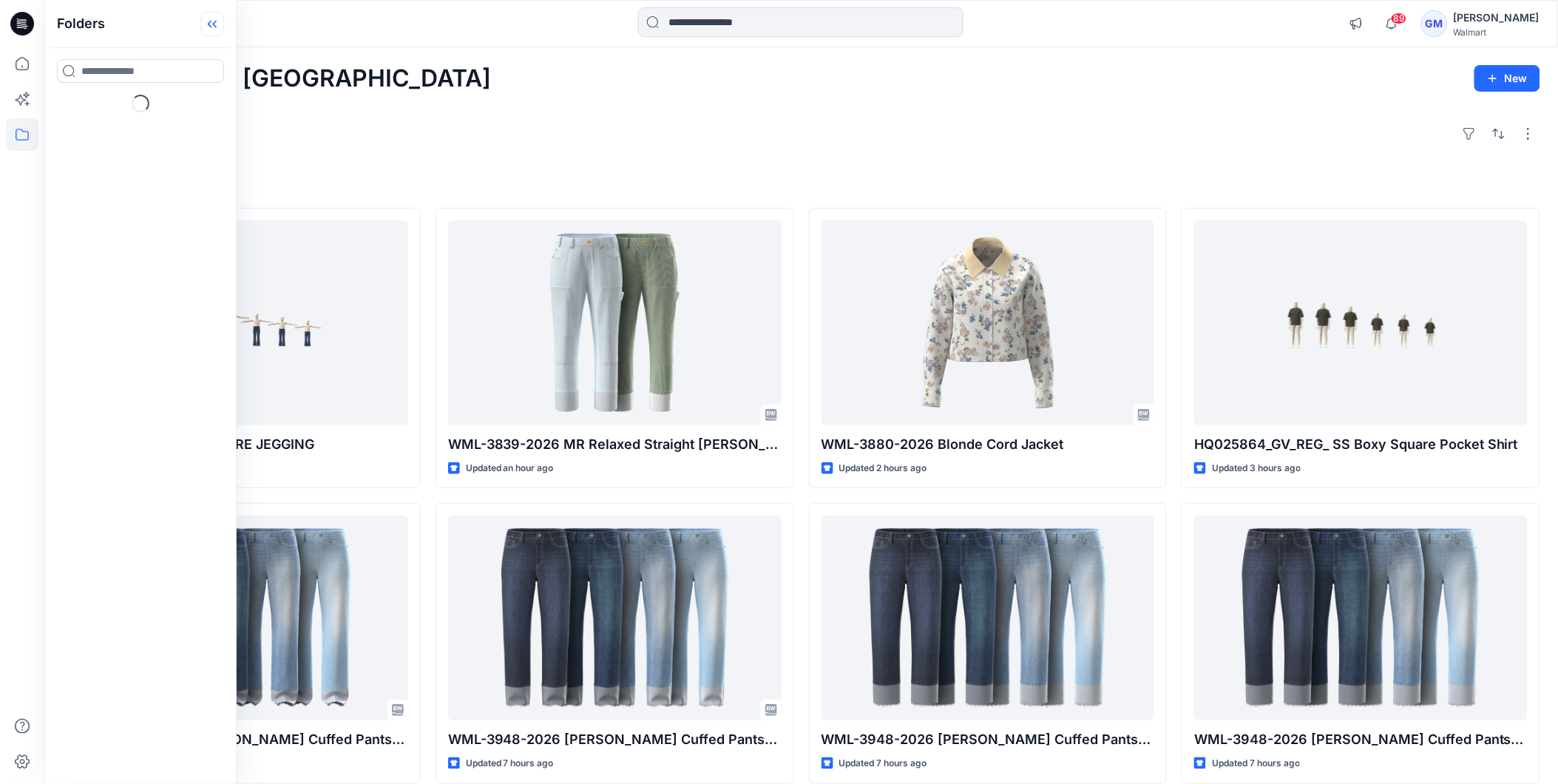
click at [200, 25] on icon at bounding box center [212, 24] width 24 height 25
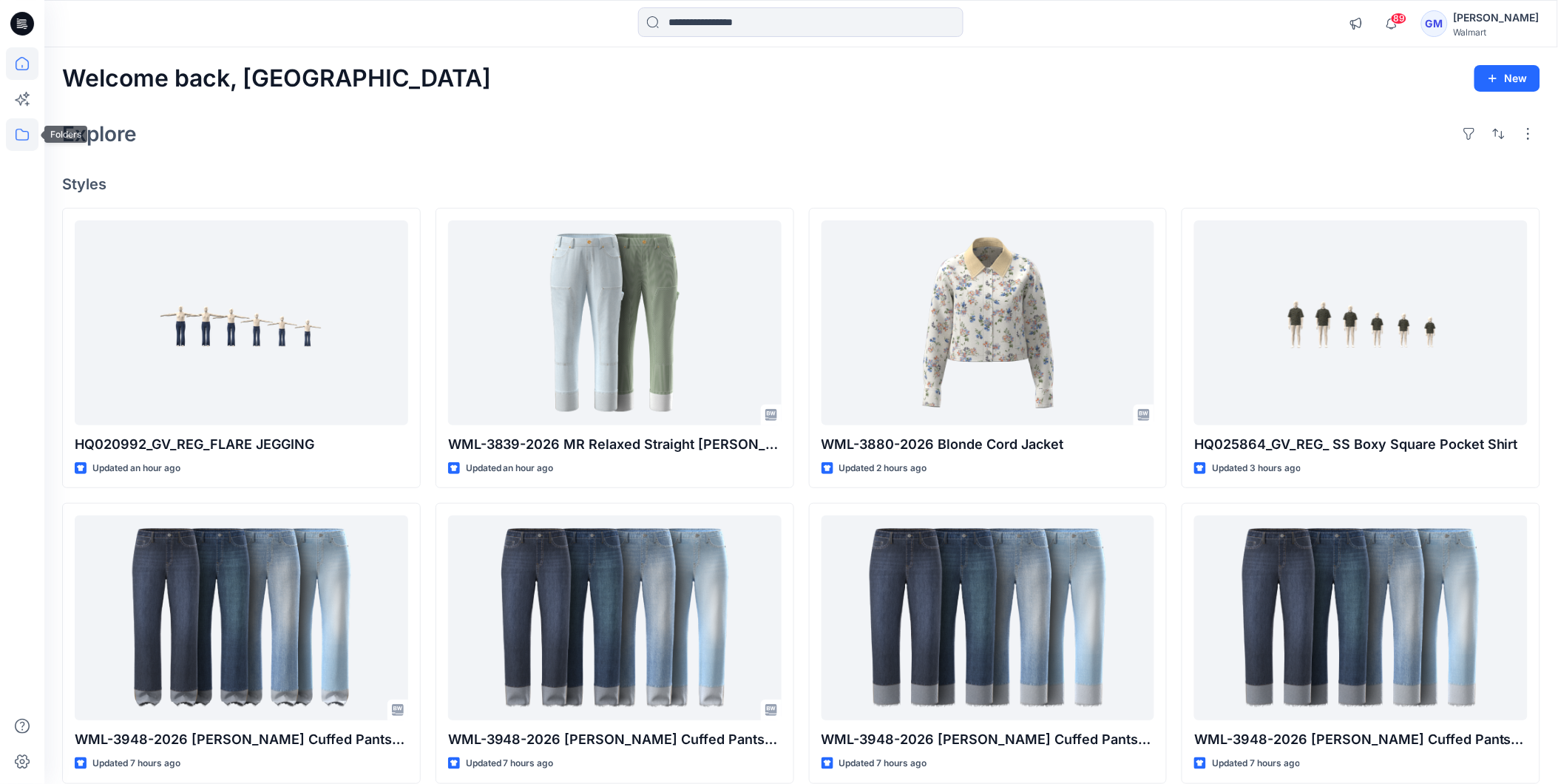
click at [29, 136] on icon at bounding box center [22, 134] width 32 height 32
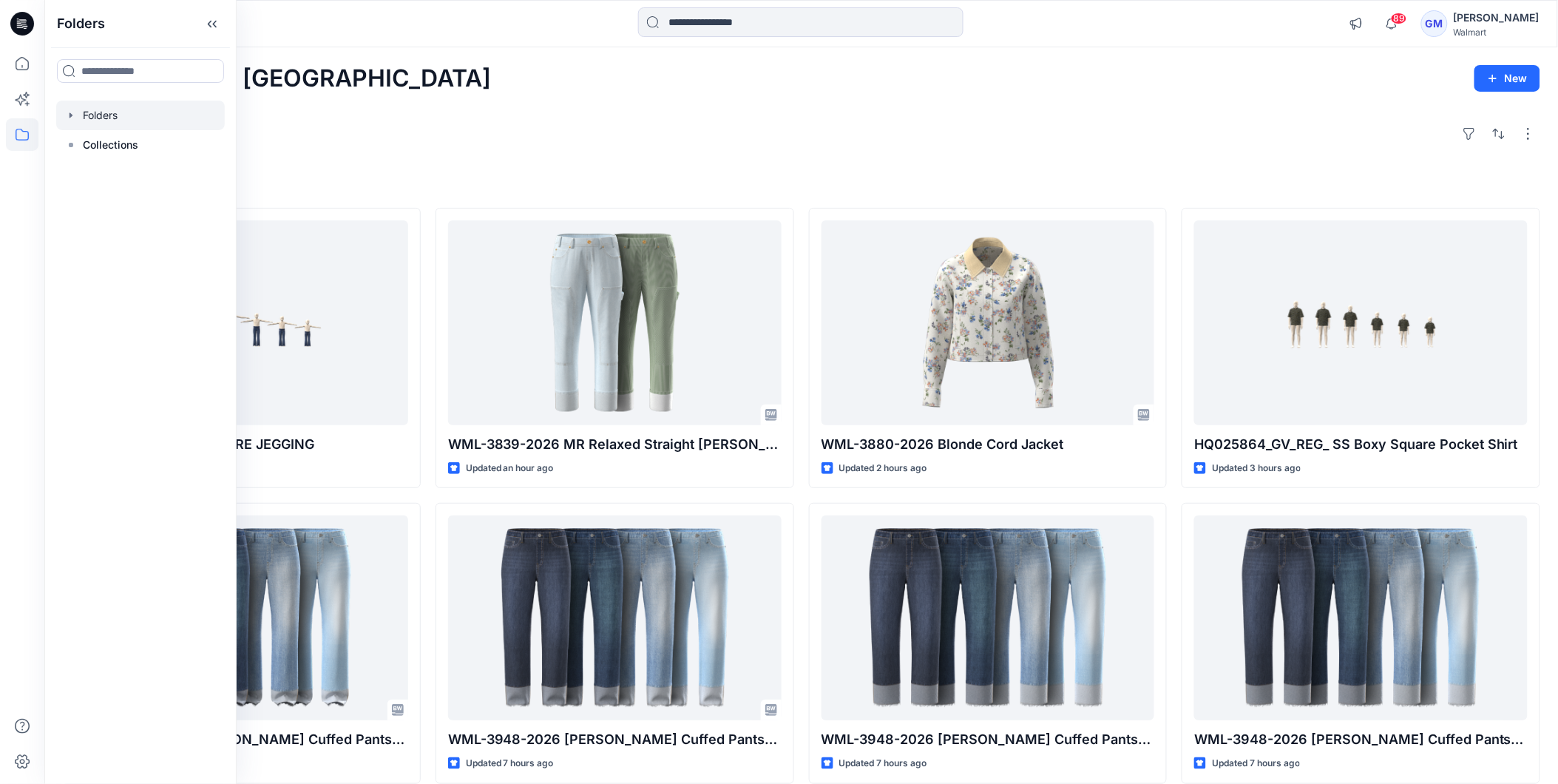
click at [92, 115] on div at bounding box center [140, 115] width 169 height 29
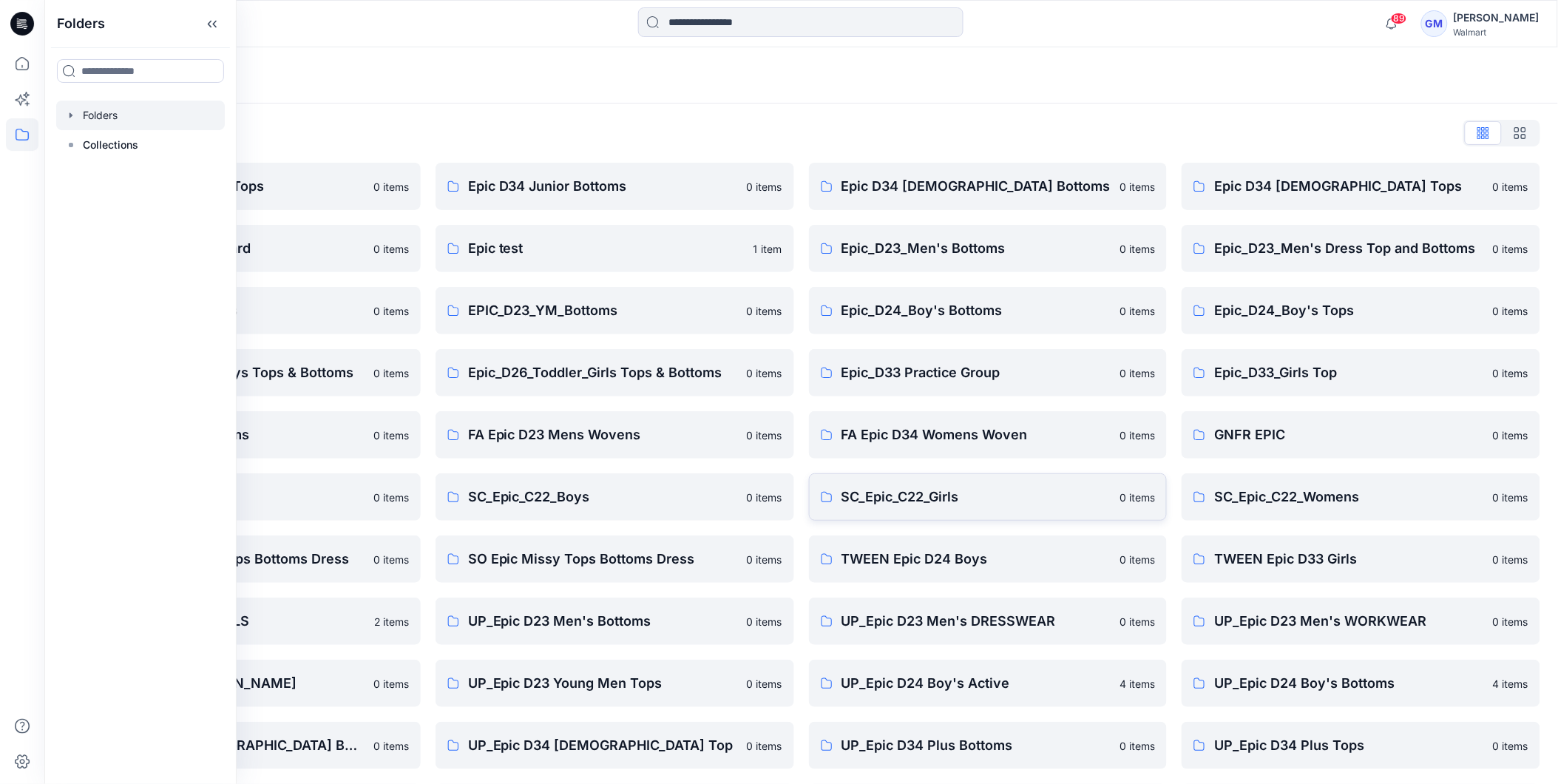
scroll to position [189, 0]
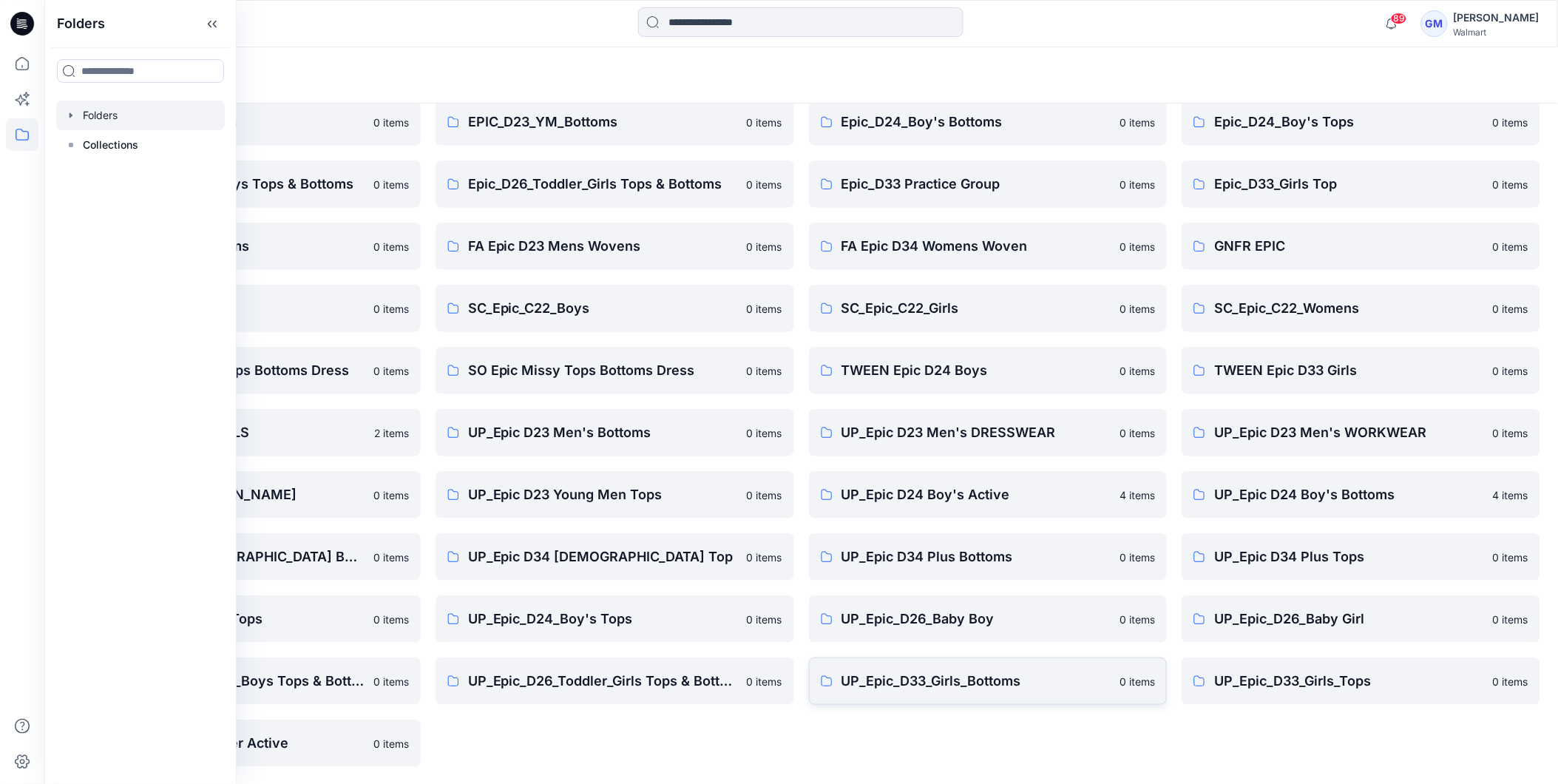
click at [955, 685] on p "UP_Epic_D33_Girls_Bottoms" at bounding box center [977, 681] width 270 height 21
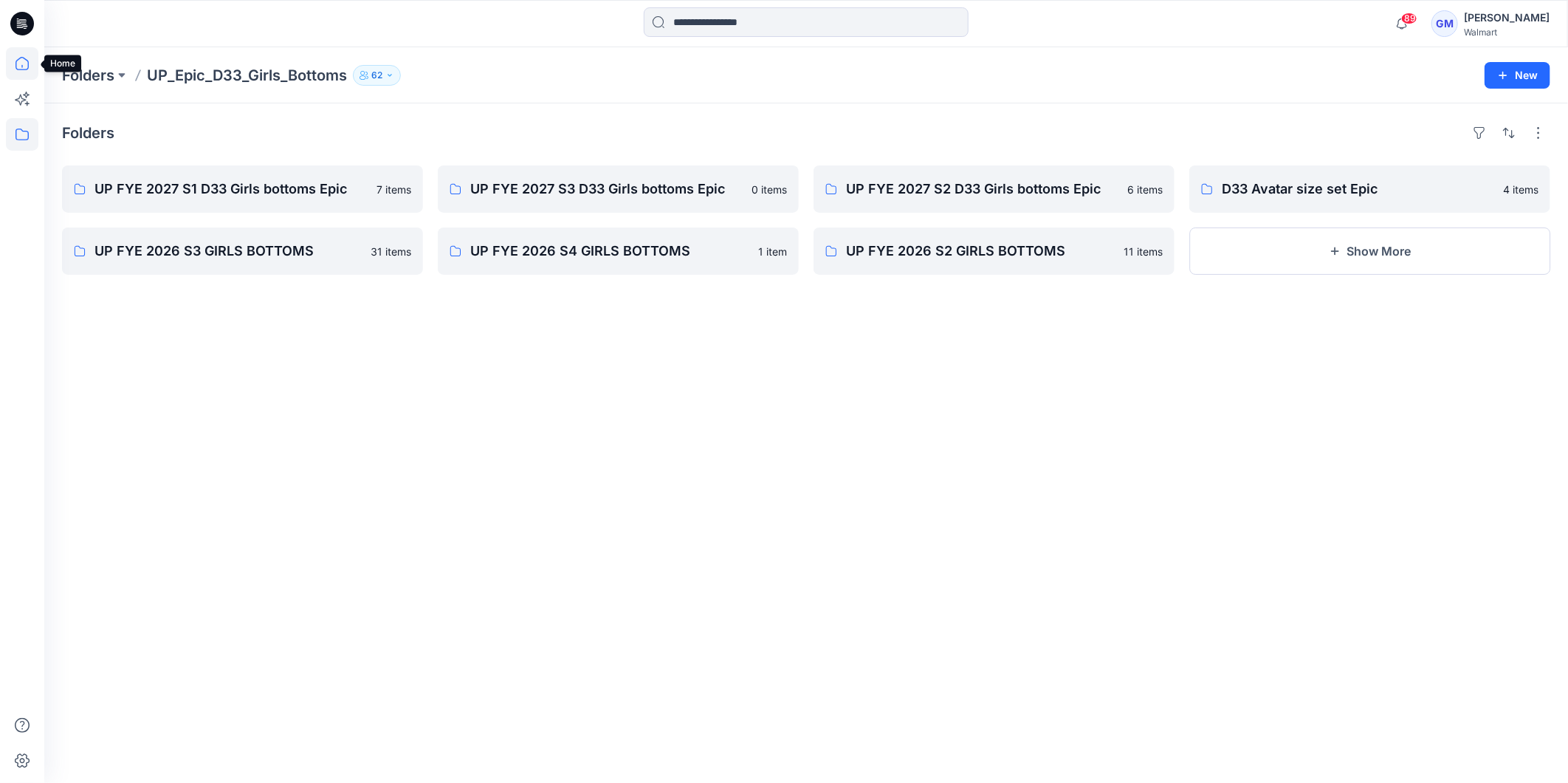
click at [17, 62] on icon at bounding box center [22, 63] width 32 height 32
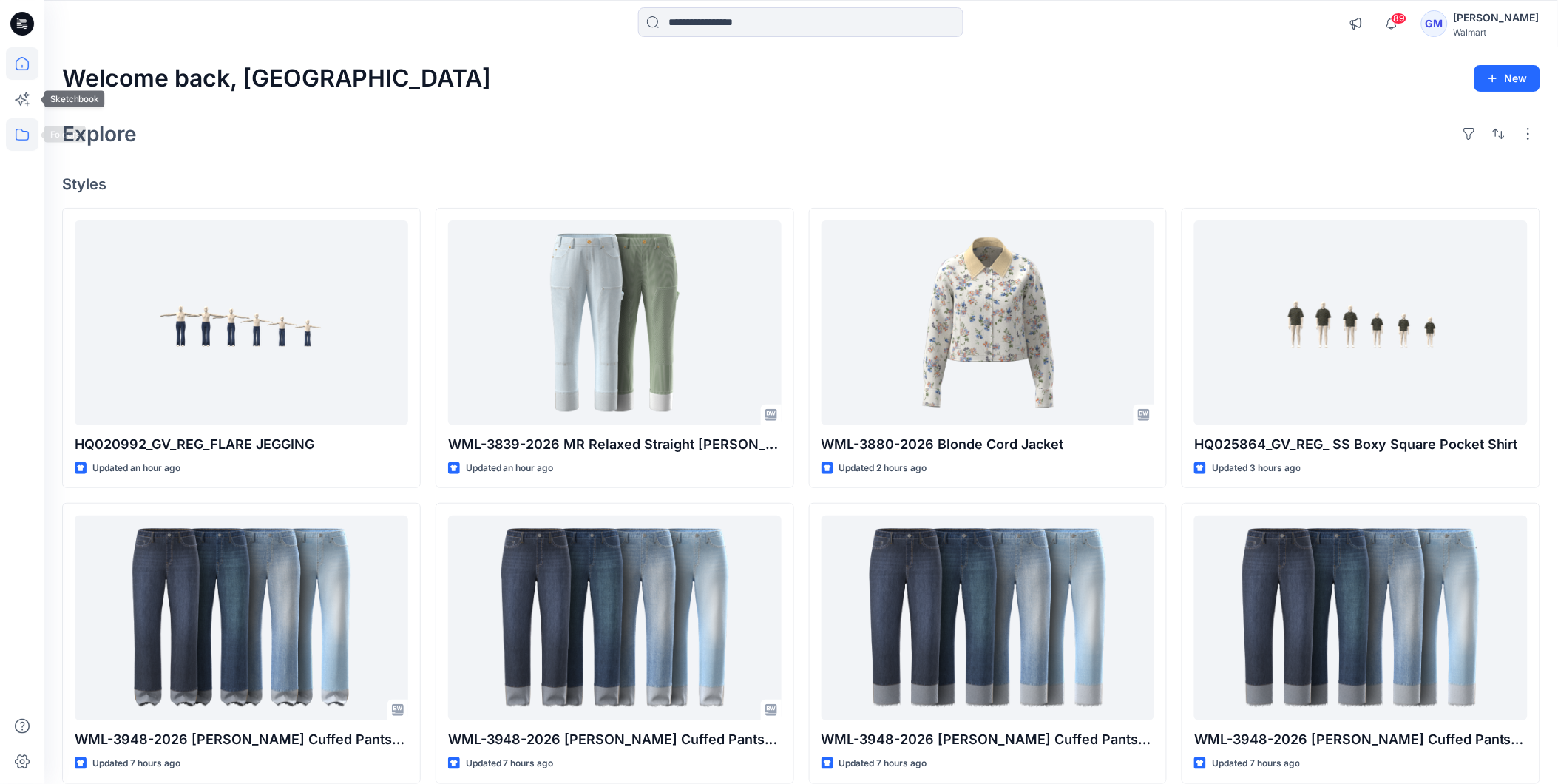
click at [11, 123] on icon at bounding box center [22, 134] width 32 height 32
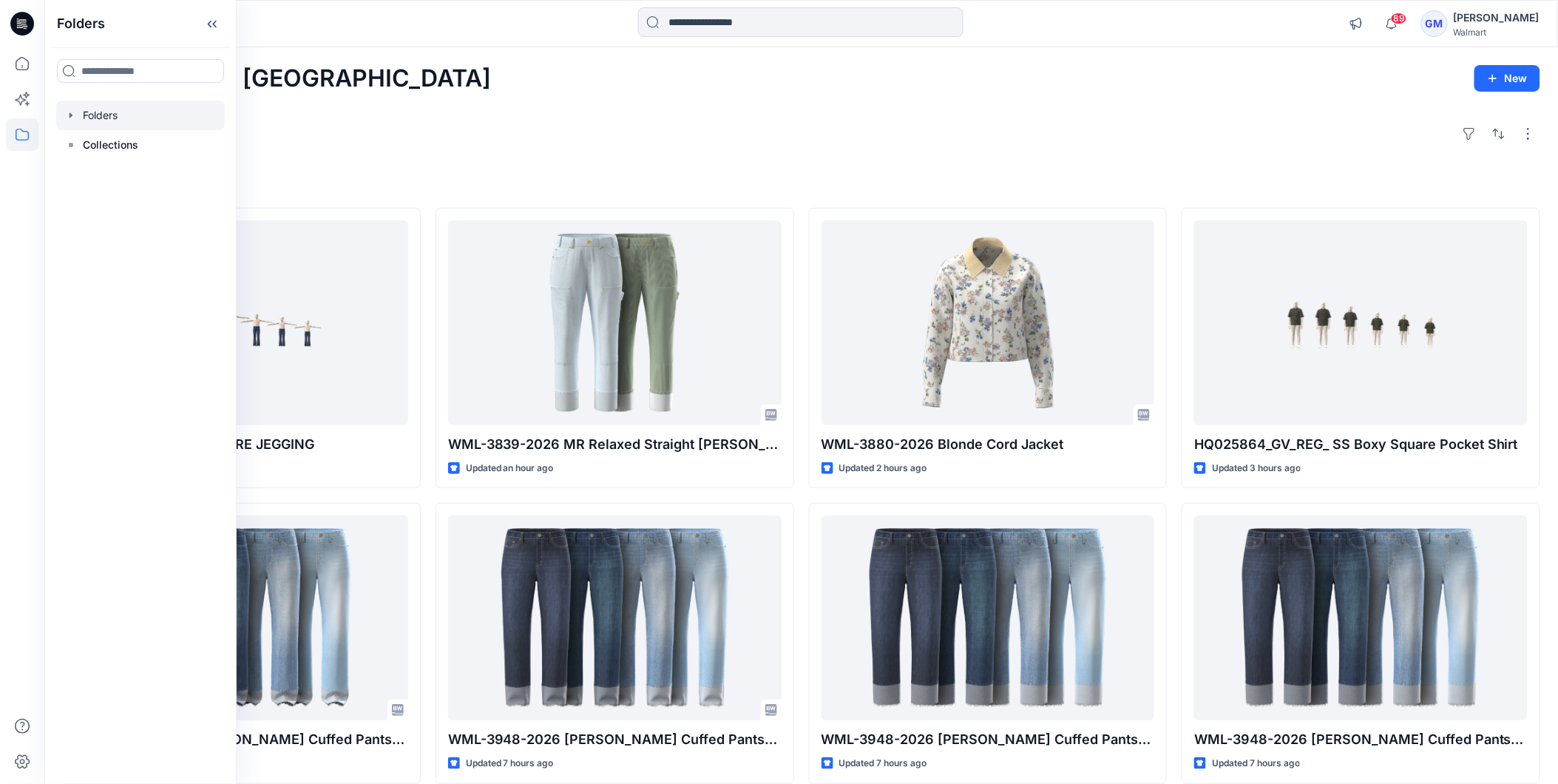
click at [95, 107] on div at bounding box center [140, 115] width 169 height 29
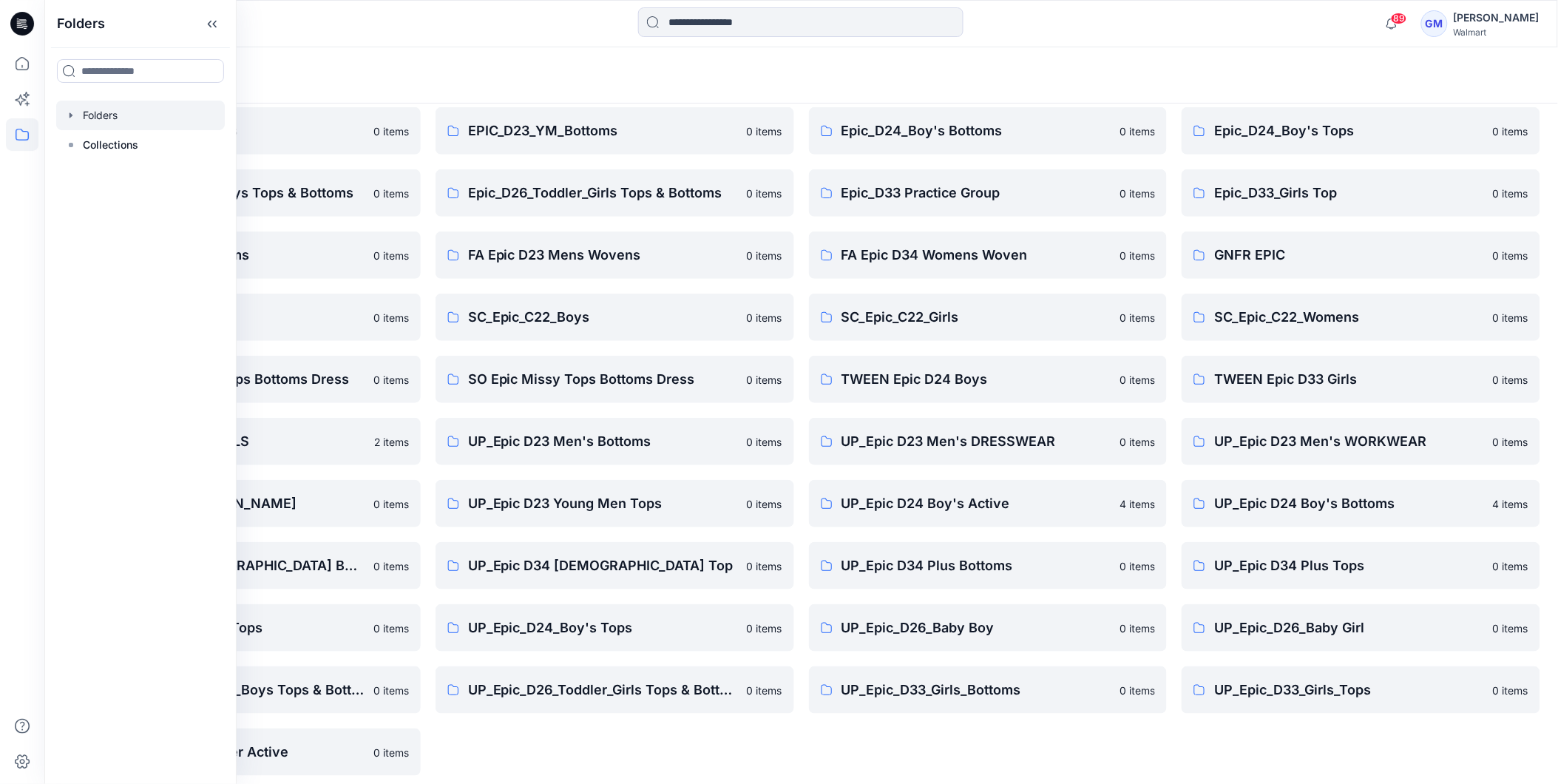
scroll to position [189, 0]
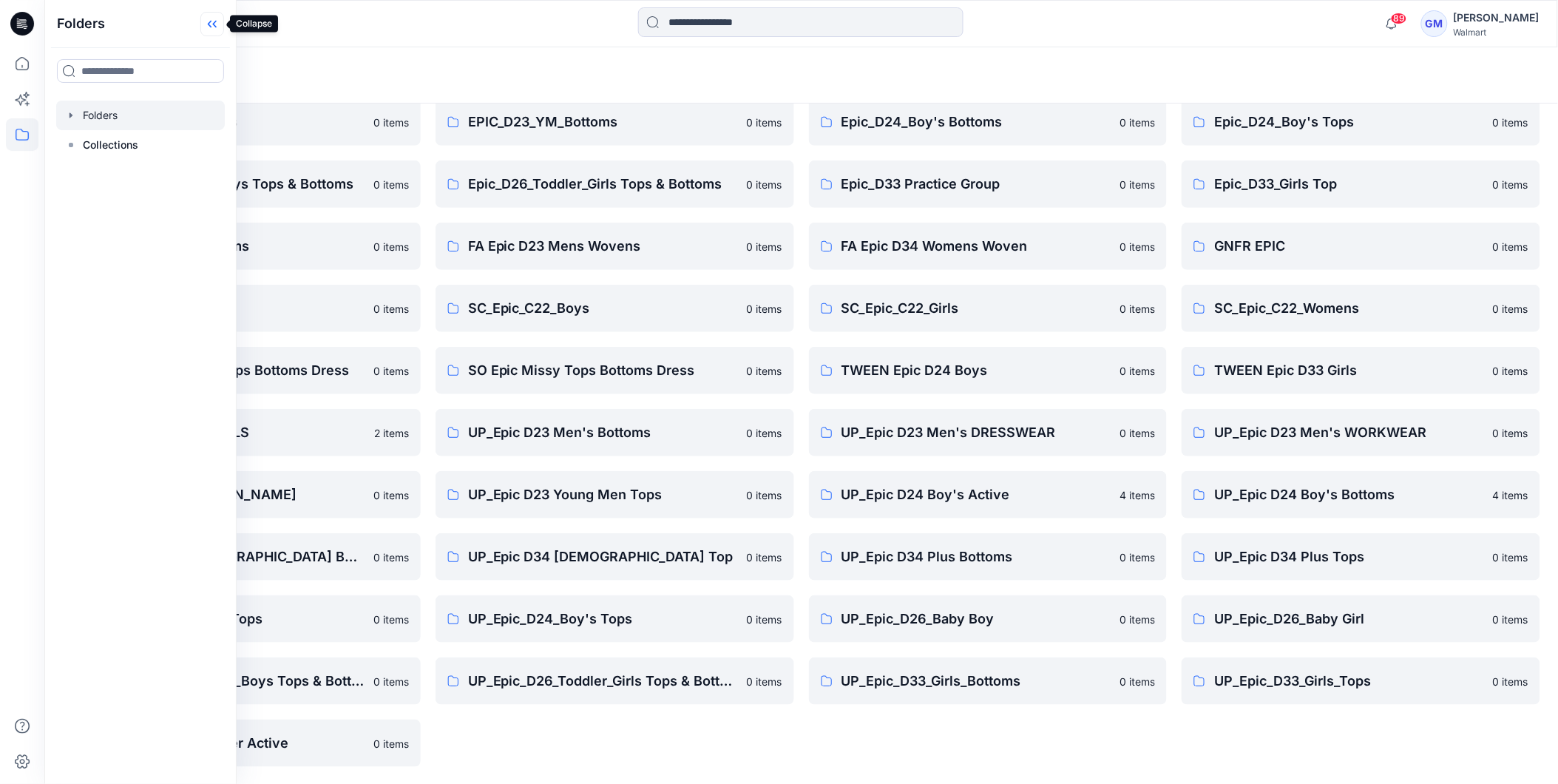
click at [204, 26] on icon at bounding box center [212, 24] width 24 height 25
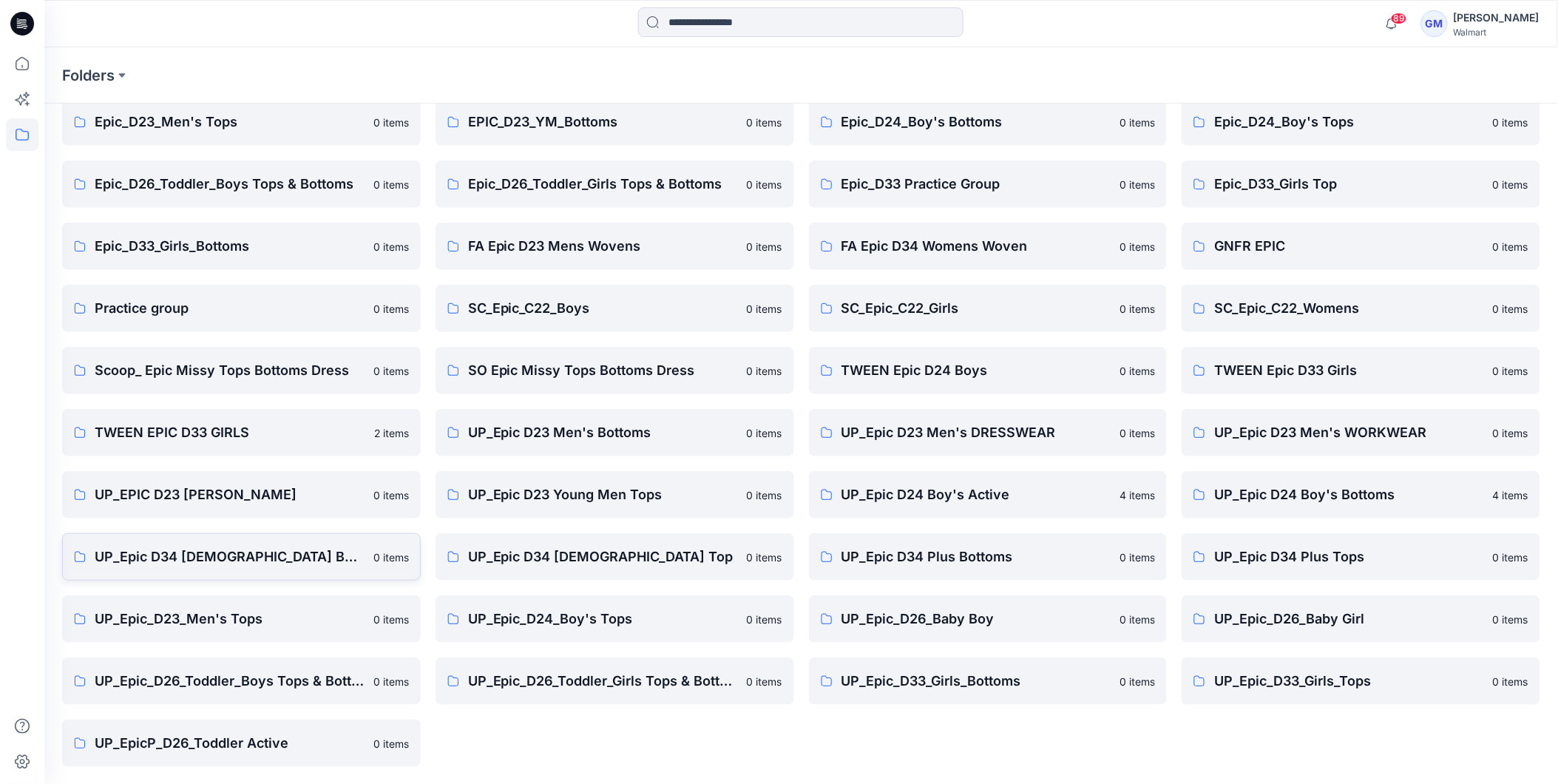
click at [226, 548] on p "UP_Epic D34 [DEMOGRAPHIC_DATA] Bottoms" at bounding box center [230, 557] width 270 height 21
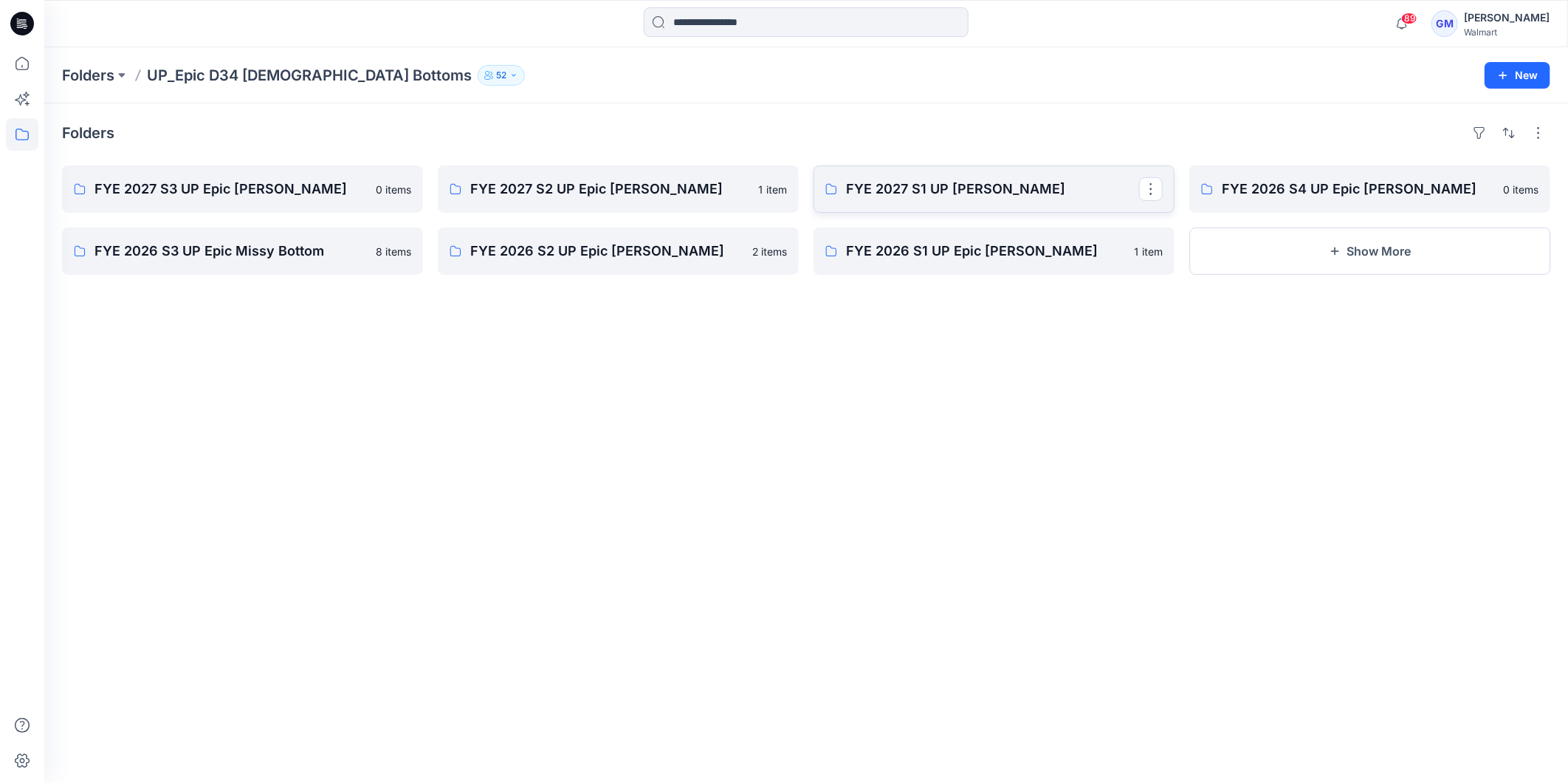
click at [986, 188] on p "FYE 2027 S1 UP [PERSON_NAME]" at bounding box center [992, 189] width 293 height 21
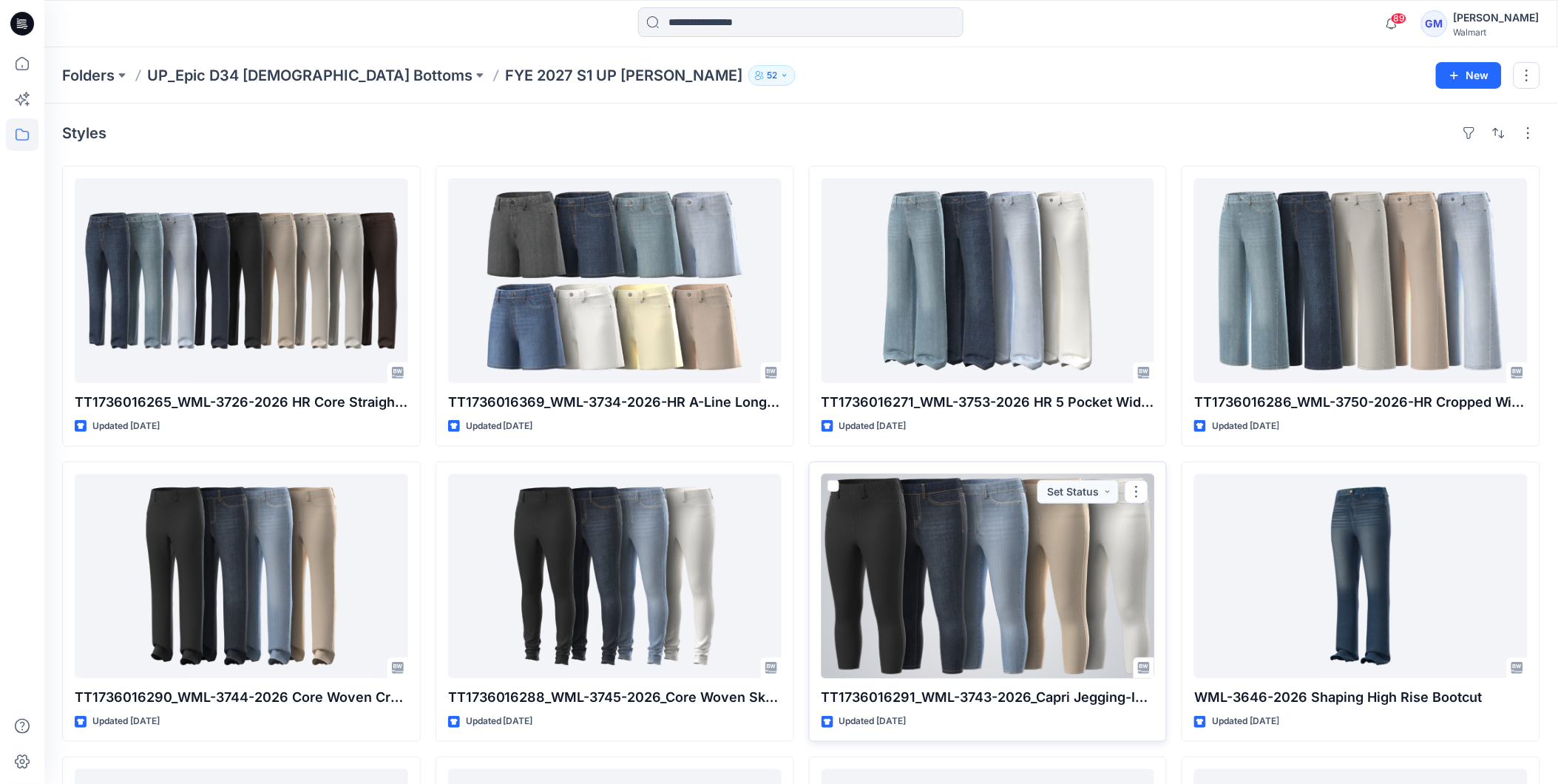
click at [988, 601] on div at bounding box center [988, 577] width 334 height 205
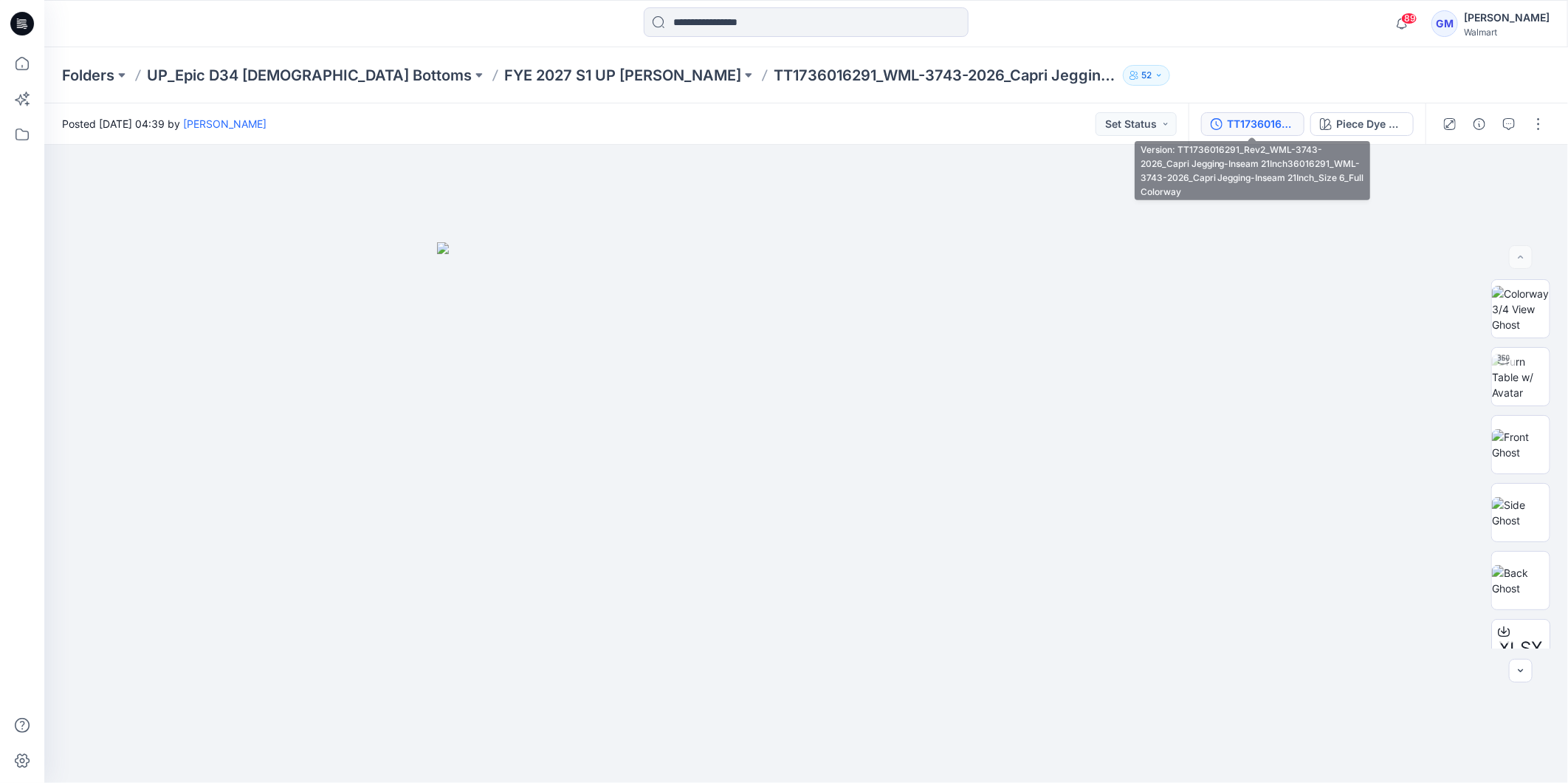
click at [1259, 123] on div "TT1736016291_Rev2_WML-3743-2026_Capri Jegging-Inseam 21Inch36016291_WML-3743-20…" at bounding box center [1261, 124] width 68 height 16
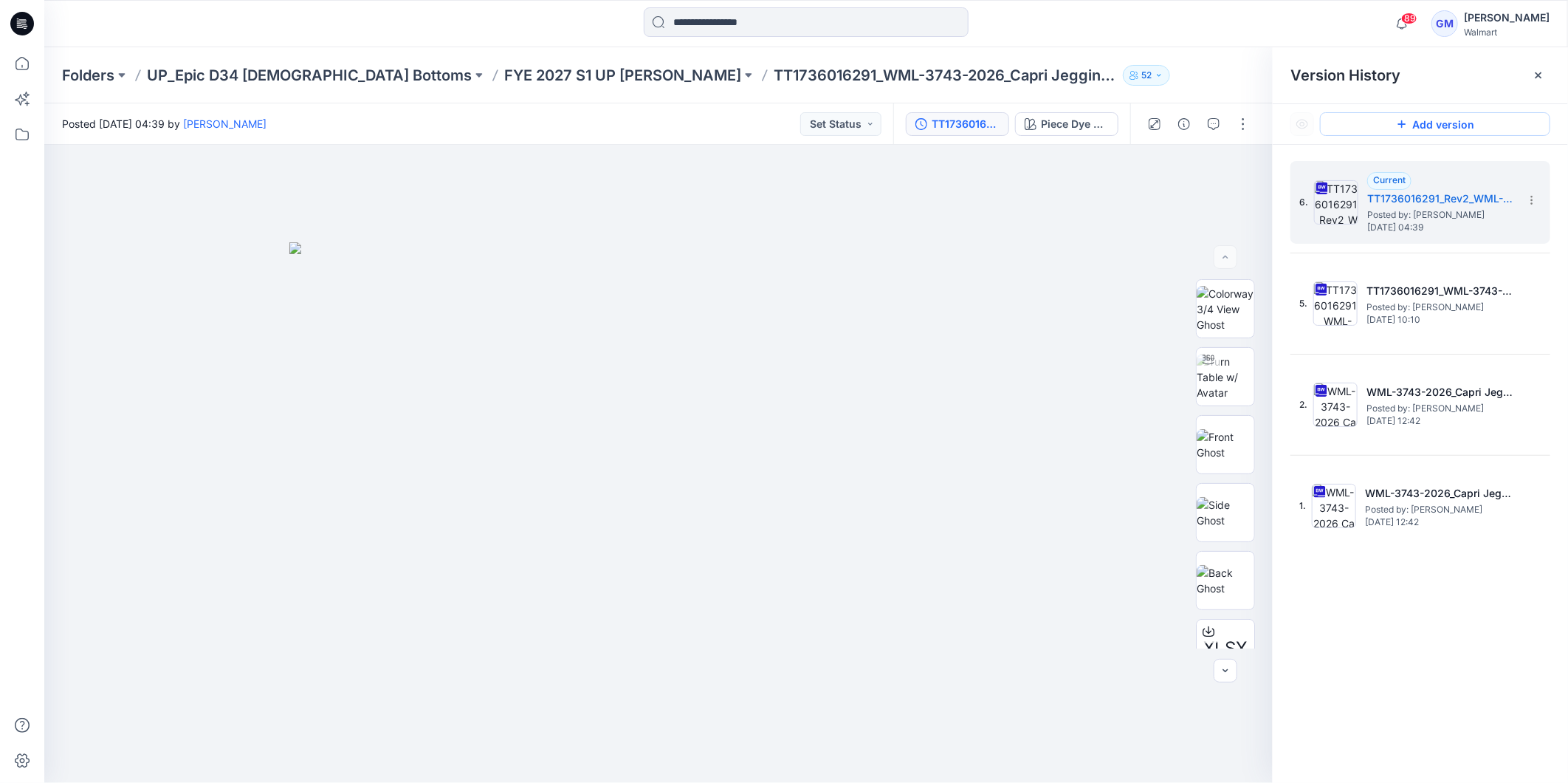
click at [1459, 121] on button "Add version" at bounding box center [1435, 124] width 230 height 24
click at [1438, 122] on button "Add version" at bounding box center [1435, 124] width 230 height 24
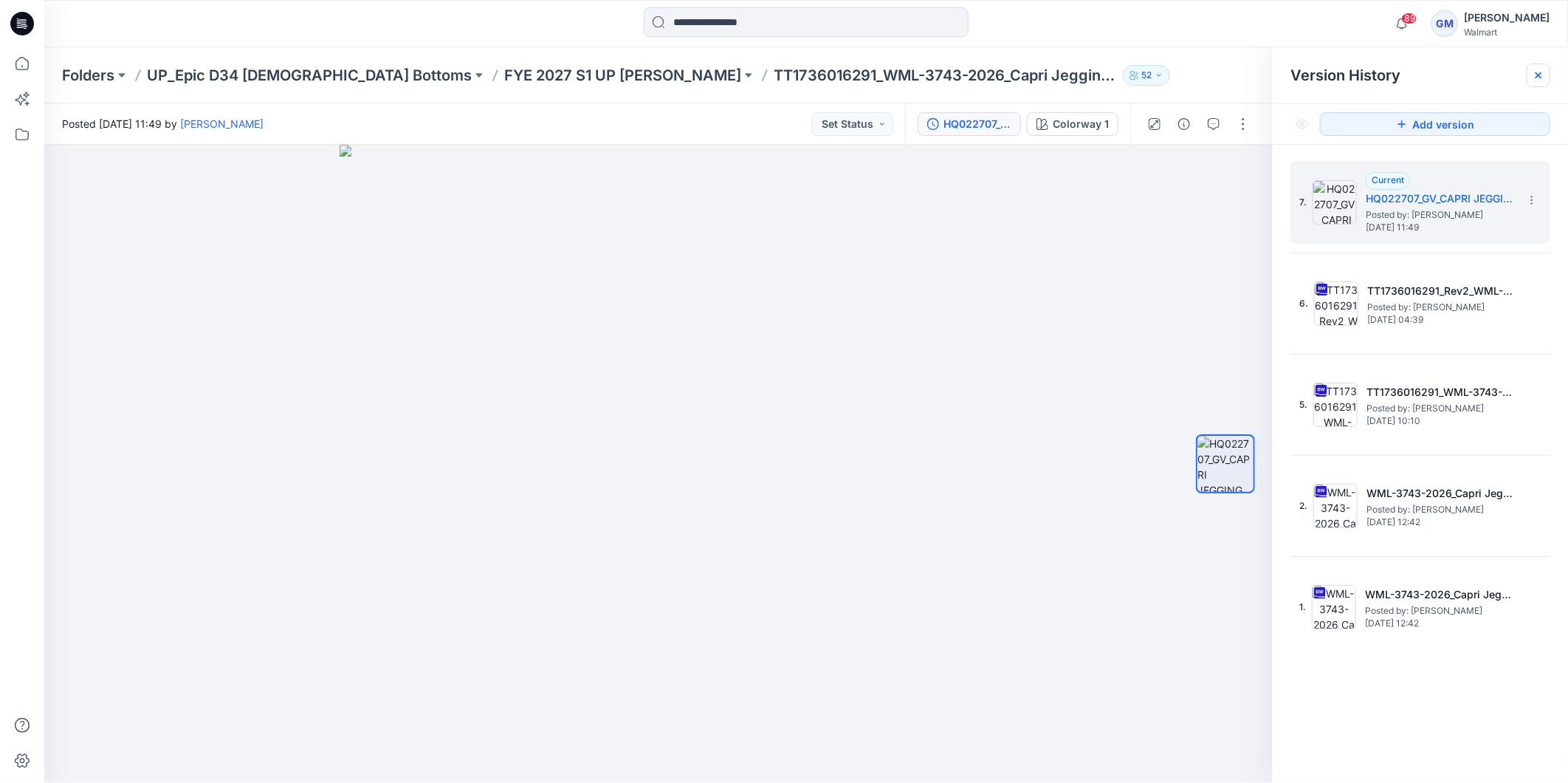
click at [1544, 67] on div at bounding box center [1539, 75] width 24 height 24
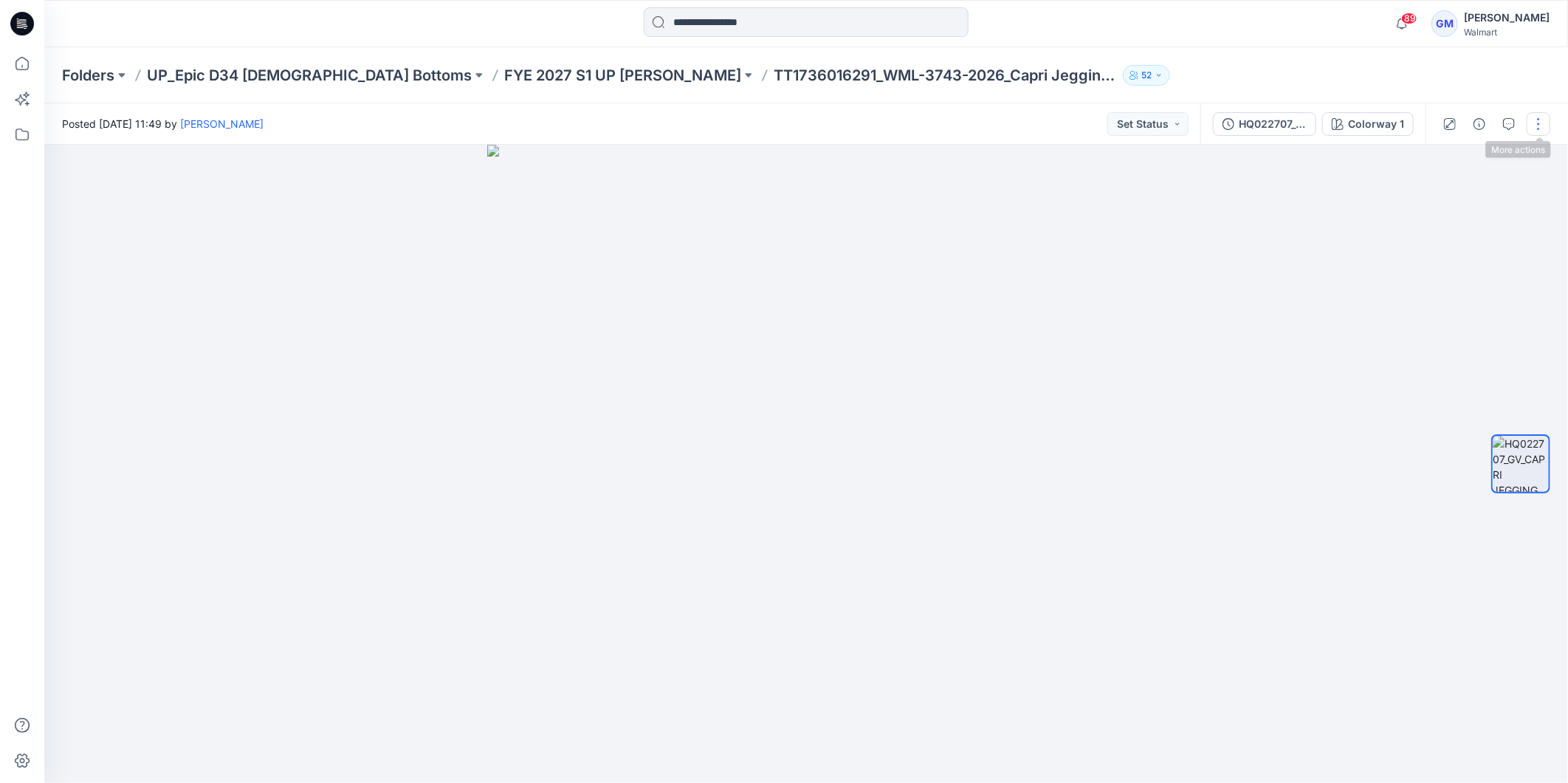
click at [1536, 121] on button "button" at bounding box center [1539, 124] width 24 height 24
click at [1436, 189] on button "Edit" at bounding box center [1476, 199] width 136 height 27
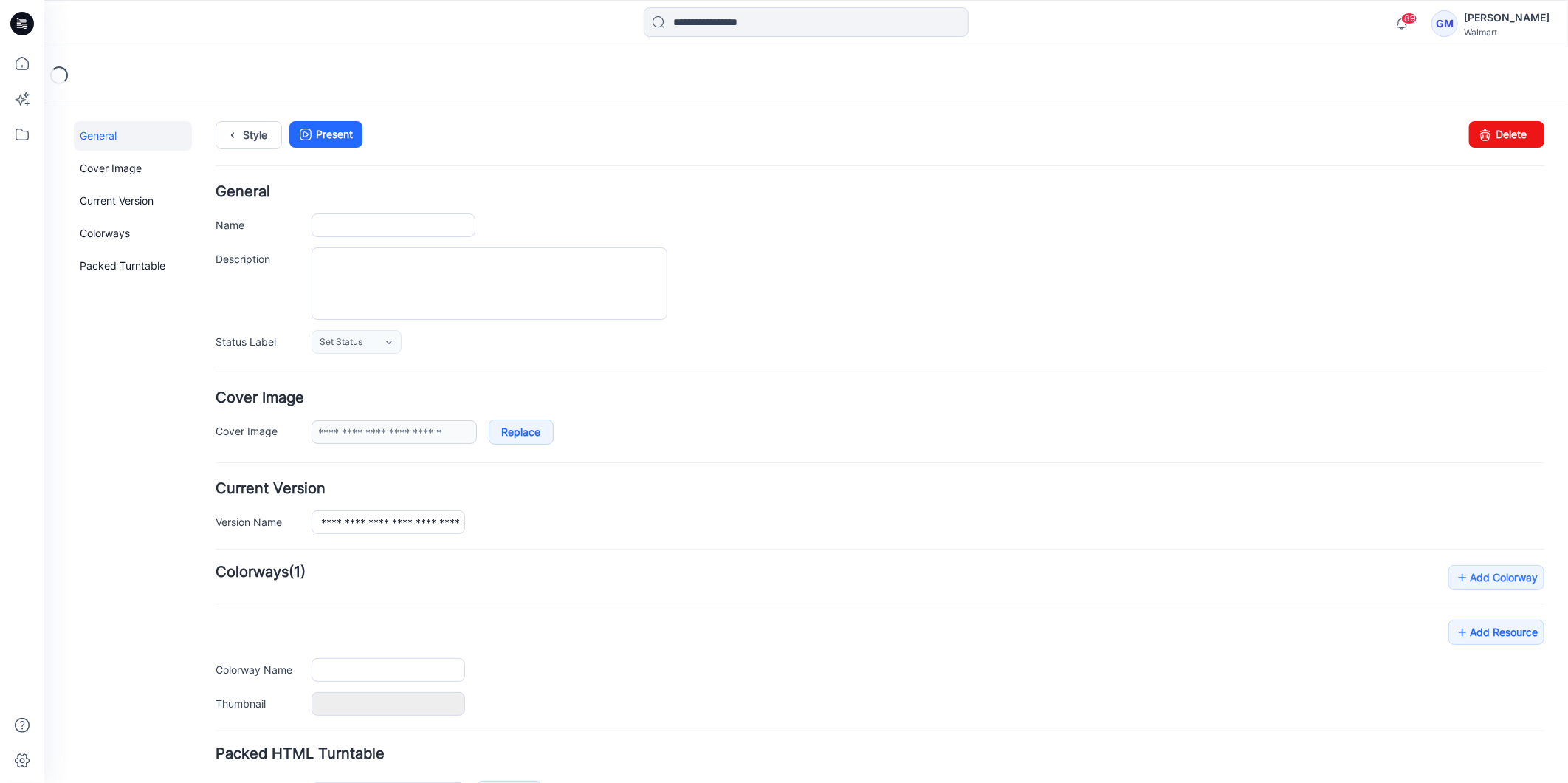
type input "**********"
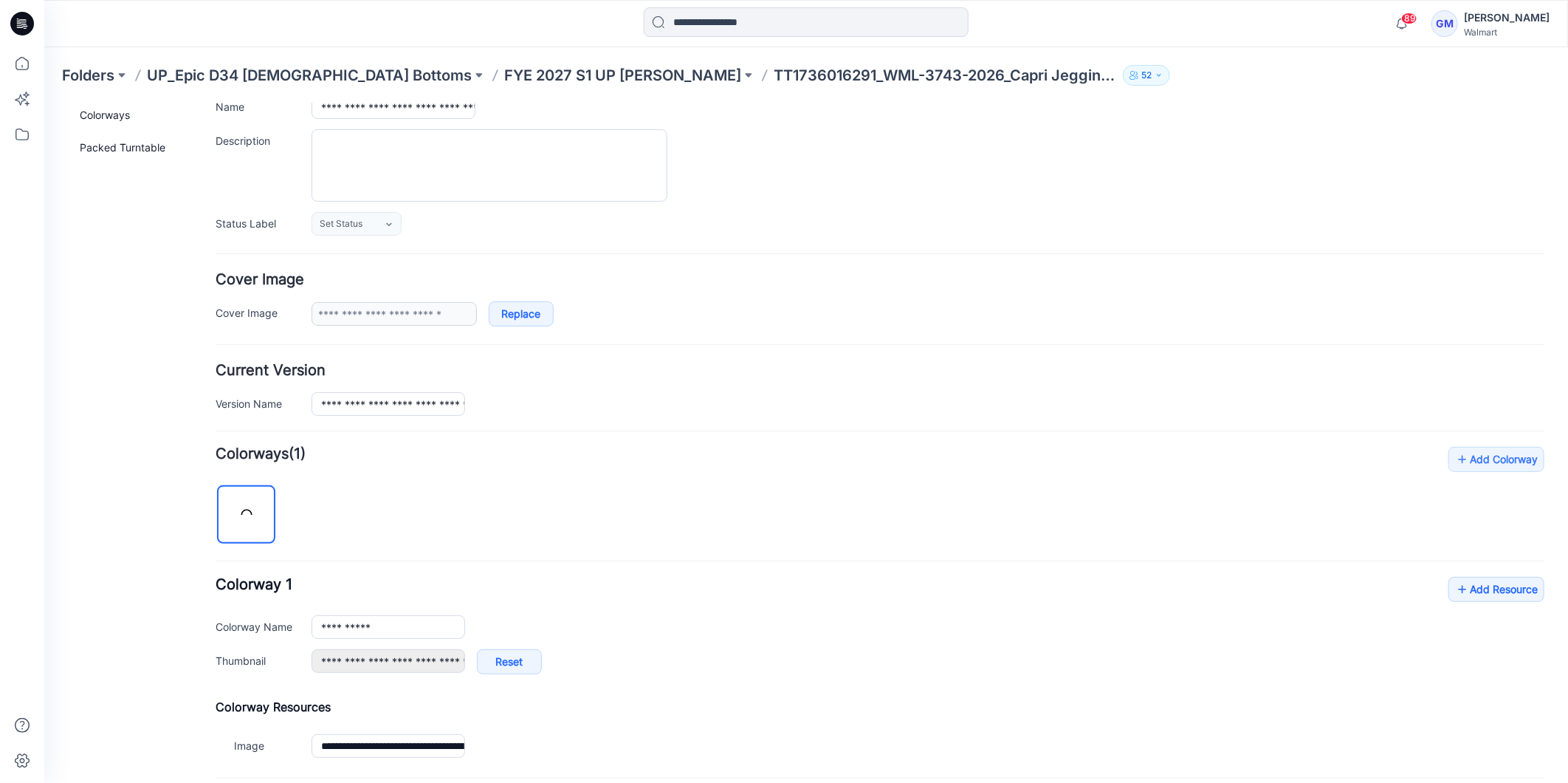
scroll to position [269, 0]
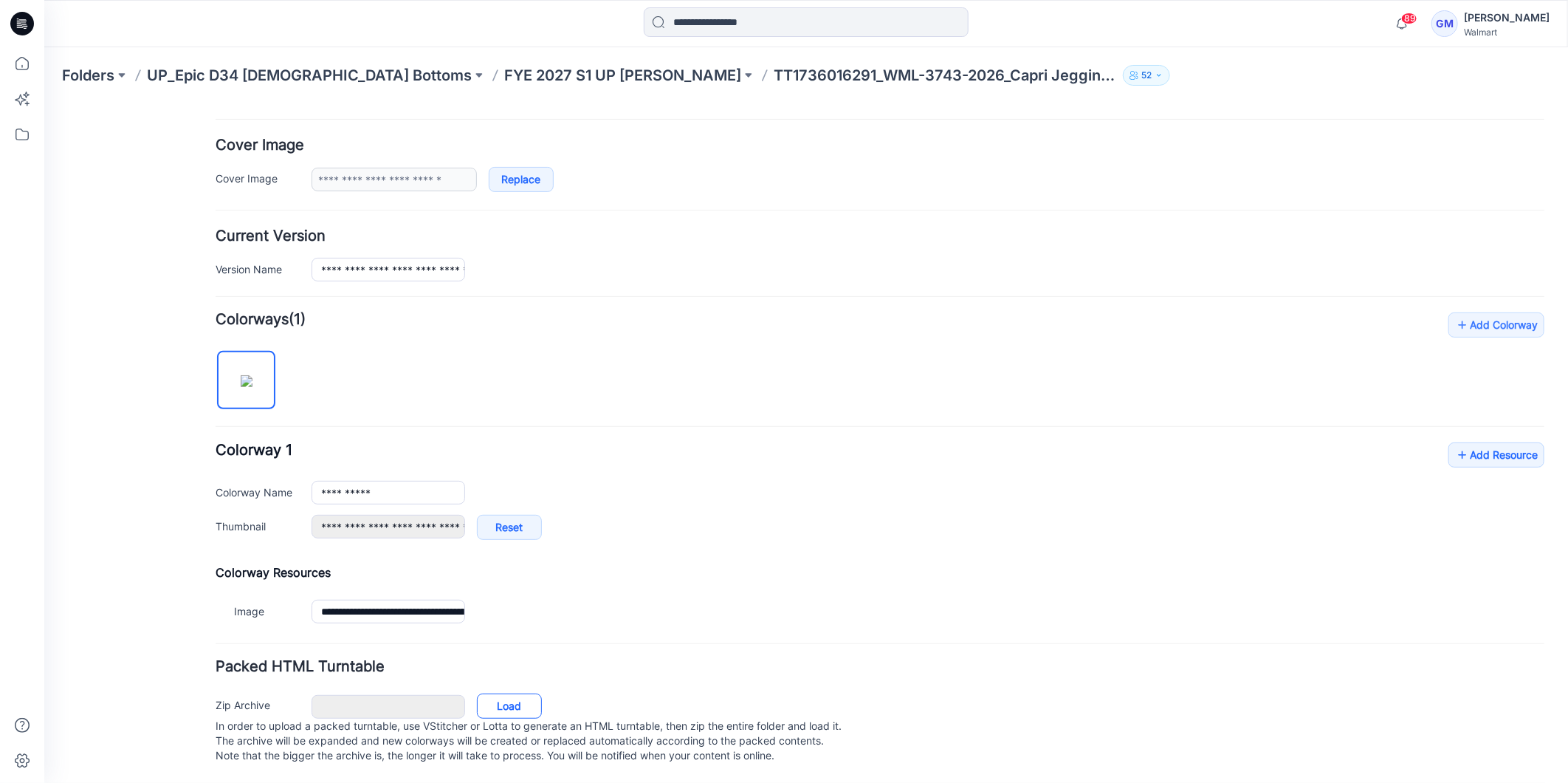
click at [513, 693] on link "Load" at bounding box center [509, 705] width 65 height 25
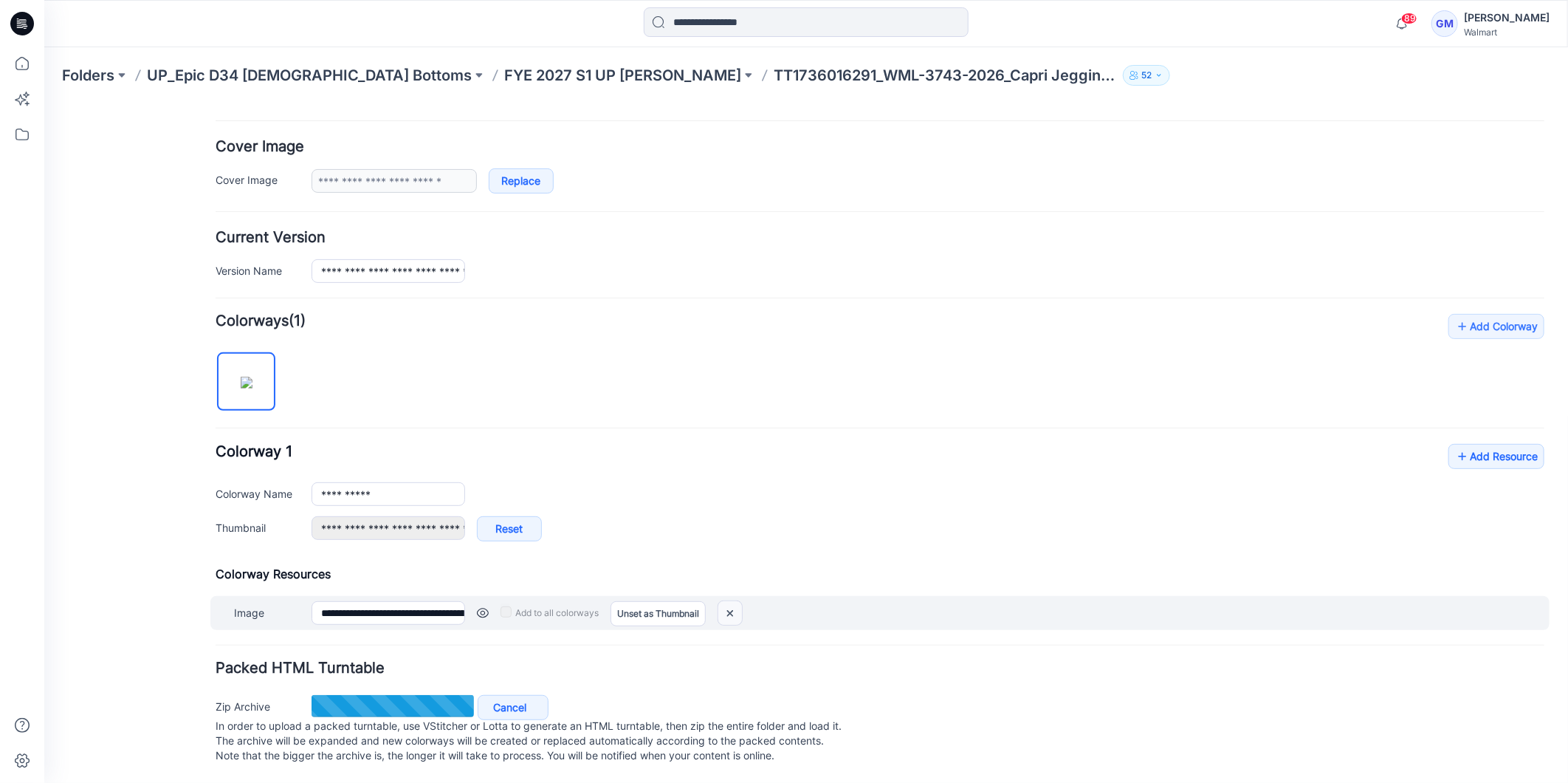
drag, startPoint x: 731, startPoint y: 602, endPoint x: 911, endPoint y: 190, distance: 449.6
click at [731, 602] on img at bounding box center [729, 613] width 24 height 25
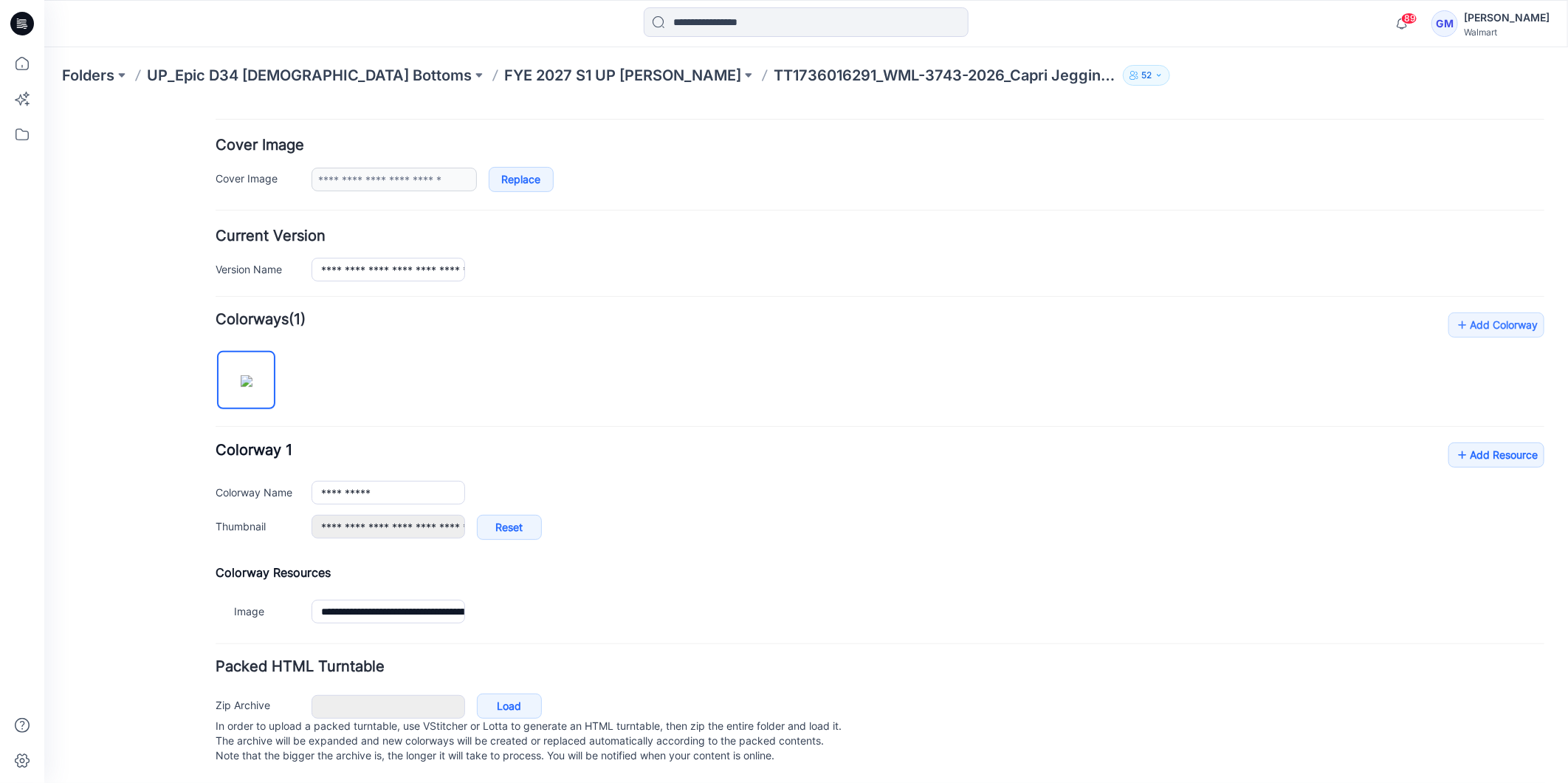
type input "**********"
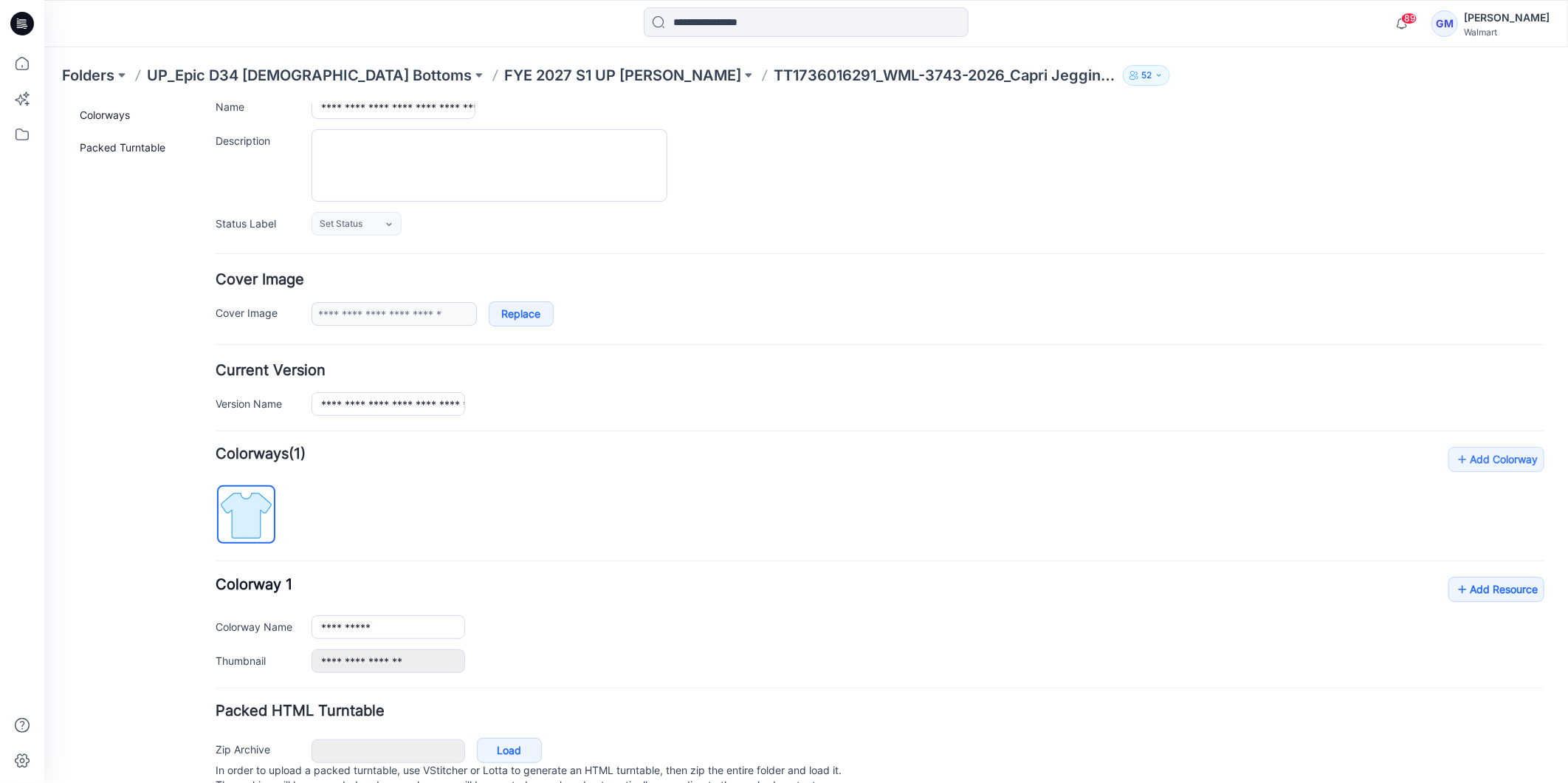
scroll to position [0, 0]
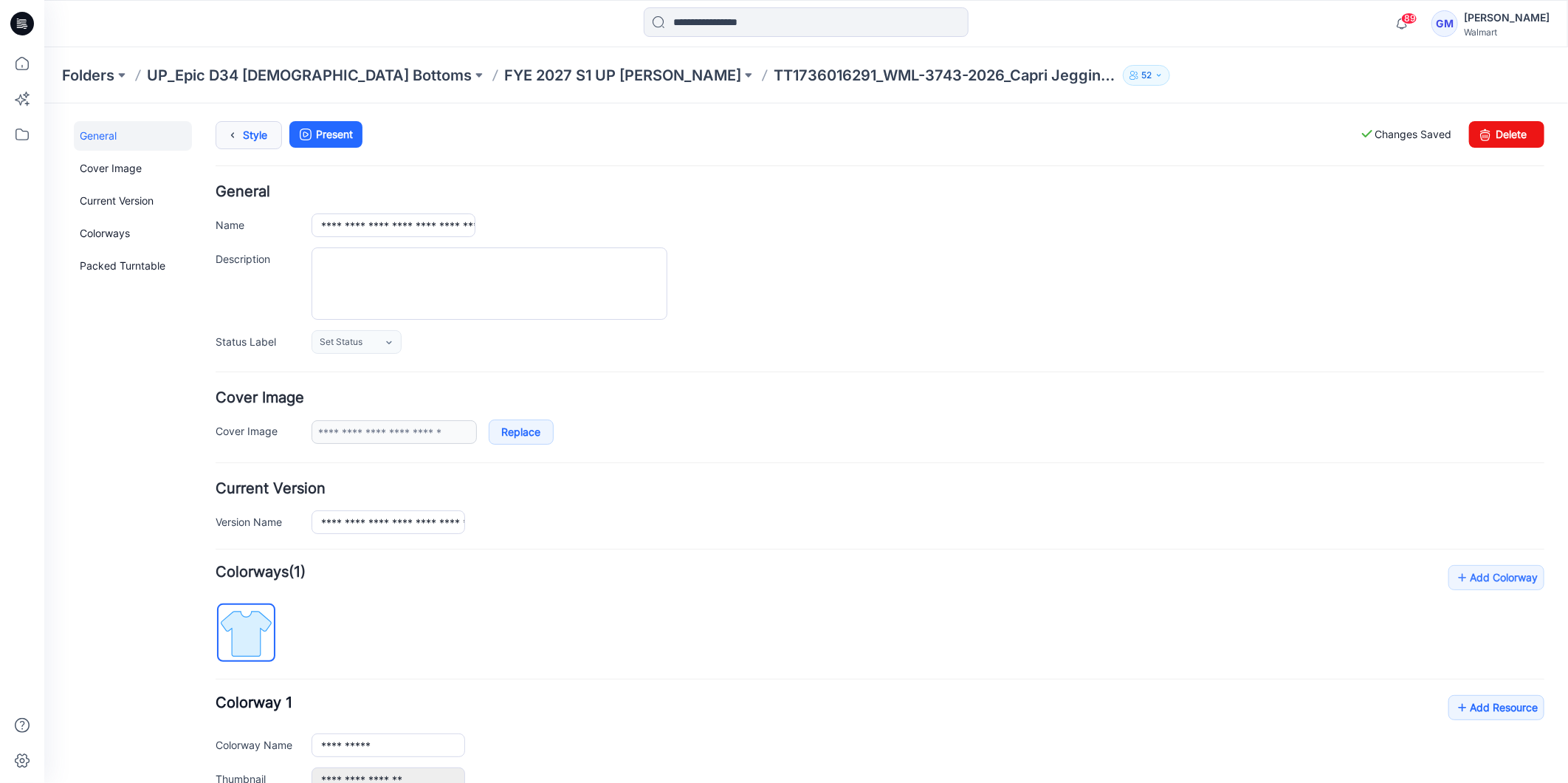
click at [229, 126] on icon at bounding box center [232, 134] width 21 height 27
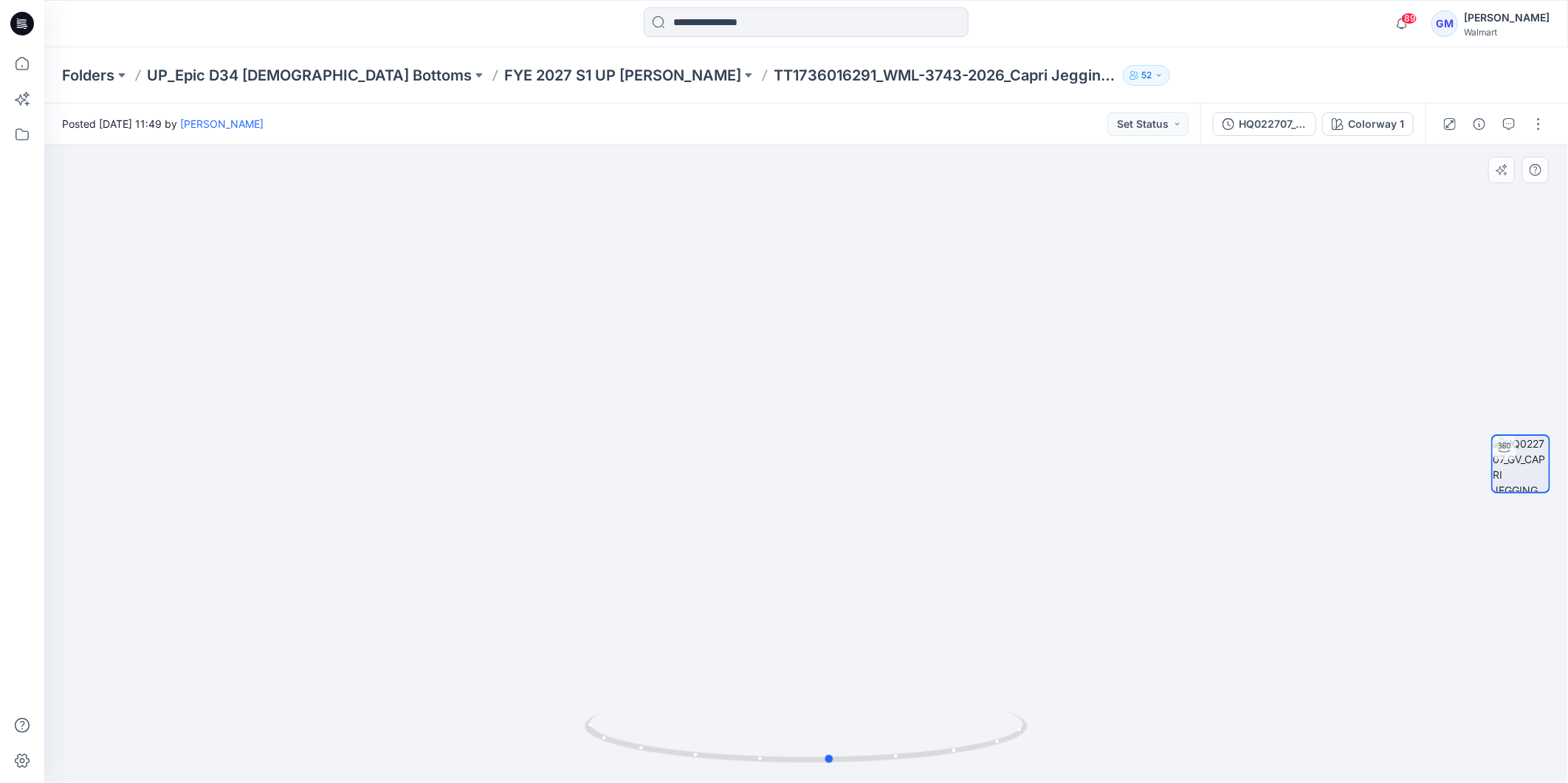
drag, startPoint x: 957, startPoint y: 754, endPoint x: 543, endPoint y: 762, distance: 414.1
click at [543, 762] on div at bounding box center [807, 463] width 1524 height 638
drag, startPoint x: 875, startPoint y: 774, endPoint x: 884, endPoint y: 751, distance: 24.7
click at [884, 751] on div at bounding box center [807, 463] width 1524 height 638
click at [1546, 116] on button "button" at bounding box center [1539, 124] width 24 height 24
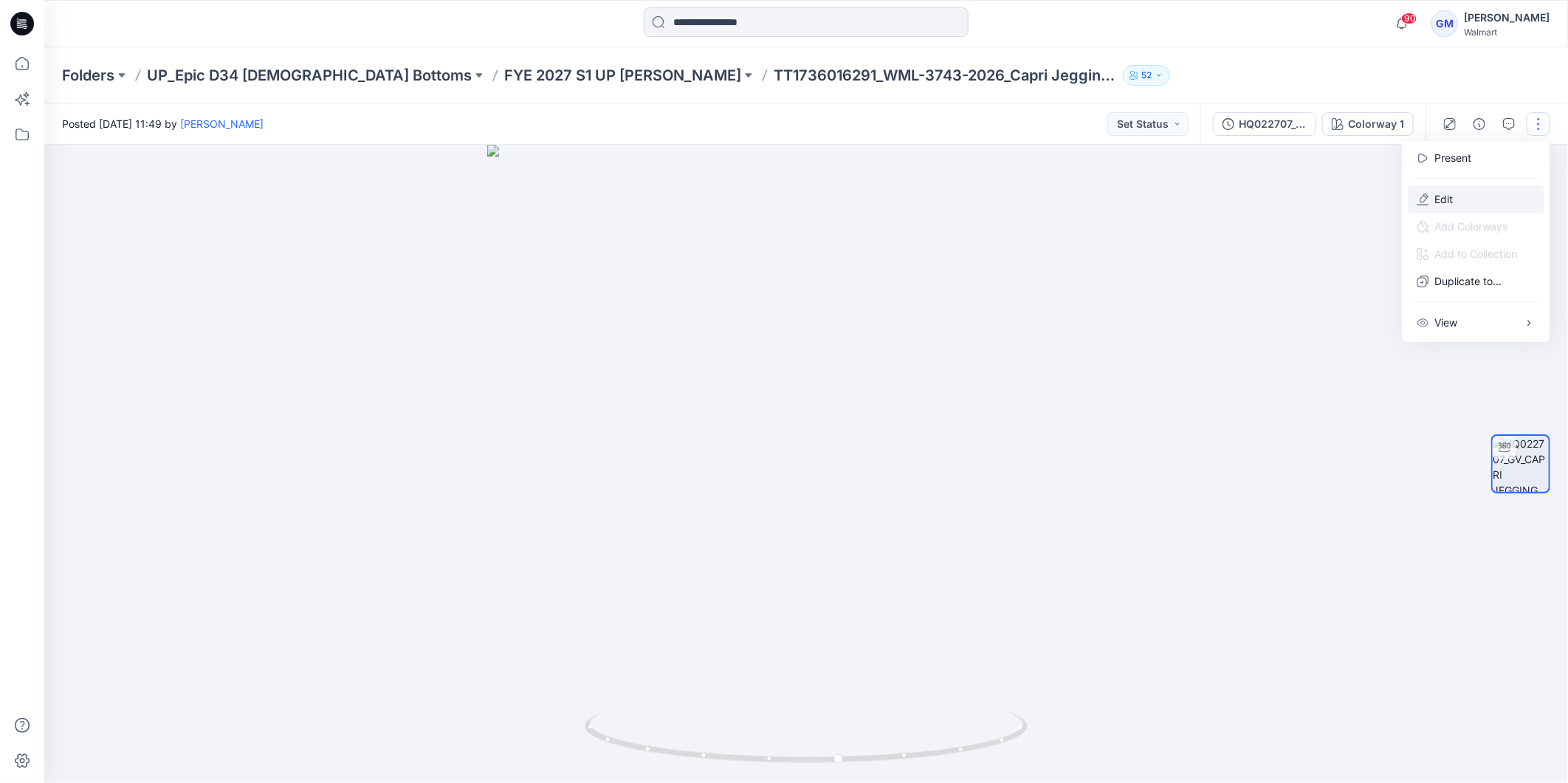
click at [1469, 194] on button "Edit" at bounding box center [1476, 199] width 136 height 27
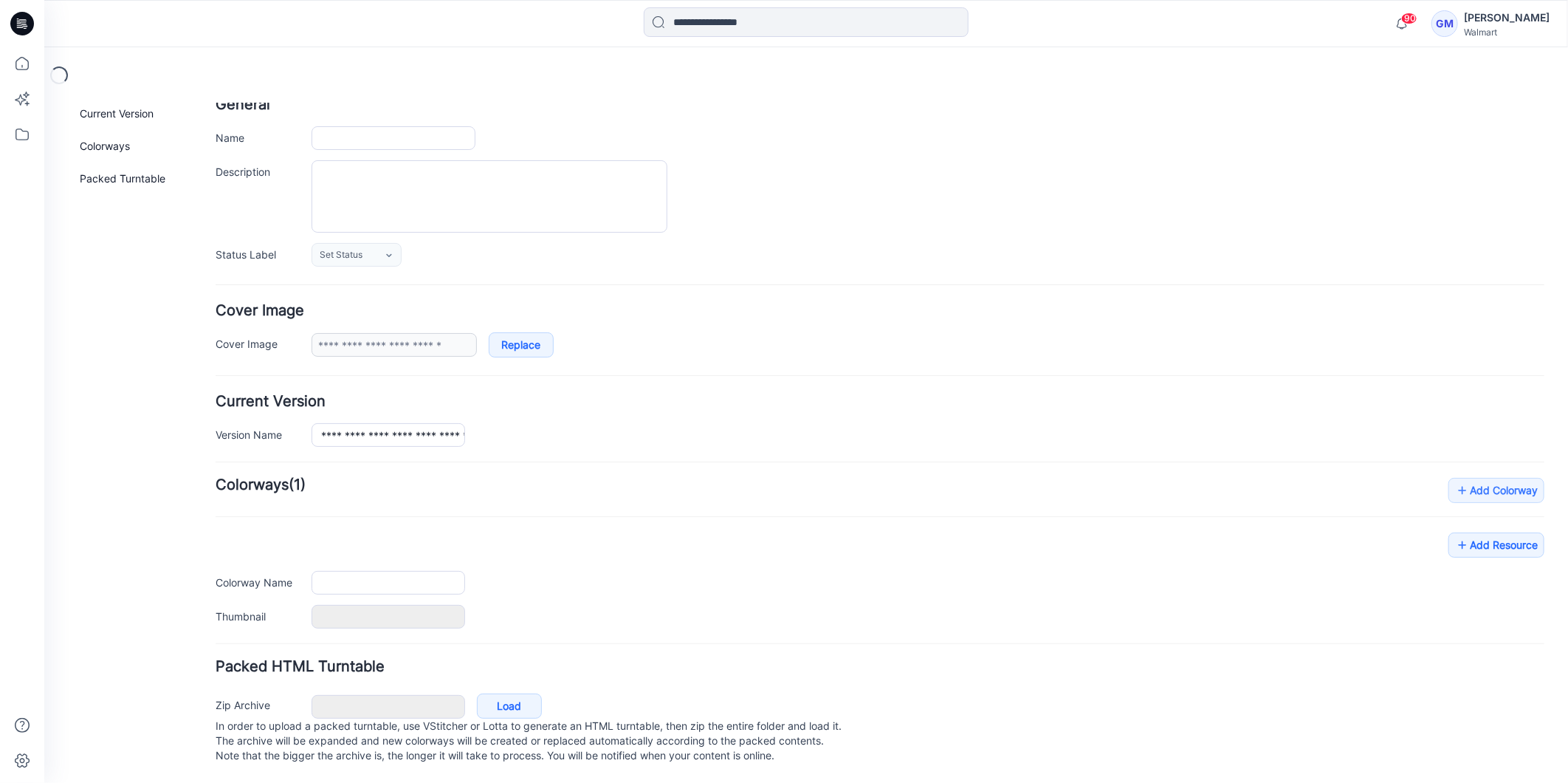
scroll to position [103, 0]
type input "**********"
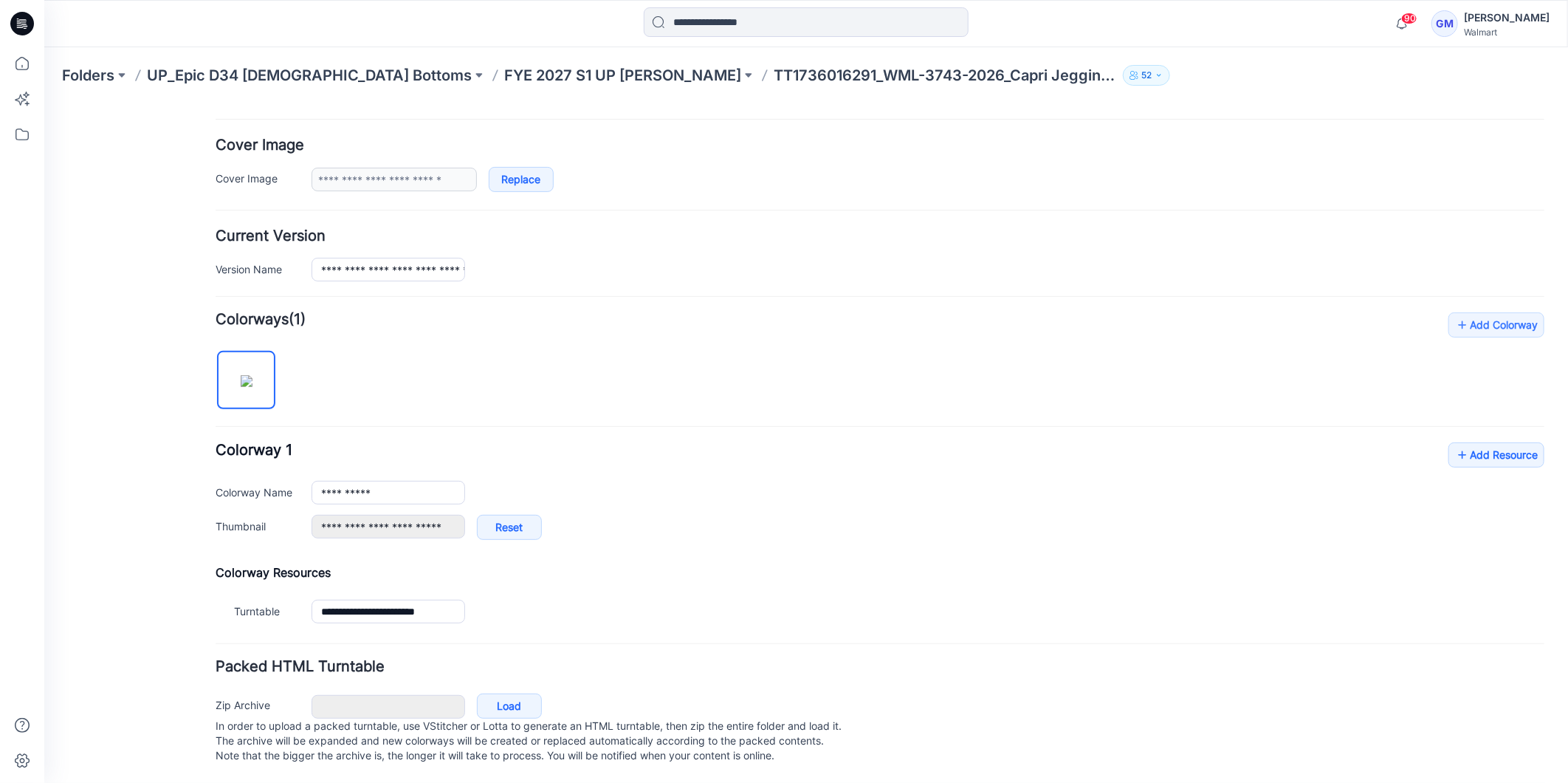
scroll to position [269, 0]
click at [1481, 442] on link "Add Resource" at bounding box center [1496, 454] width 96 height 25
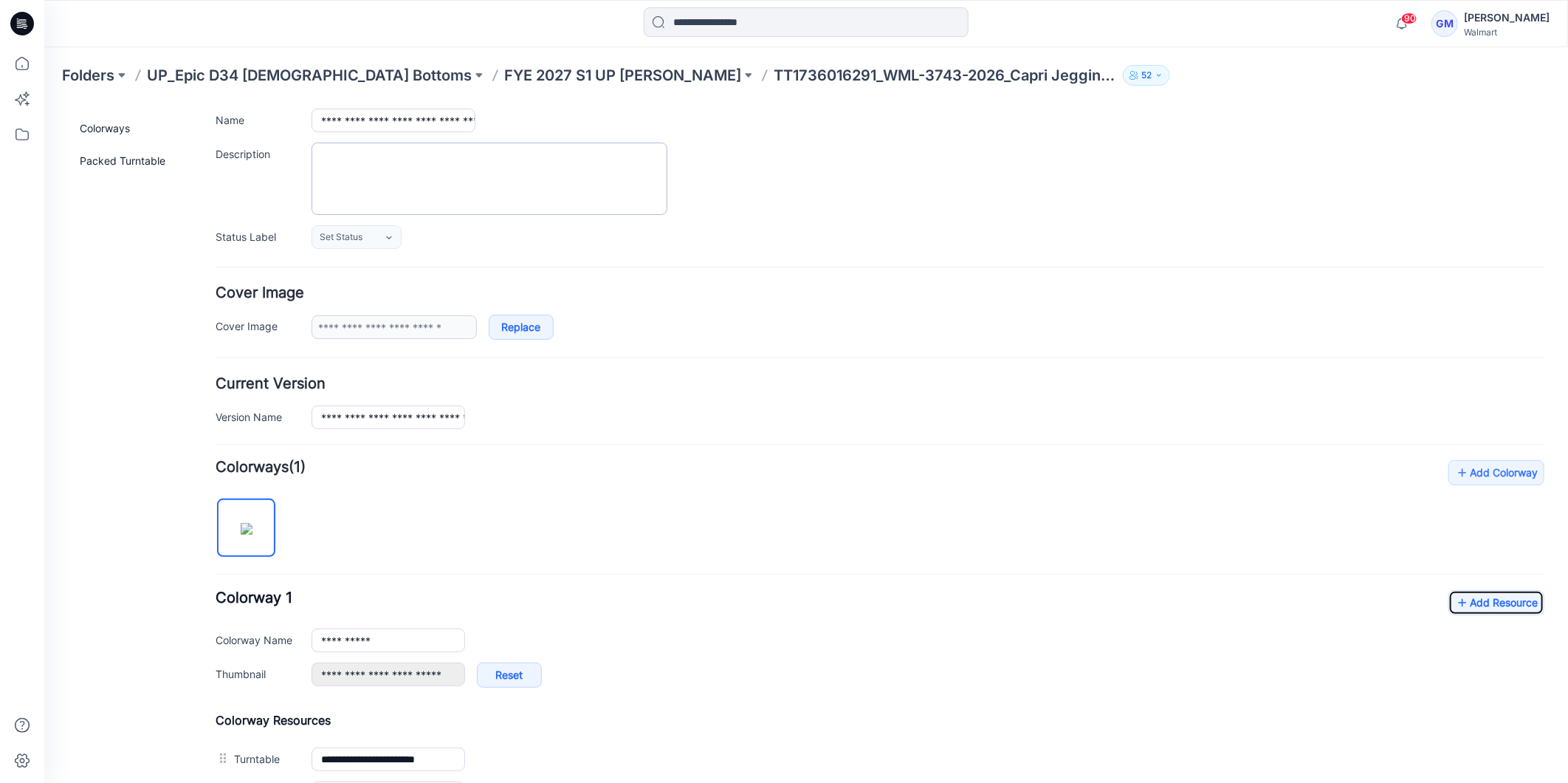
scroll to position [0, 0]
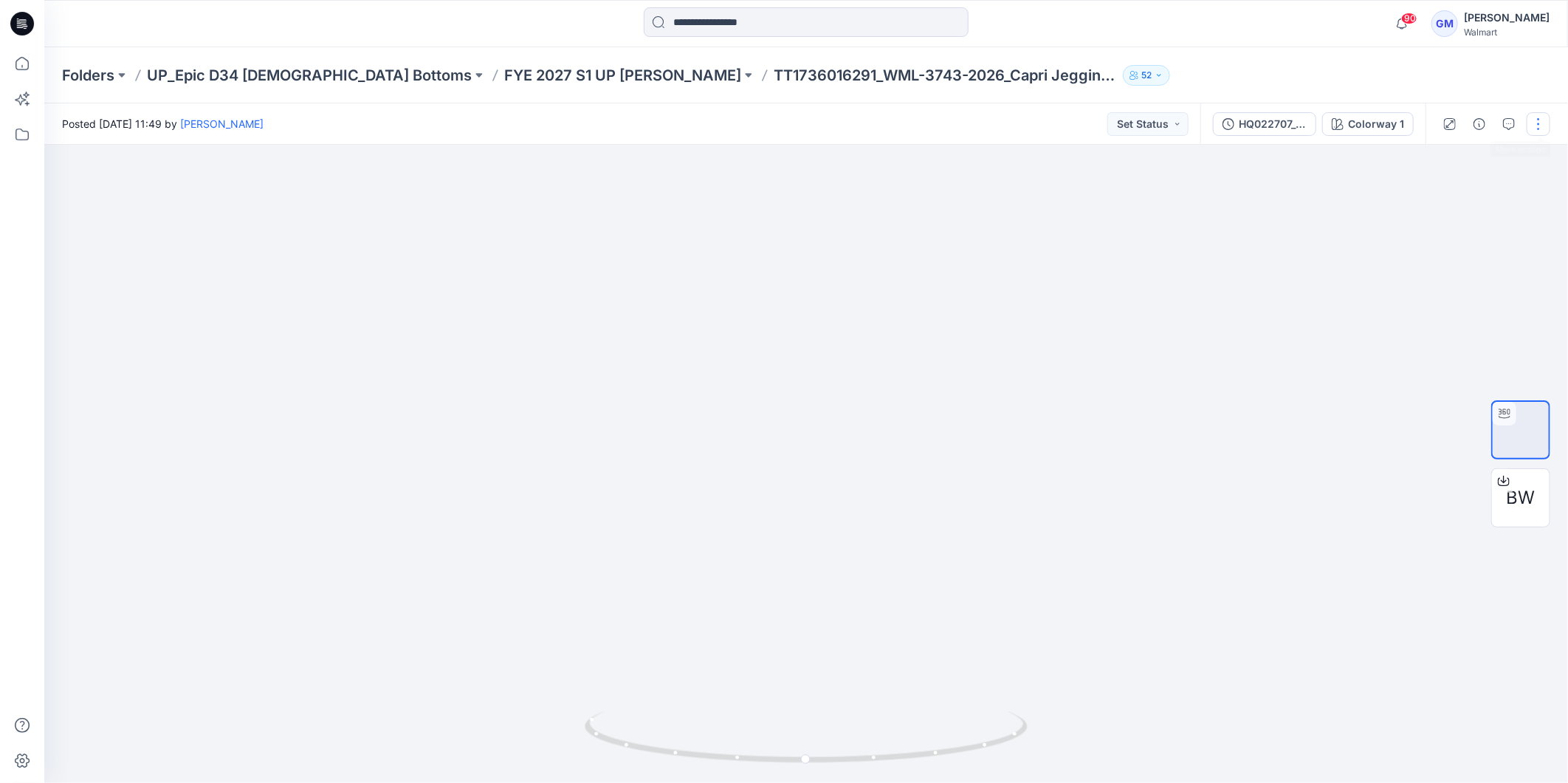
click at [1539, 122] on button "button" at bounding box center [1539, 124] width 24 height 24
click at [1449, 189] on button "Edit" at bounding box center [1476, 199] width 136 height 27
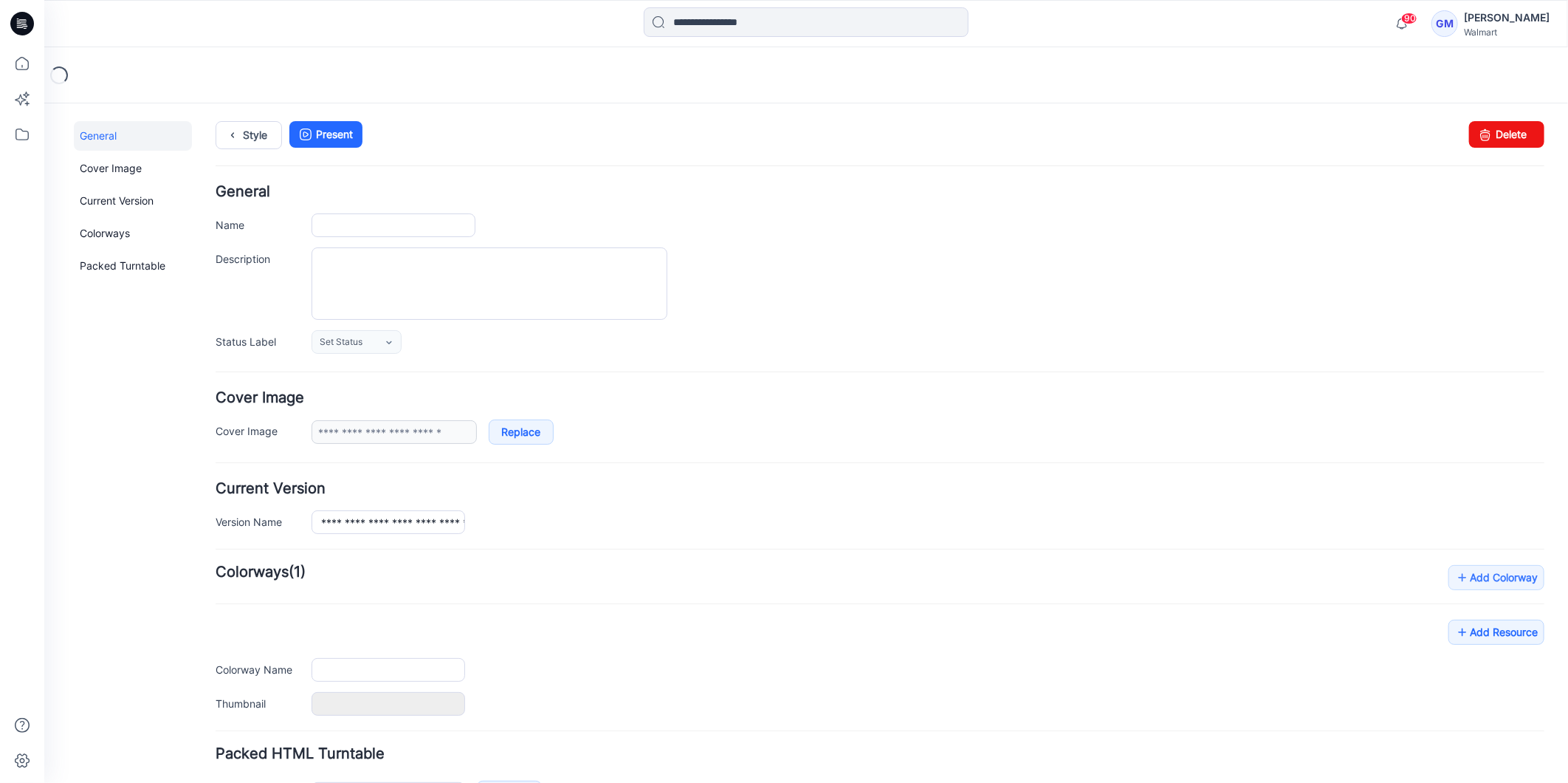
type input "**********"
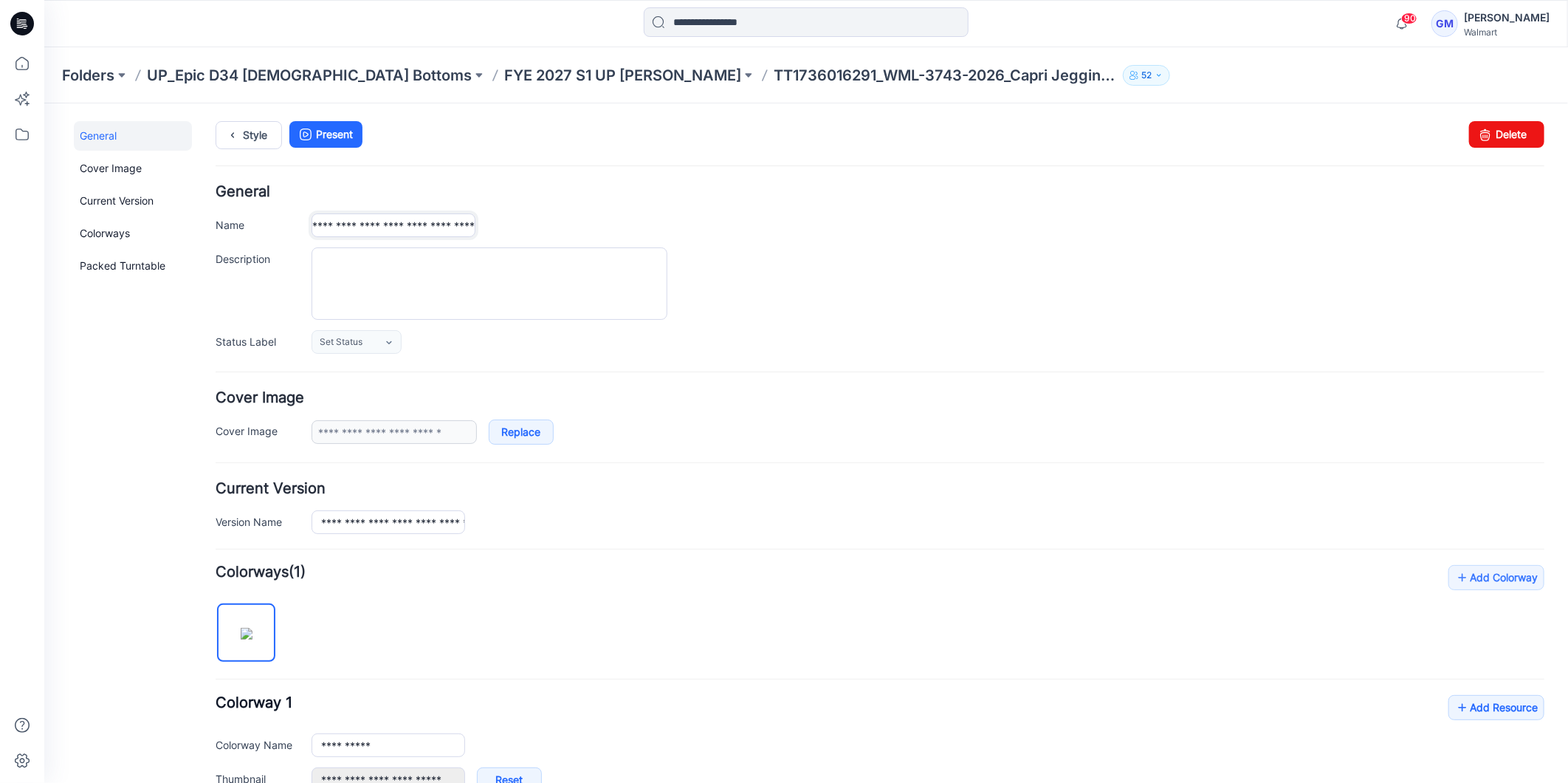
scroll to position [0, 152]
drag, startPoint x: 315, startPoint y: 226, endPoint x: 592, endPoint y: 230, distance: 277.0
click at [592, 230] on div "**********" at bounding box center [928, 224] width 1233 height 24
click at [399, 226] on input "**********" at bounding box center [393, 224] width 164 height 24
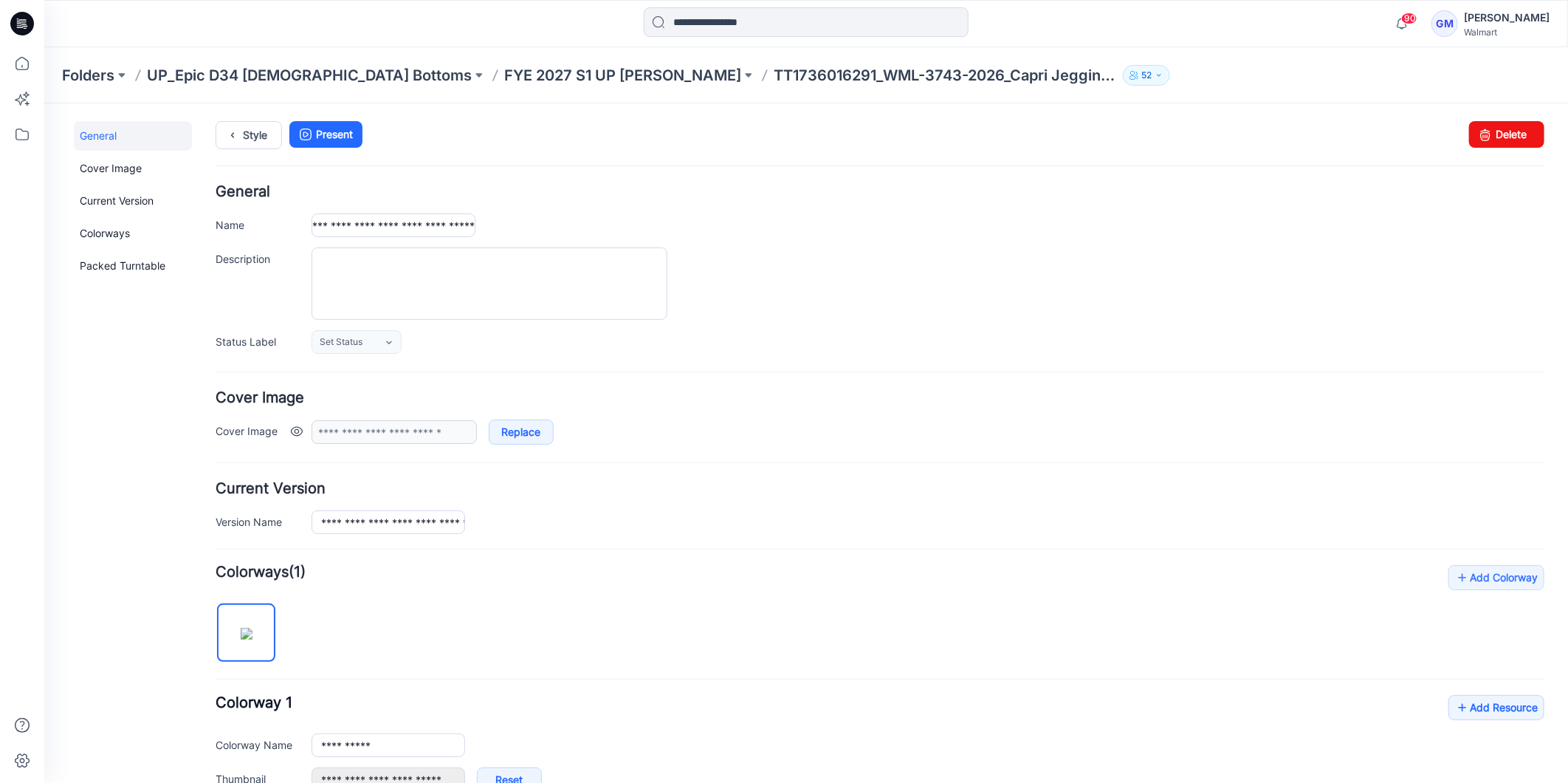
click at [903, 423] on div "**********" at bounding box center [928, 431] width 1233 height 25
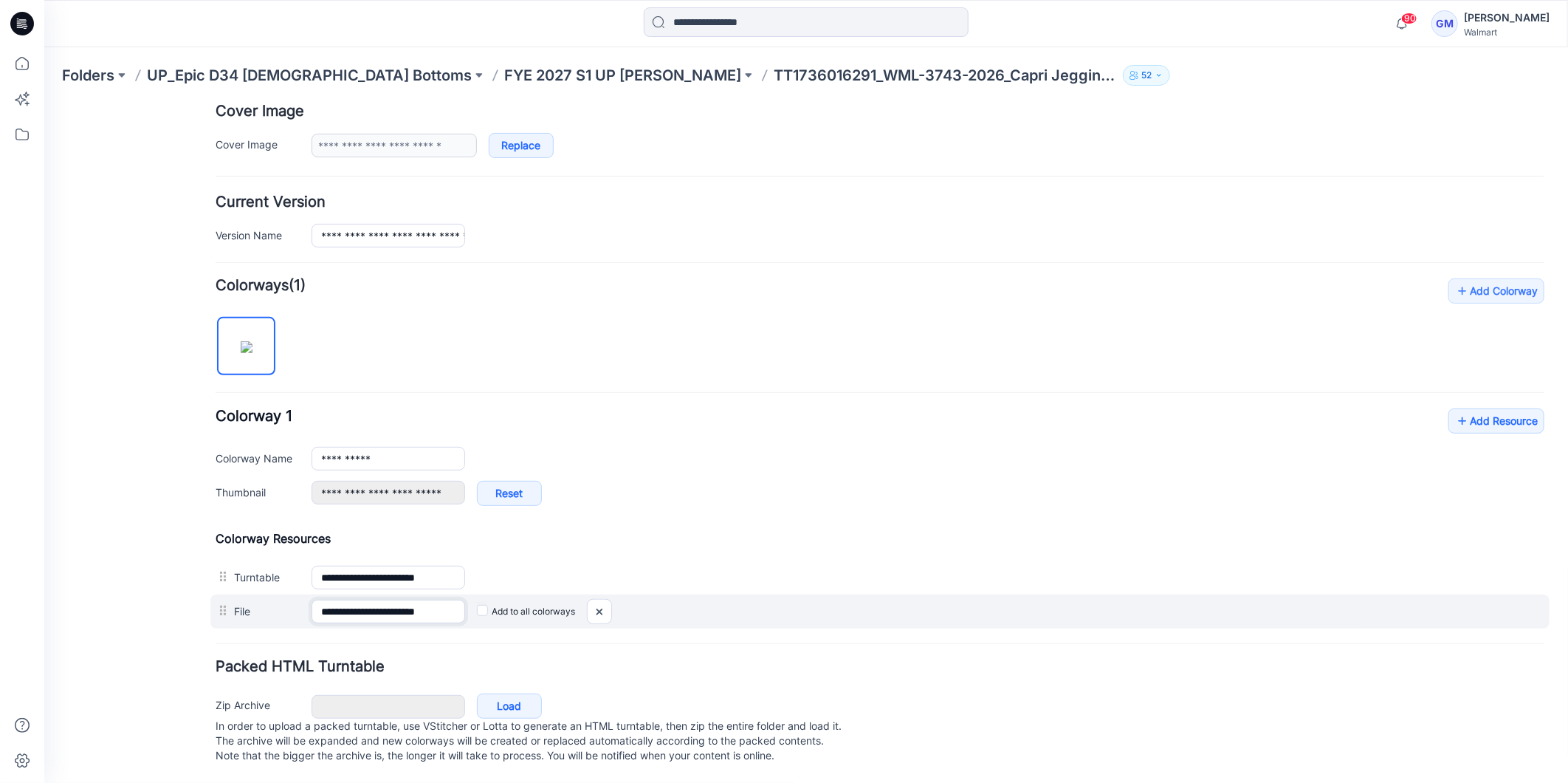
scroll to position [0, 9]
drag, startPoint x: 317, startPoint y: 595, endPoint x: 470, endPoint y: 609, distance: 153.6
click at [470, 609] on div "**********" at bounding box center [879, 611] width 1339 height 34
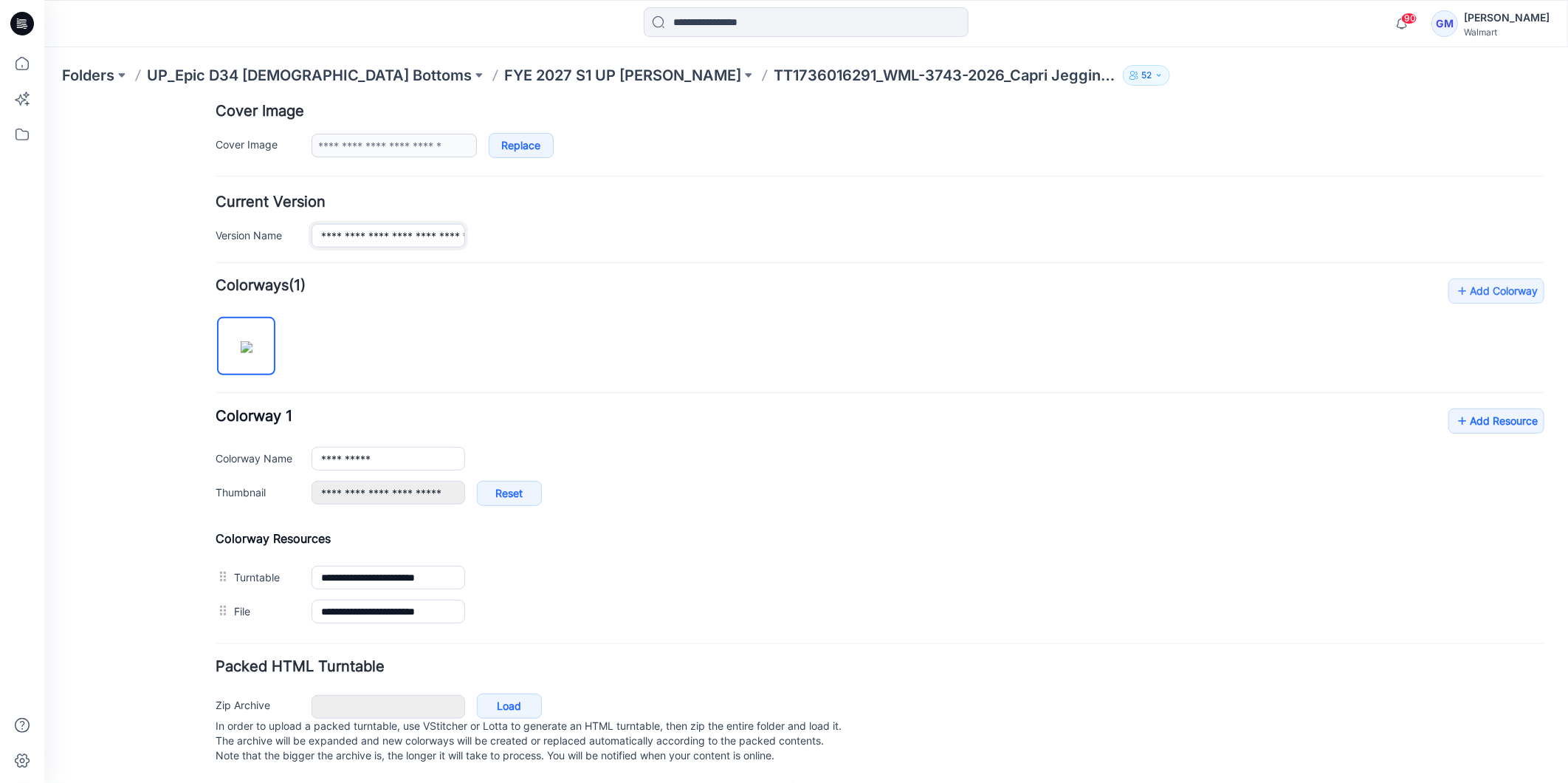
scroll to position [0, 105]
drag, startPoint x: 317, startPoint y: 222, endPoint x: 570, endPoint y: 219, distance: 253.0
click at [570, 223] on div "**********" at bounding box center [928, 234] width 1233 height 24
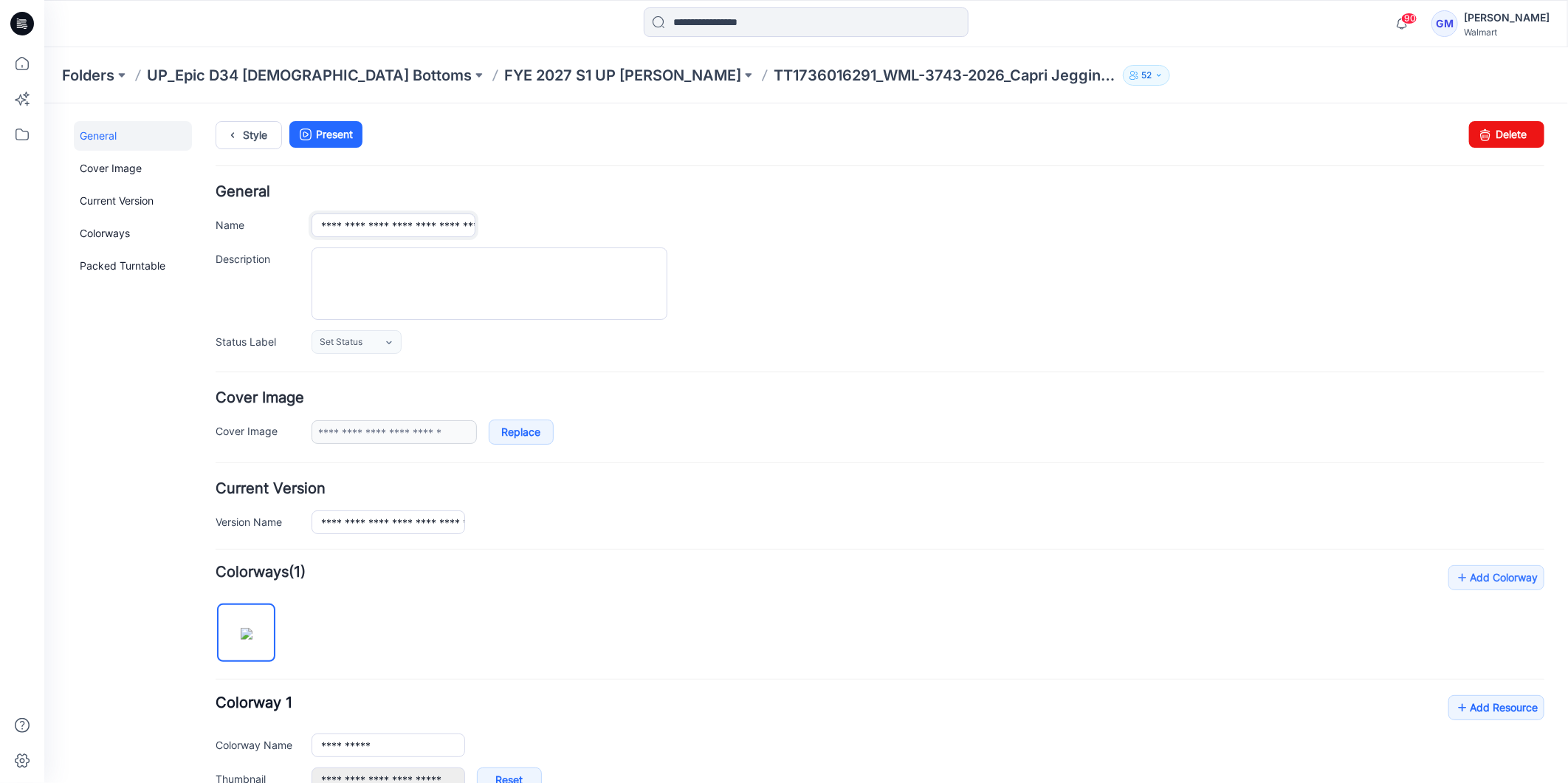
scroll to position [0, 78]
drag, startPoint x: 317, startPoint y: 219, endPoint x: 587, endPoint y: 224, distance: 270.0
click at [587, 224] on div "**********" at bounding box center [928, 224] width 1233 height 24
paste input "text"
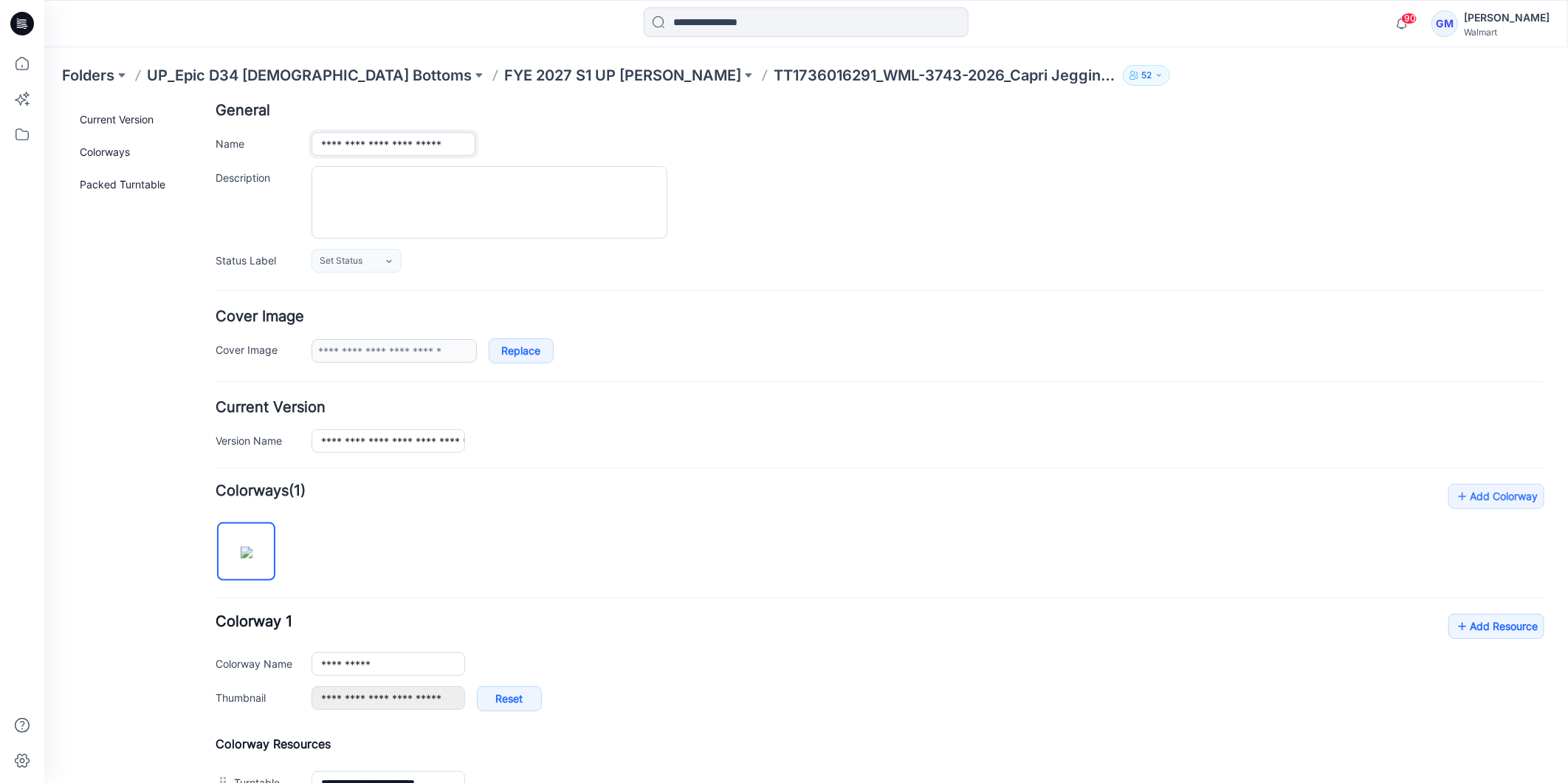
scroll to position [82, 0]
type input "**********"
drag, startPoint x: 401, startPoint y: 432, endPoint x: 503, endPoint y: 437, distance: 102.1
click at [503, 437] on div "**********" at bounding box center [928, 439] width 1233 height 24
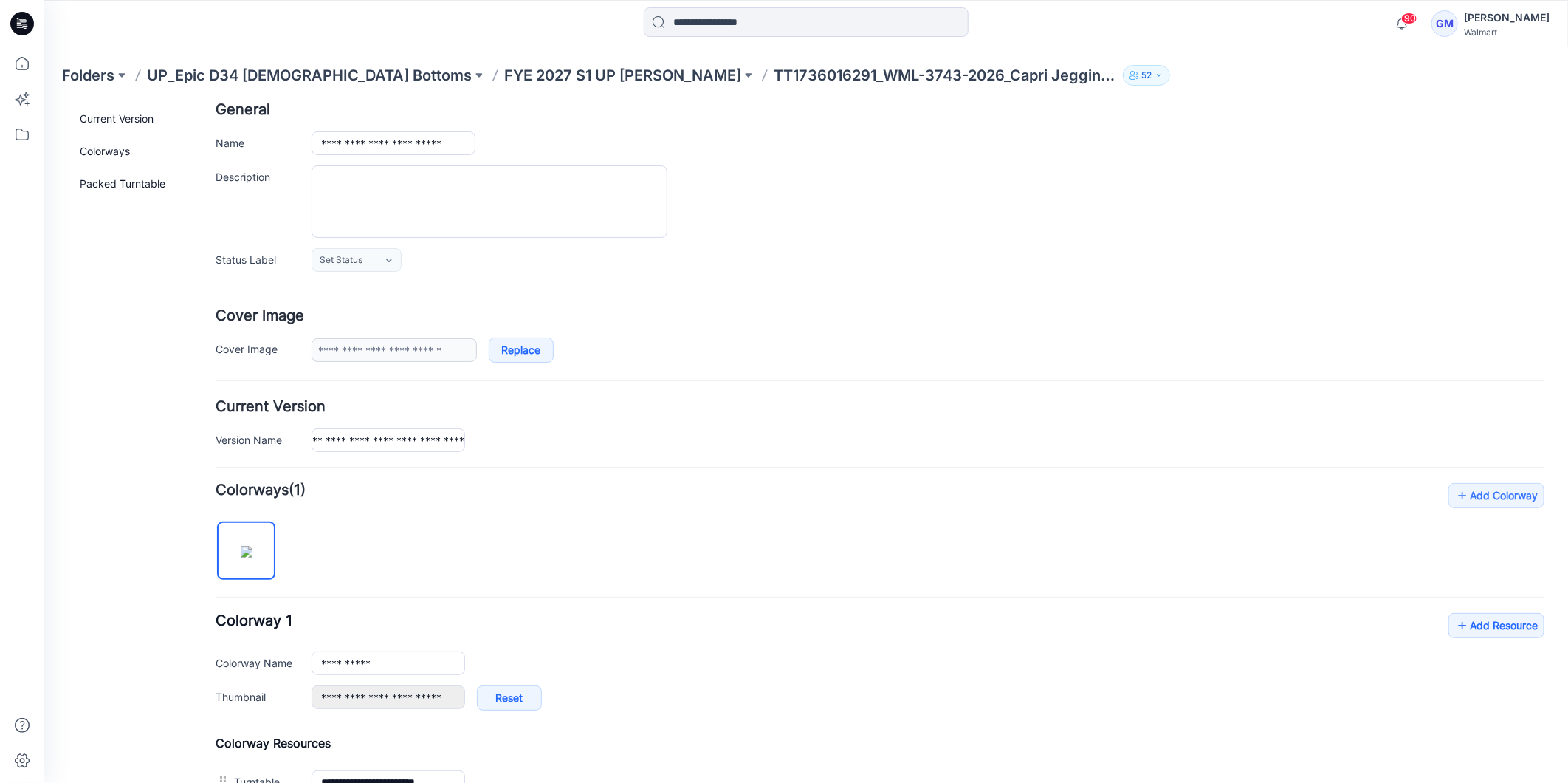
click at [521, 499] on div "**********" at bounding box center [879, 657] width 1329 height 350
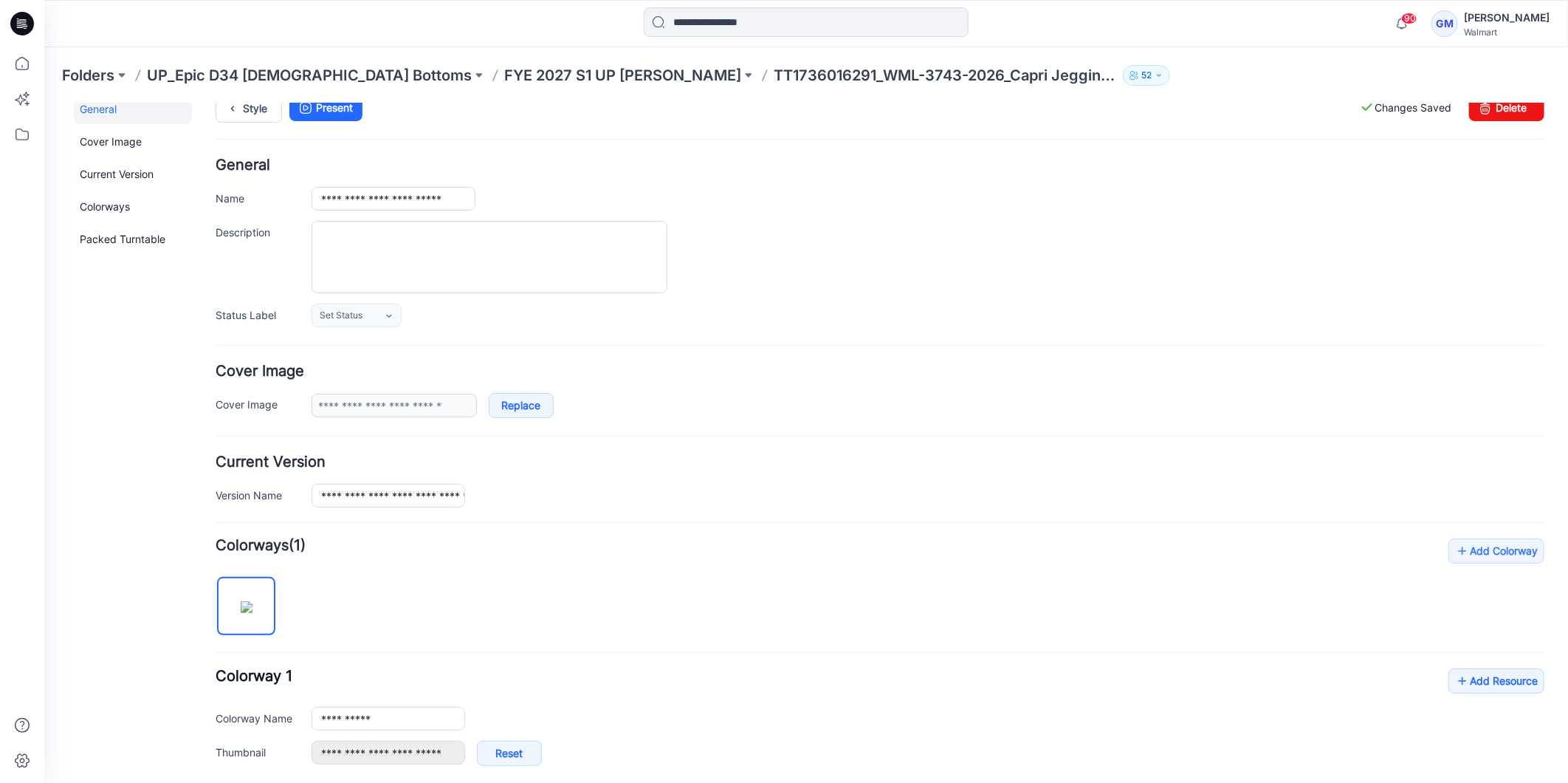
scroll to position [0, 0]
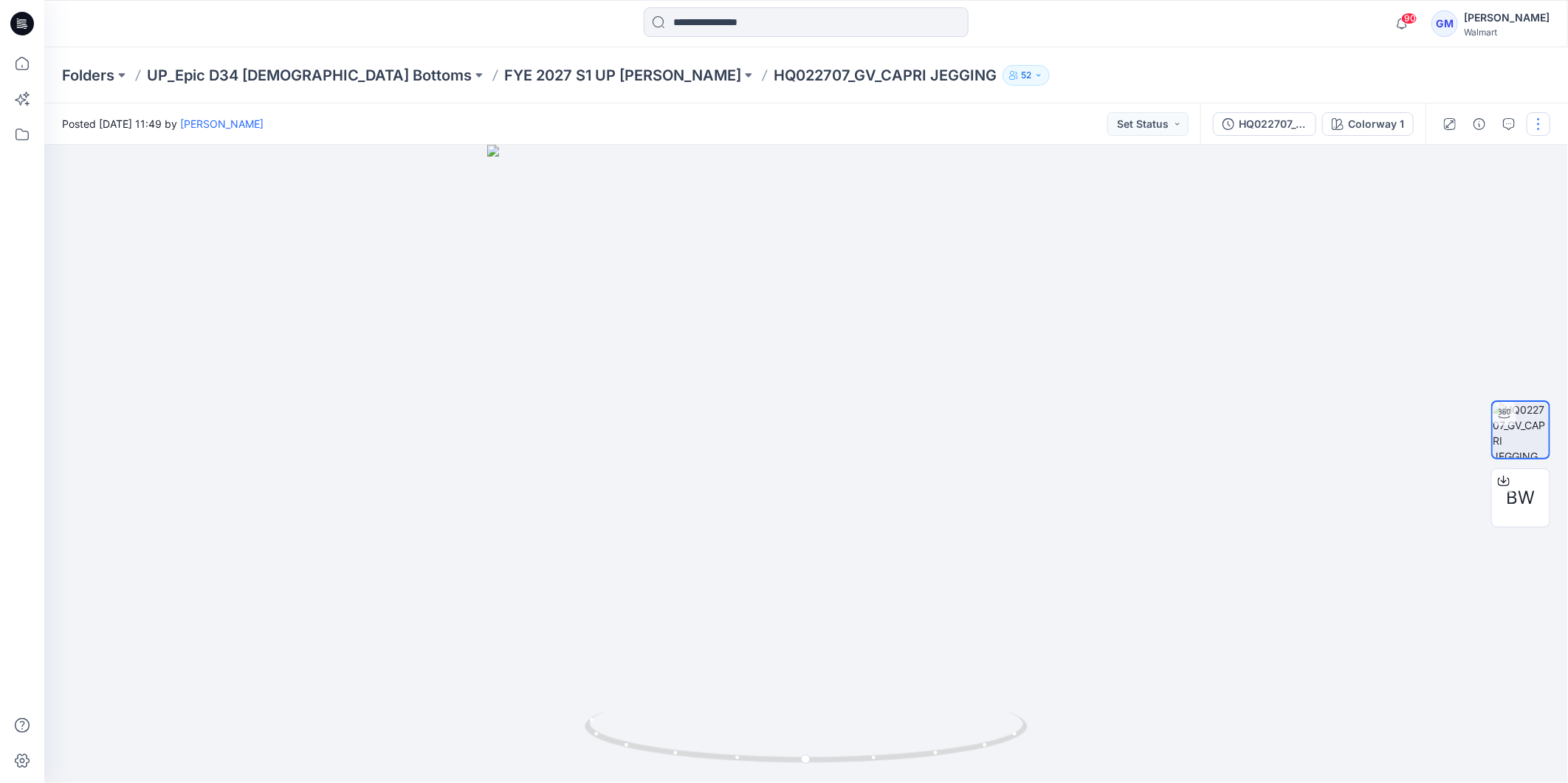
click at [1546, 123] on button "button" at bounding box center [1539, 124] width 24 height 24
click at [1466, 196] on button "Edit" at bounding box center [1476, 199] width 136 height 27
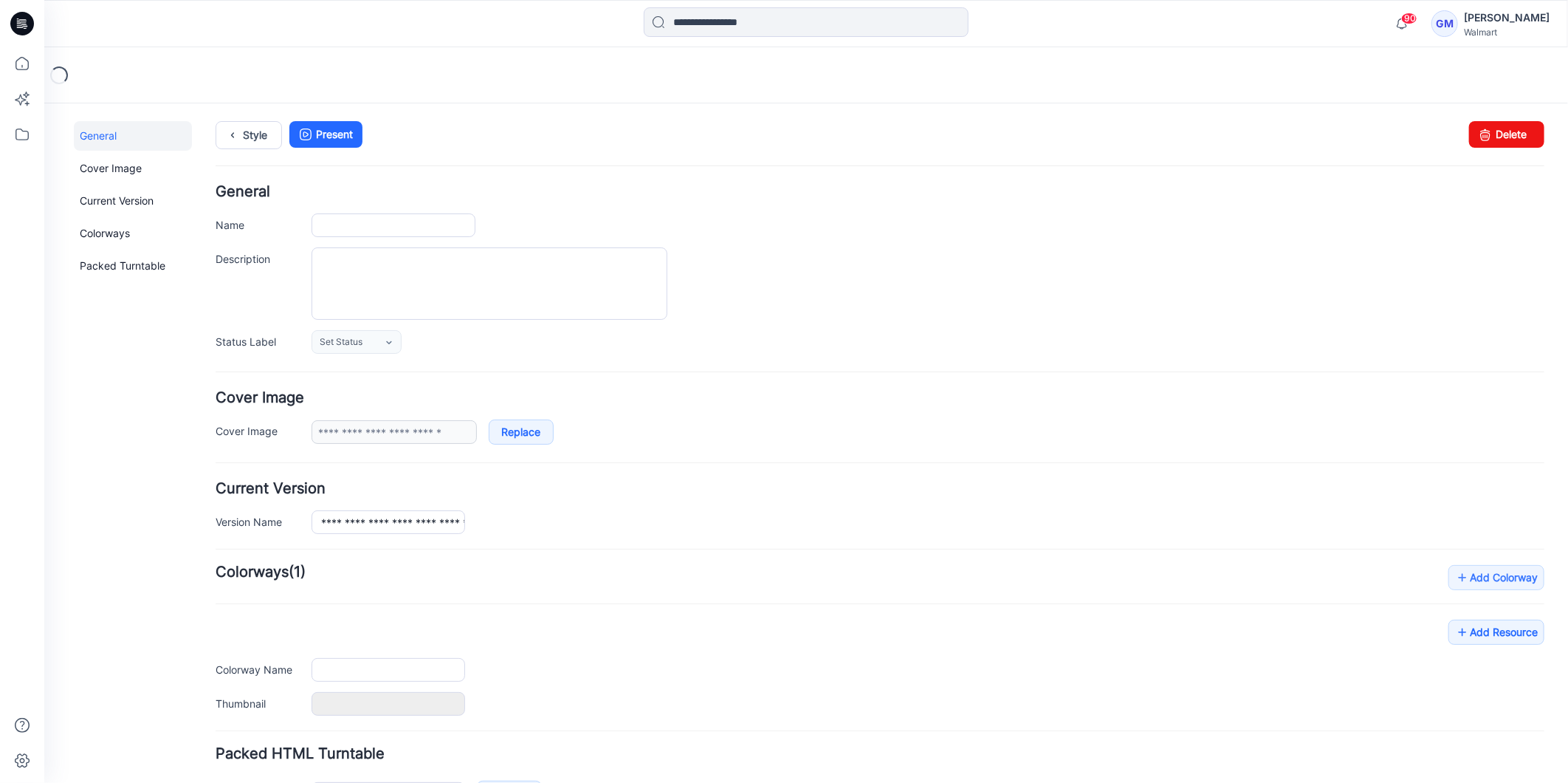
type input "**********"
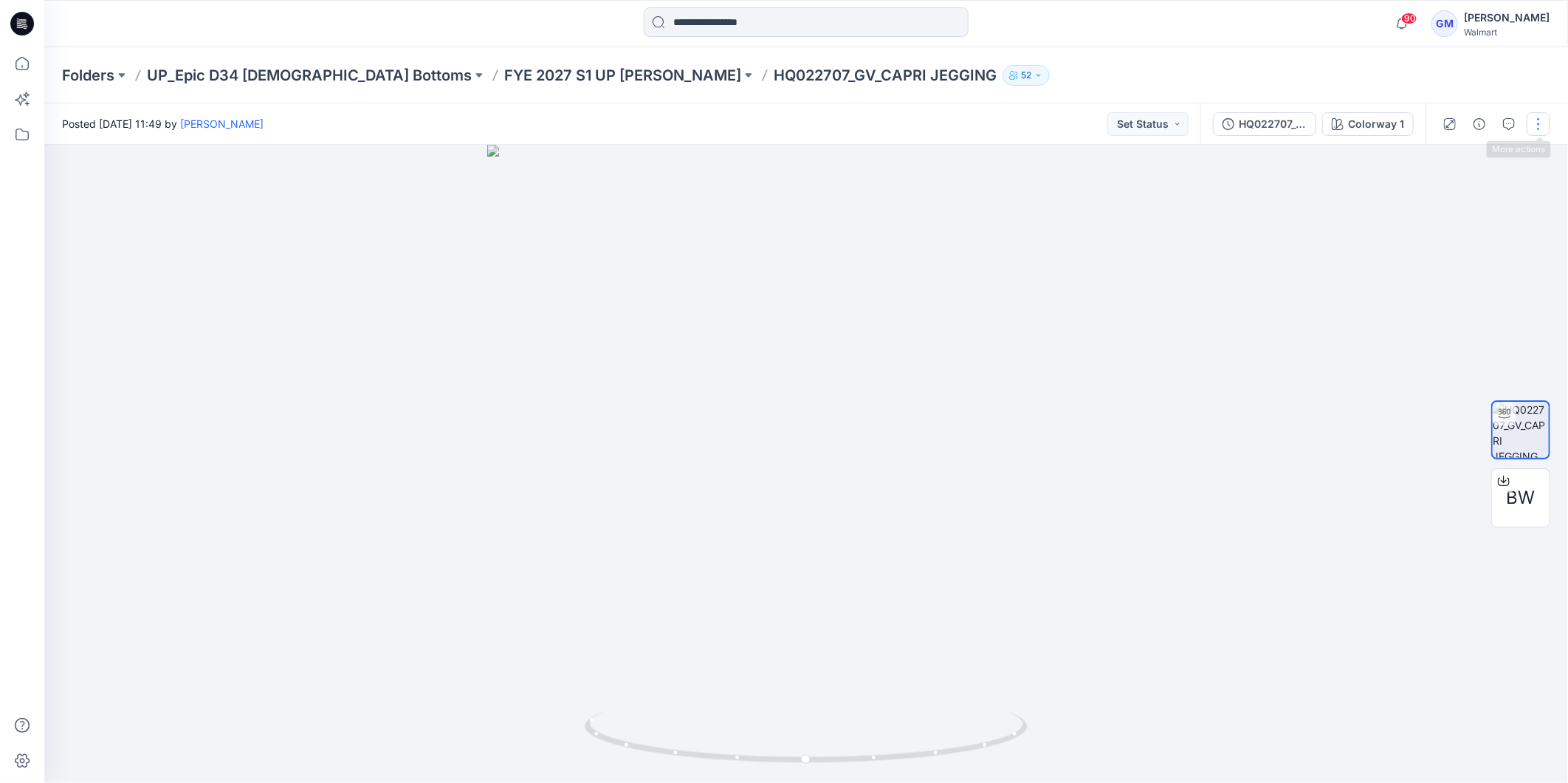
click at [1545, 115] on button "button" at bounding box center [1539, 124] width 24 height 24
click at [1448, 191] on p "Edit" at bounding box center [1445, 199] width 18 height 15
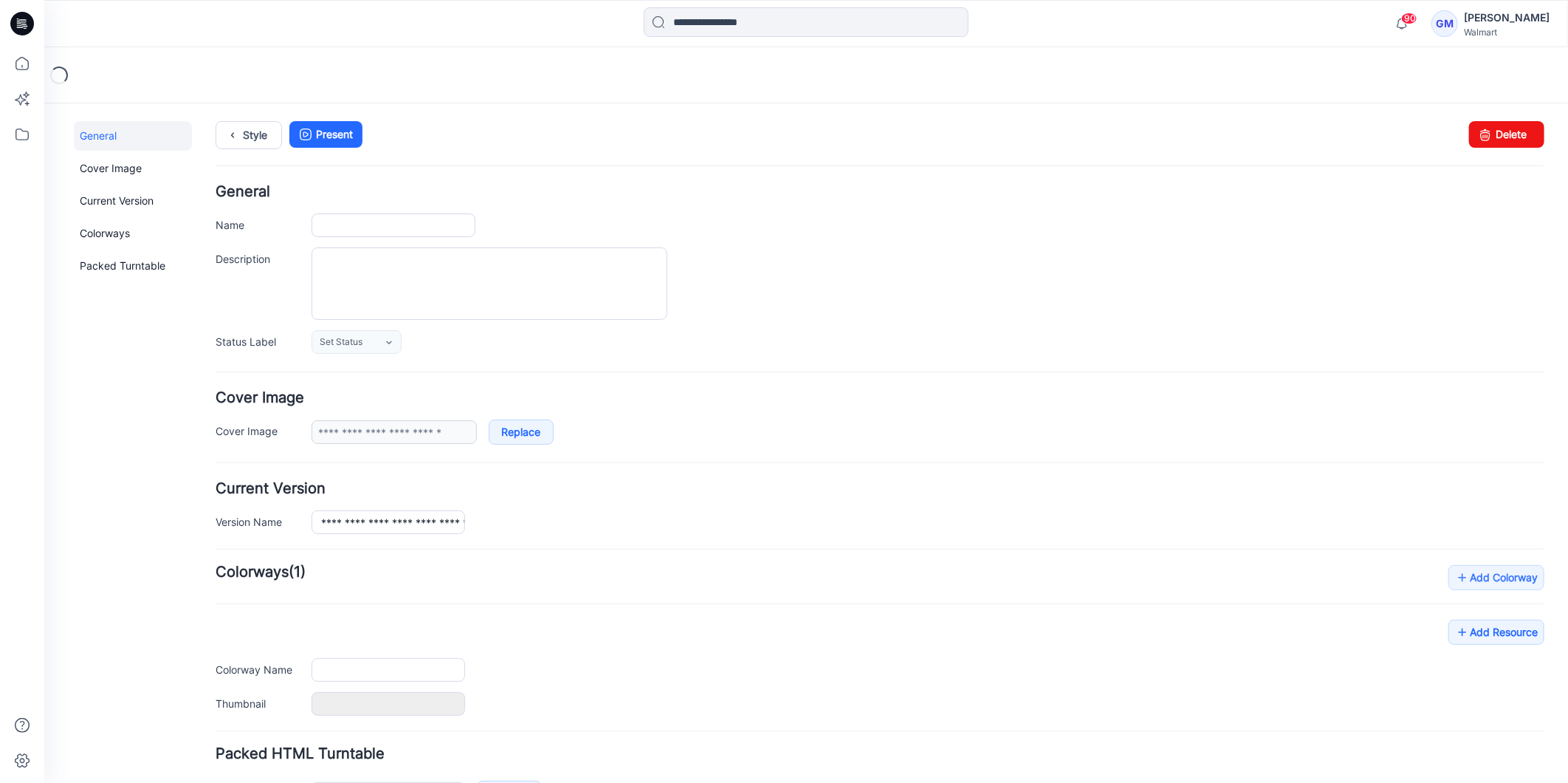
type input "**********"
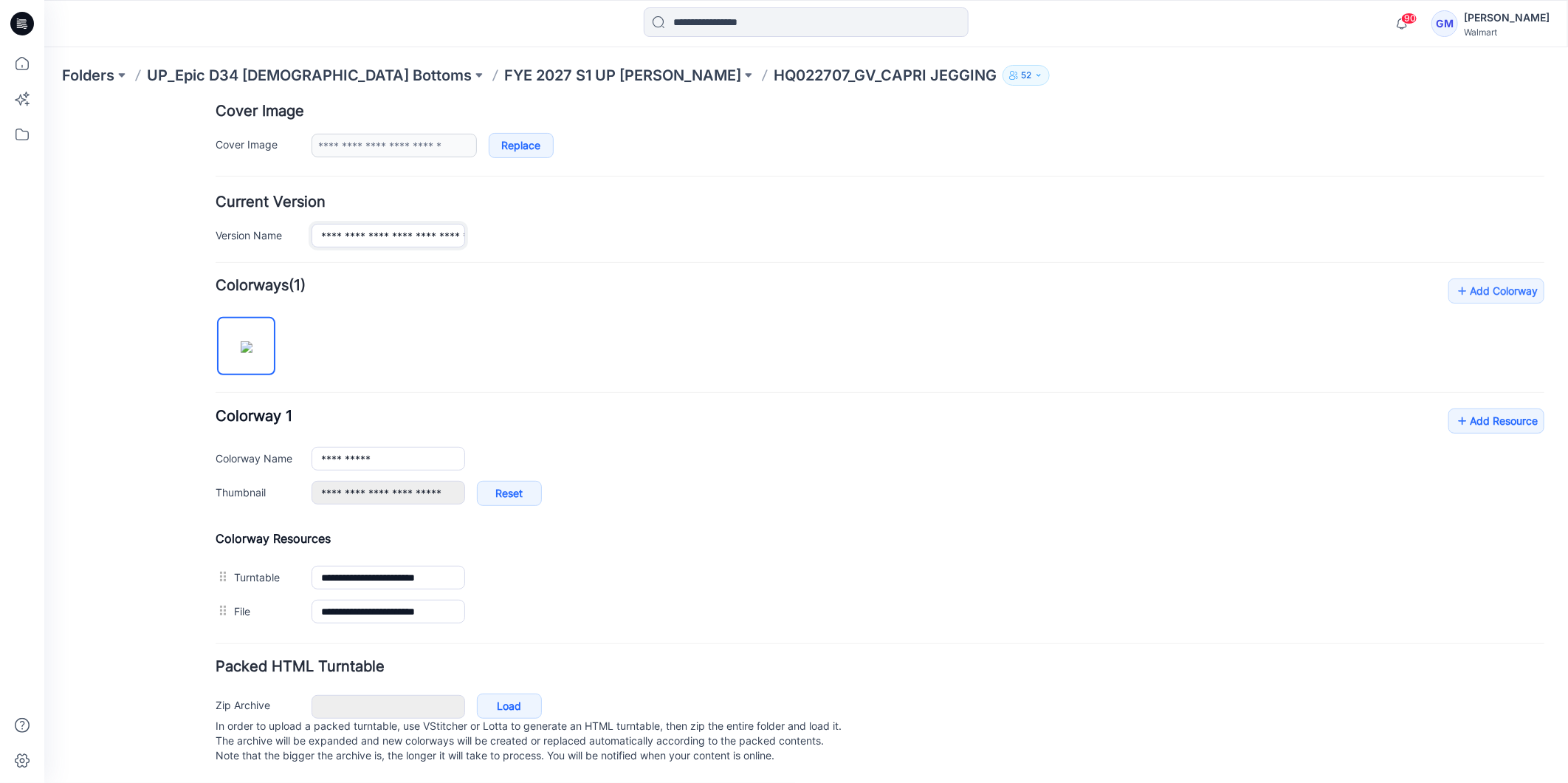
scroll to position [0, 105]
drag, startPoint x: 458, startPoint y: 216, endPoint x: 504, endPoint y: 224, distance: 46.7
click at [504, 224] on div "**********" at bounding box center [928, 235] width 1233 height 24
click at [366, 223] on input "**********" at bounding box center [388, 235] width 154 height 24
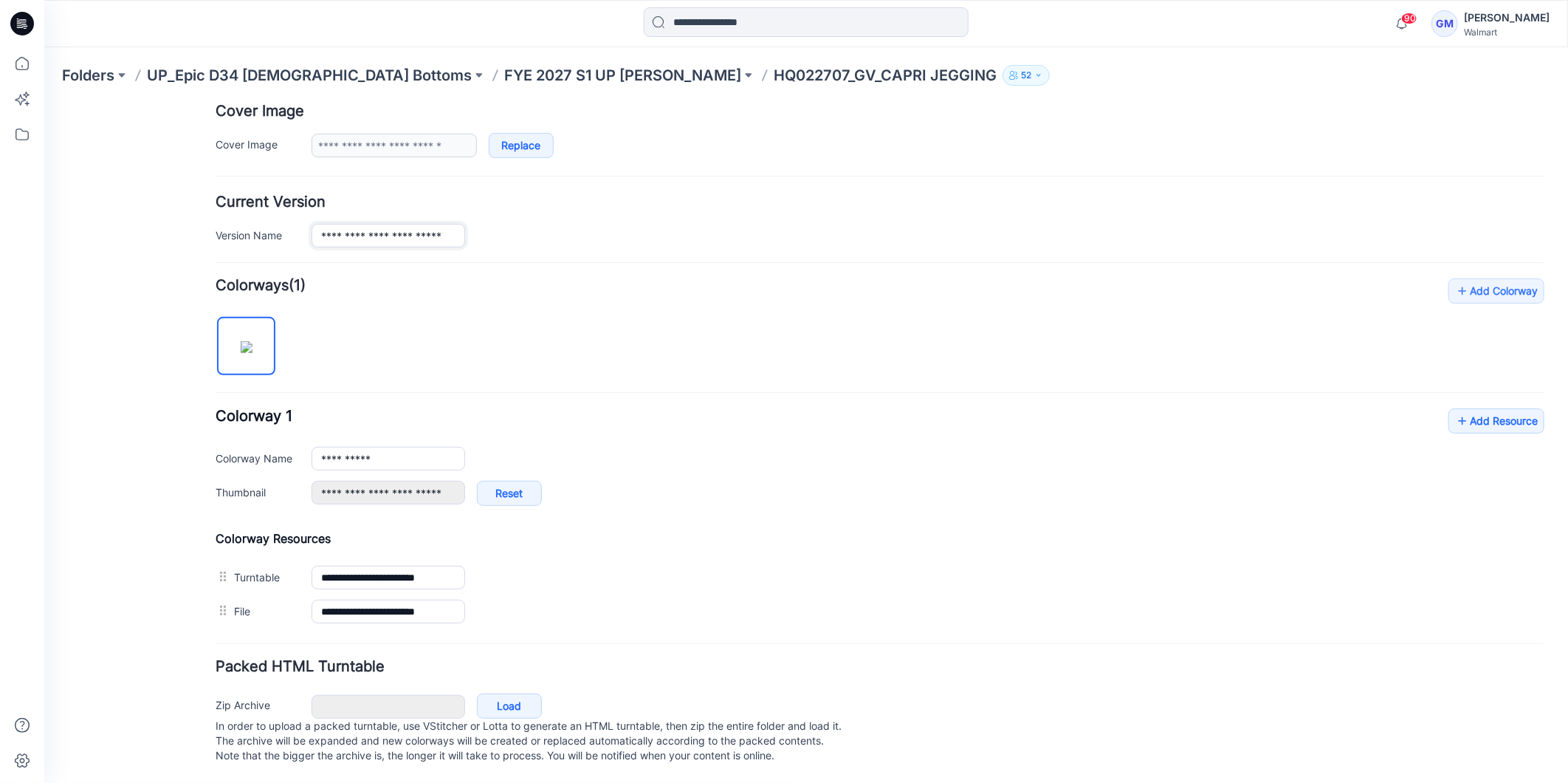
type input "**********"
click at [751, 507] on div "**********" at bounding box center [879, 453] width 1329 height 350
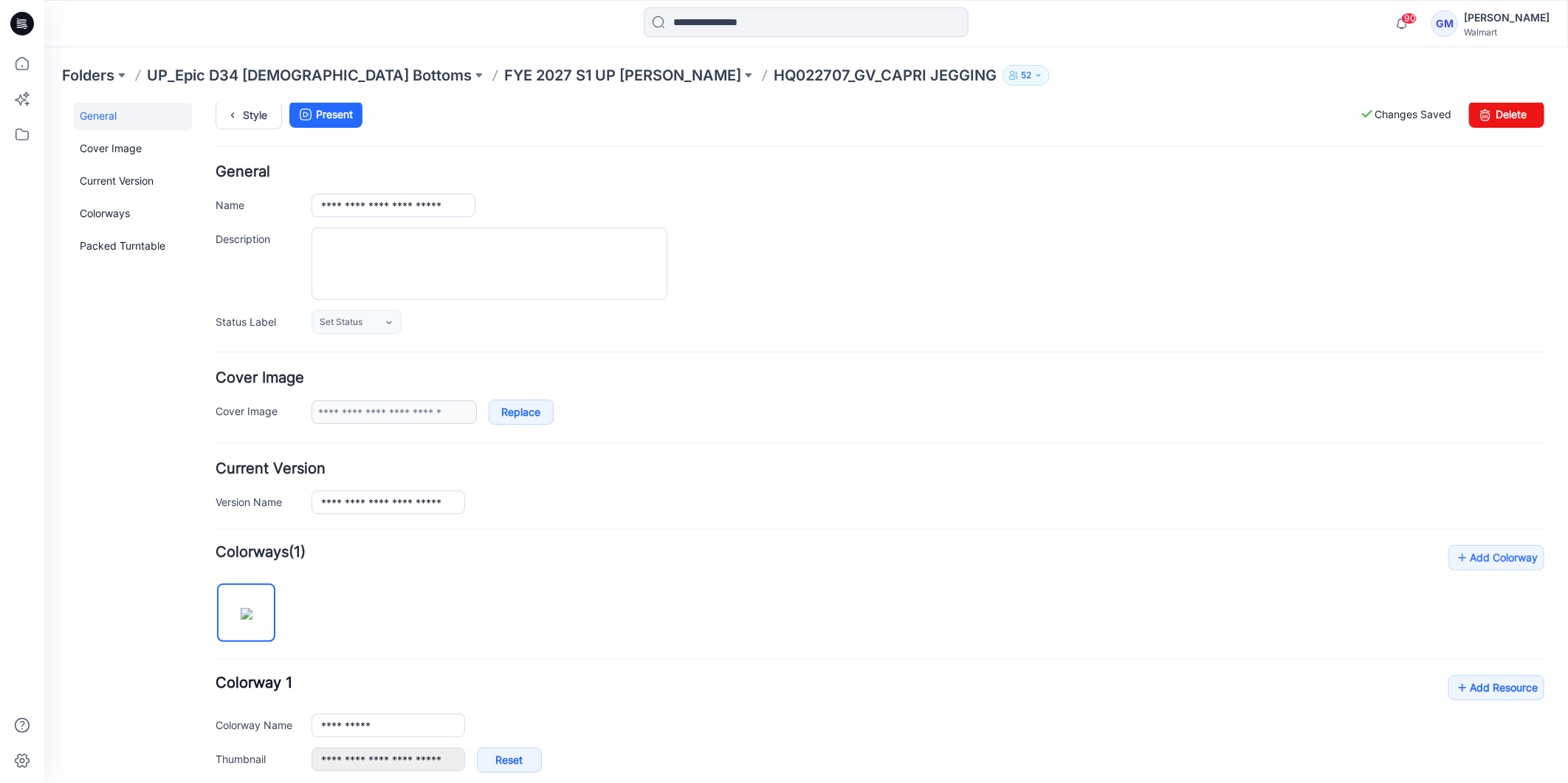
scroll to position [0, 0]
